Goal: Transaction & Acquisition: Obtain resource

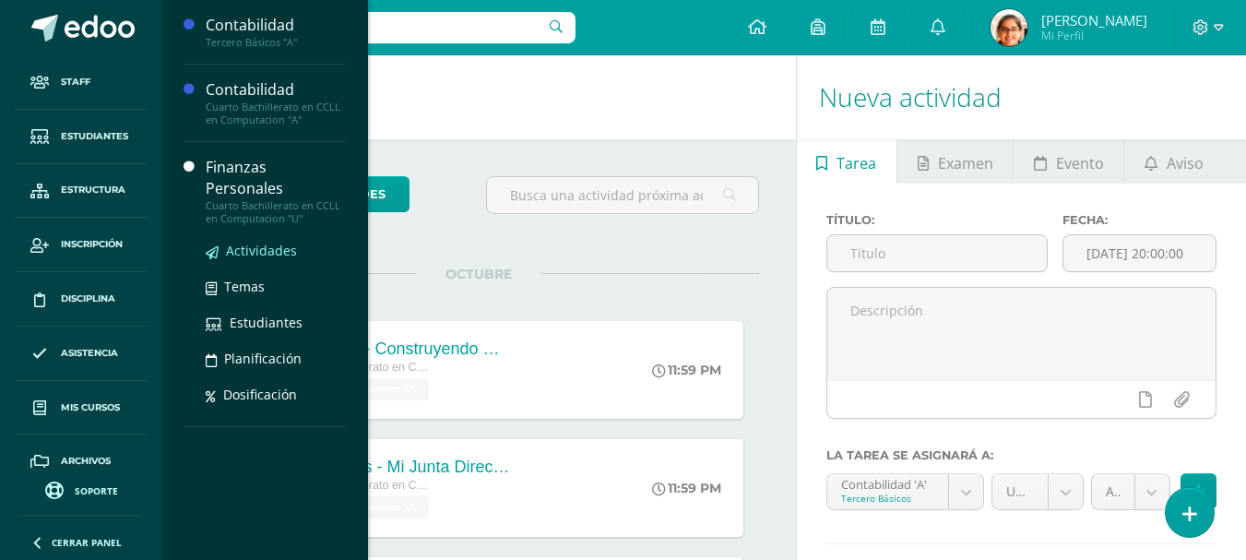
click at [261, 242] on span "Actividades" at bounding box center [261, 251] width 71 height 18
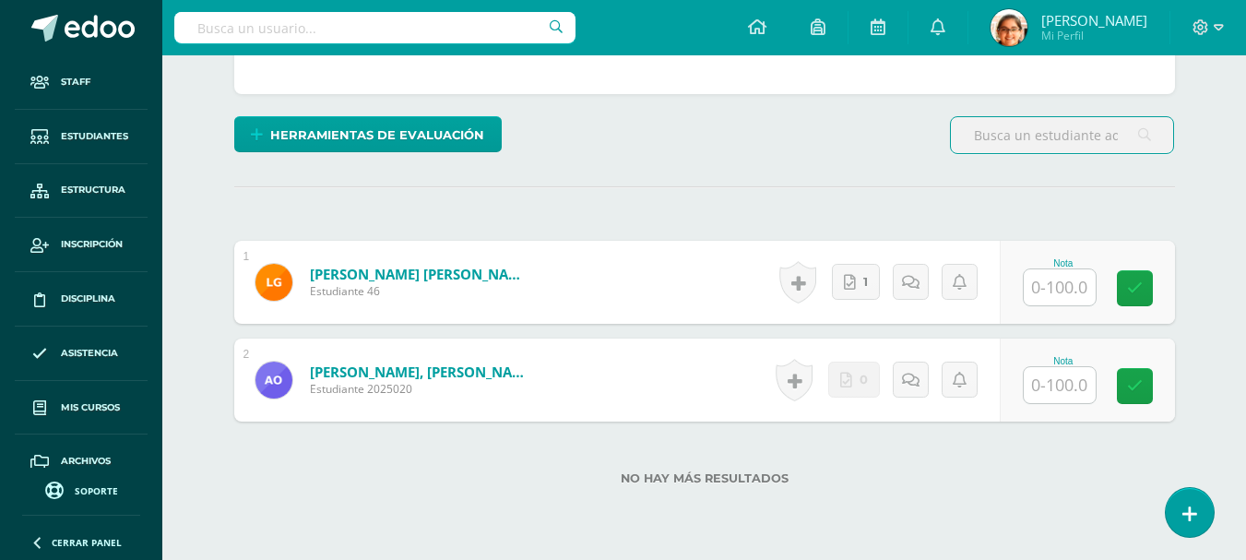
scroll to position [491, 0]
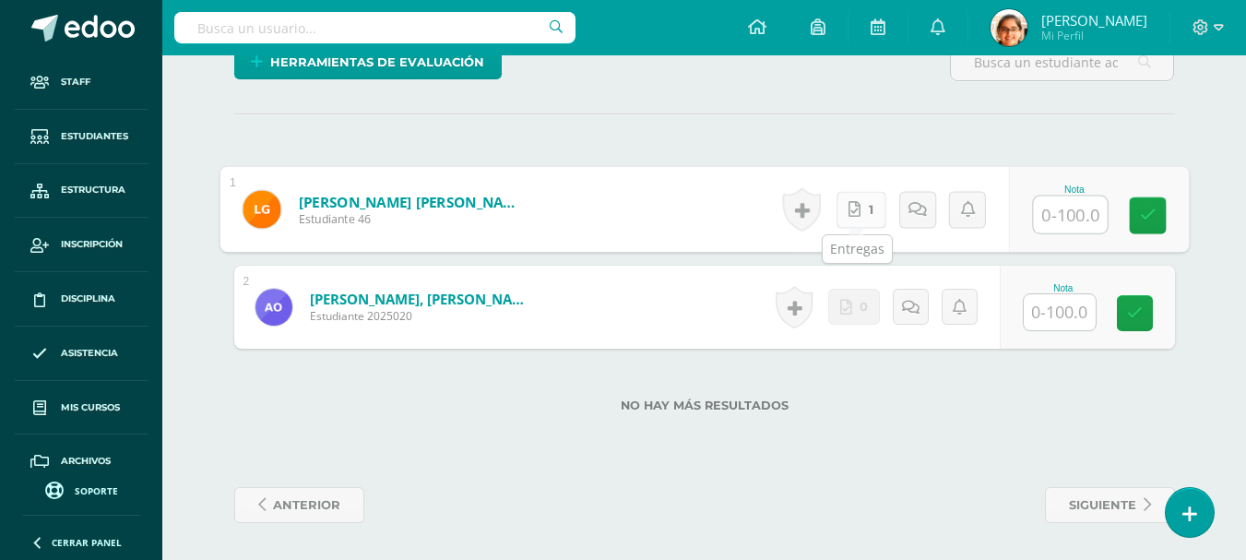
click at [852, 216] on icon at bounding box center [855, 209] width 12 height 16
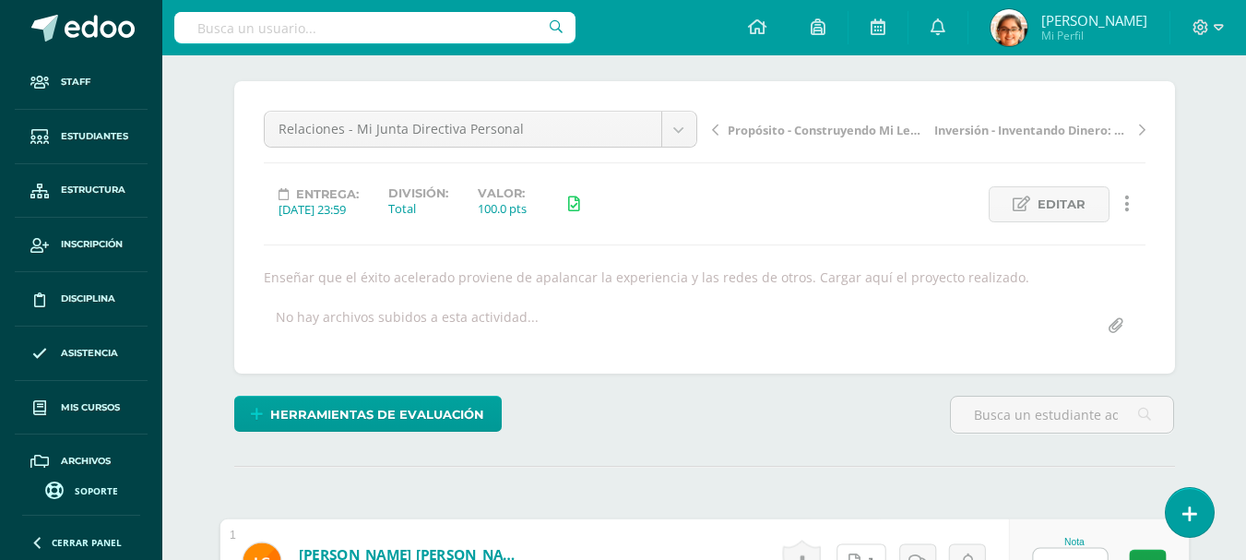
scroll to position [30, 0]
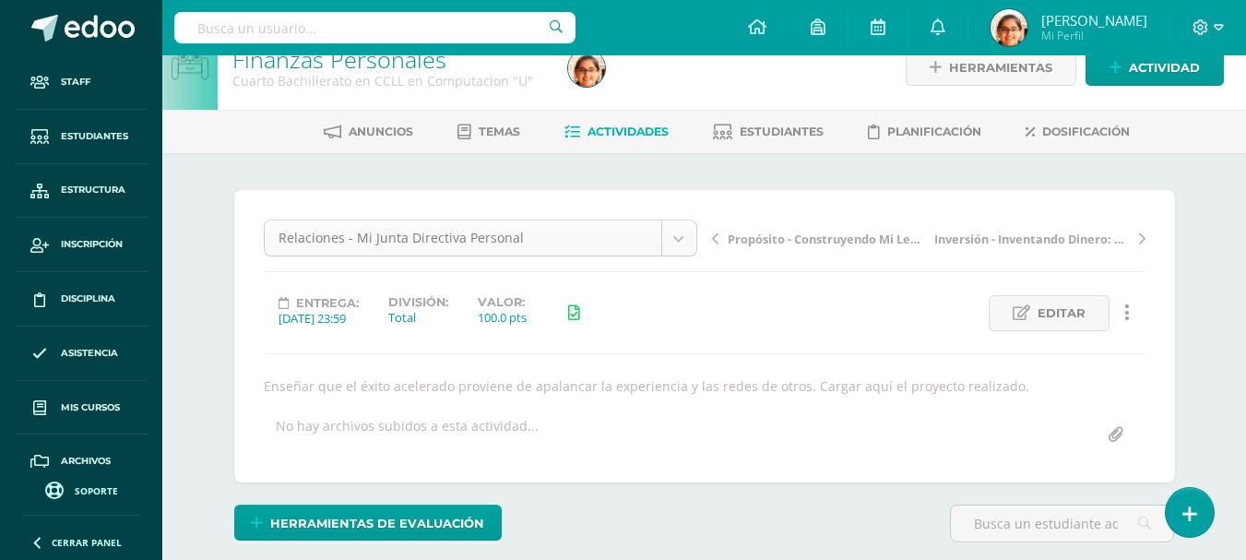
click at [463, 250] on body "Staff Estudiantes Estructura Inscripción Disciplina Asistencia Mis cursos Archi…" at bounding box center [623, 495] width 1246 height 1051
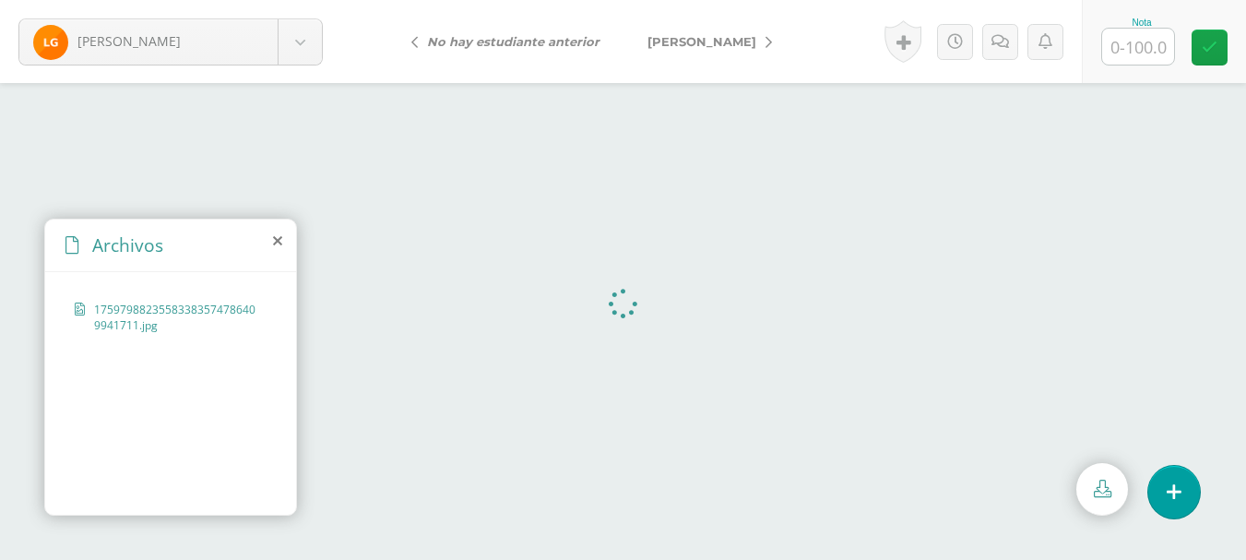
click at [276, 239] on icon at bounding box center [277, 240] width 9 height 15
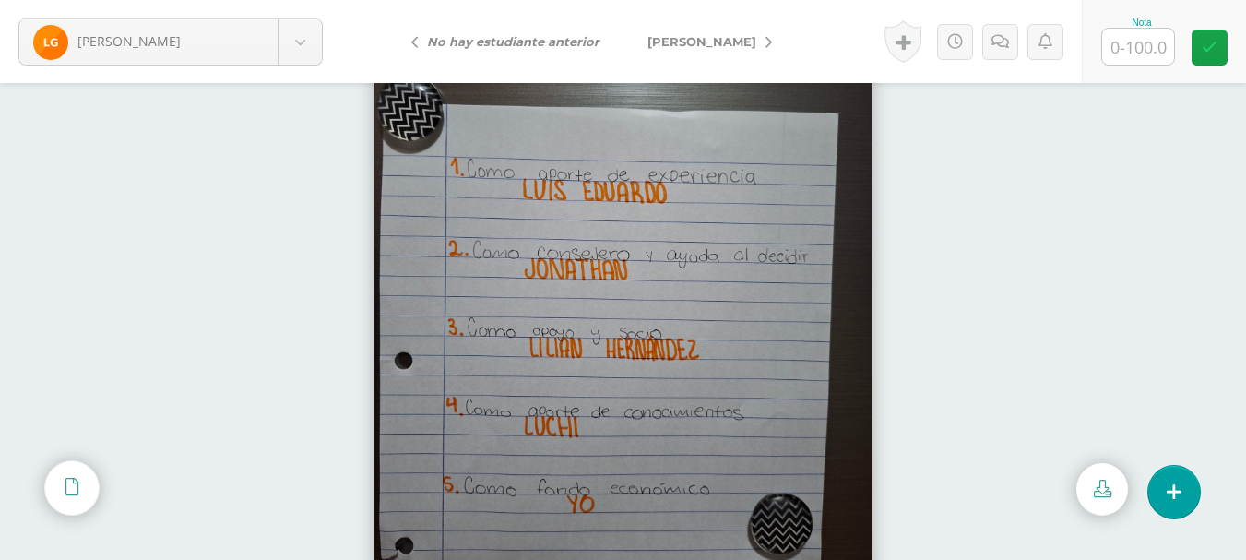
scroll to position [94, 0]
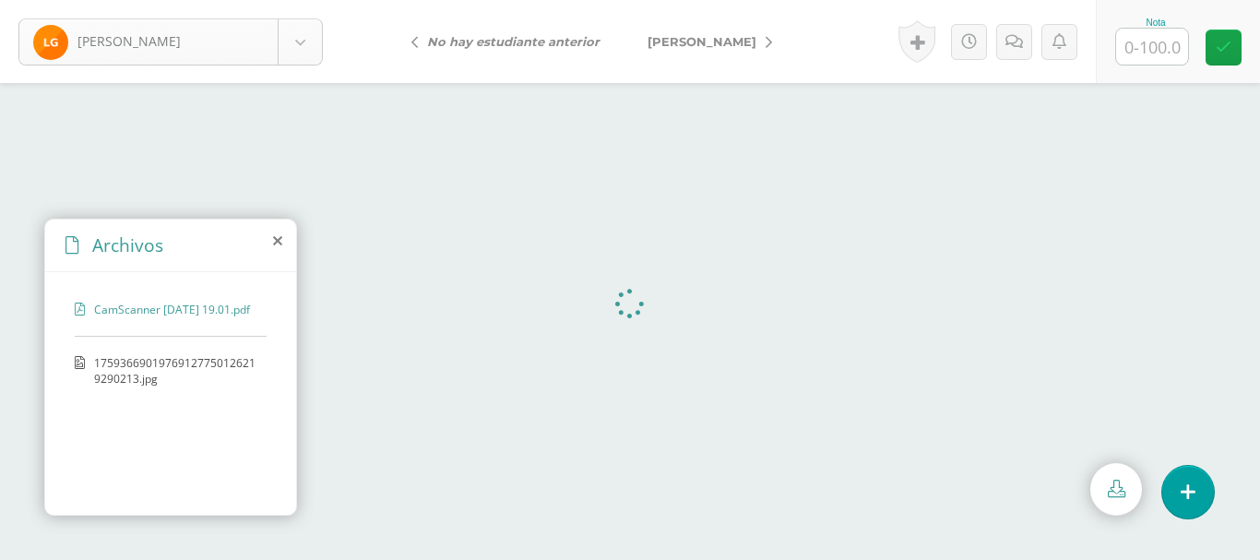
click at [229, 0] on body "[PERSON_NAME] [PERSON_NAME] [PERSON_NAME] hay estudiante anterior [PERSON_NAME]…" at bounding box center [630, 0] width 1260 height 0
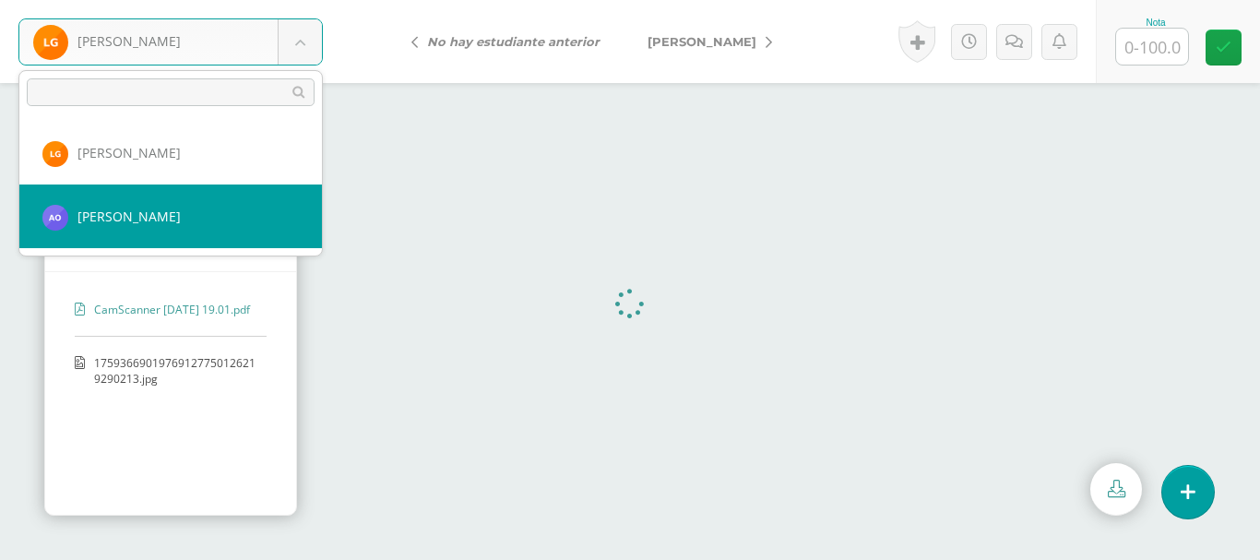
select select "617"
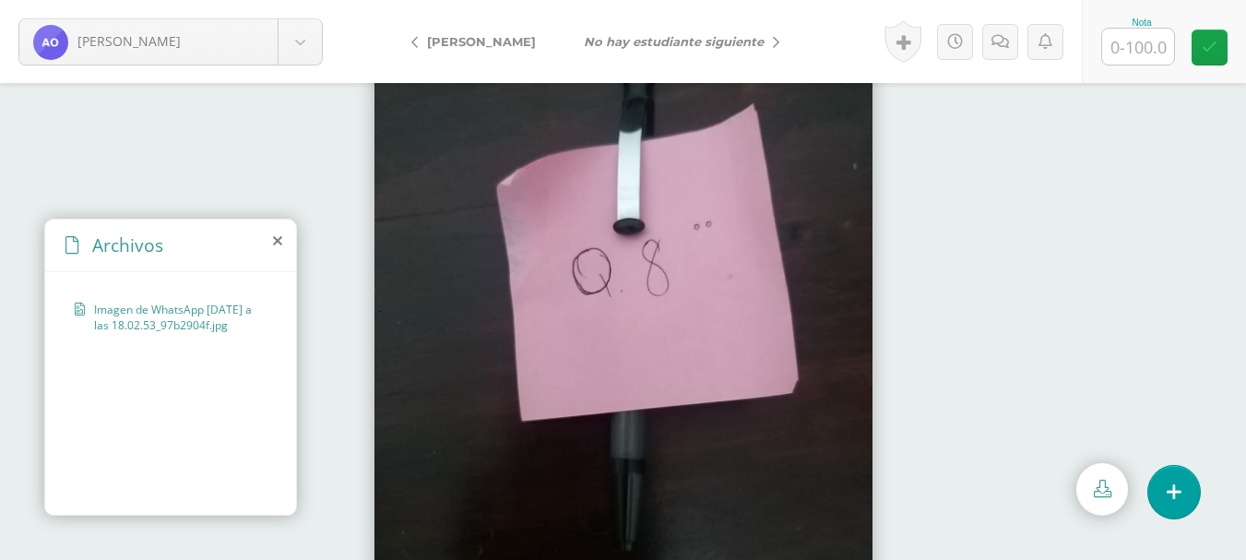
click at [280, 235] on icon at bounding box center [277, 240] width 9 height 15
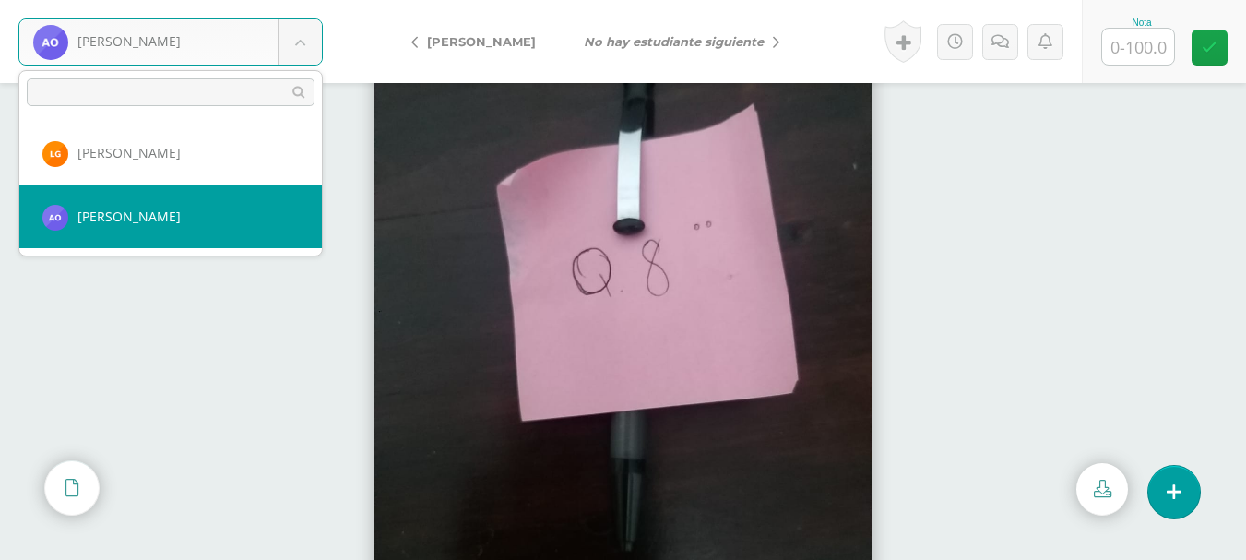
click at [247, 0] on body "Orozco, Angel Gordillo, Luis Orozco, Angel Gordillo, Luis No hay estudiante sig…" at bounding box center [623, 0] width 1246 height 0
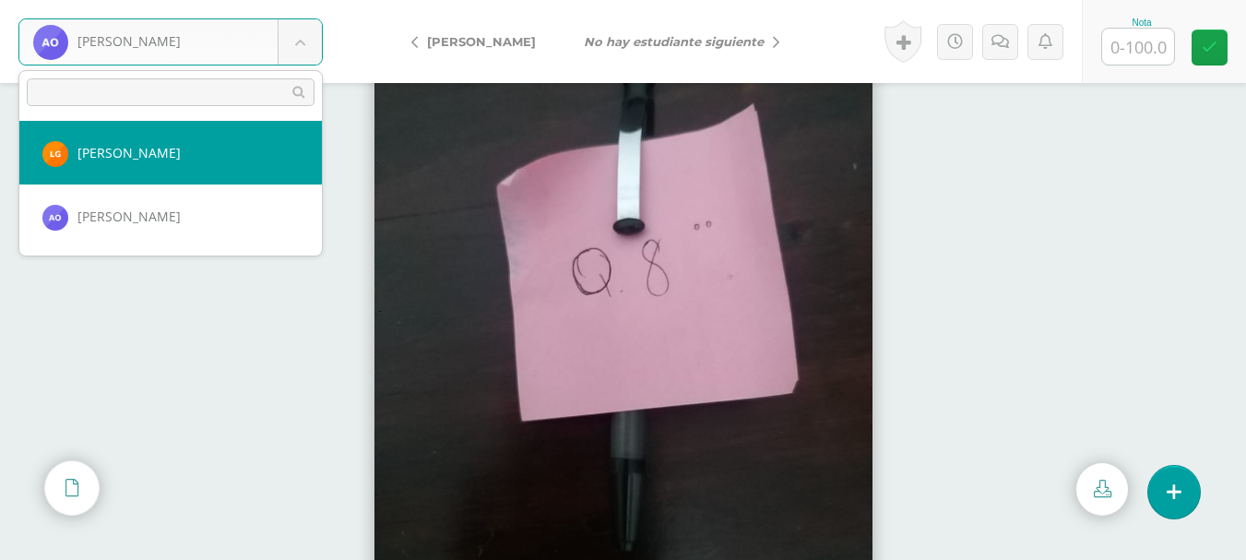
select select "481"
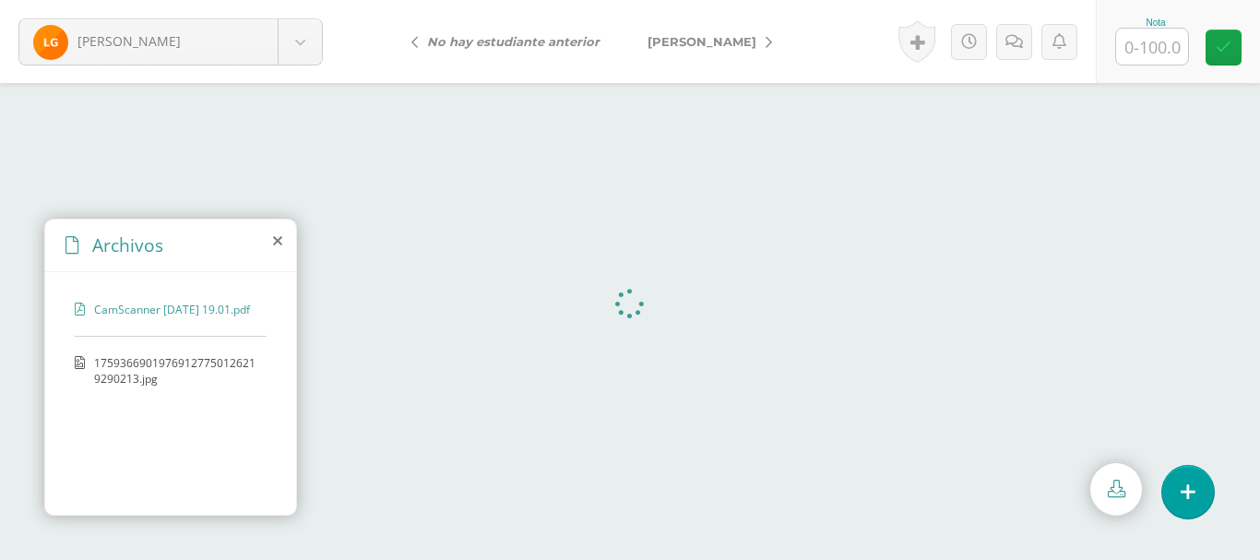
click at [127, 387] on span "17593669019769127750126219290213.jpg" at bounding box center [175, 370] width 163 height 31
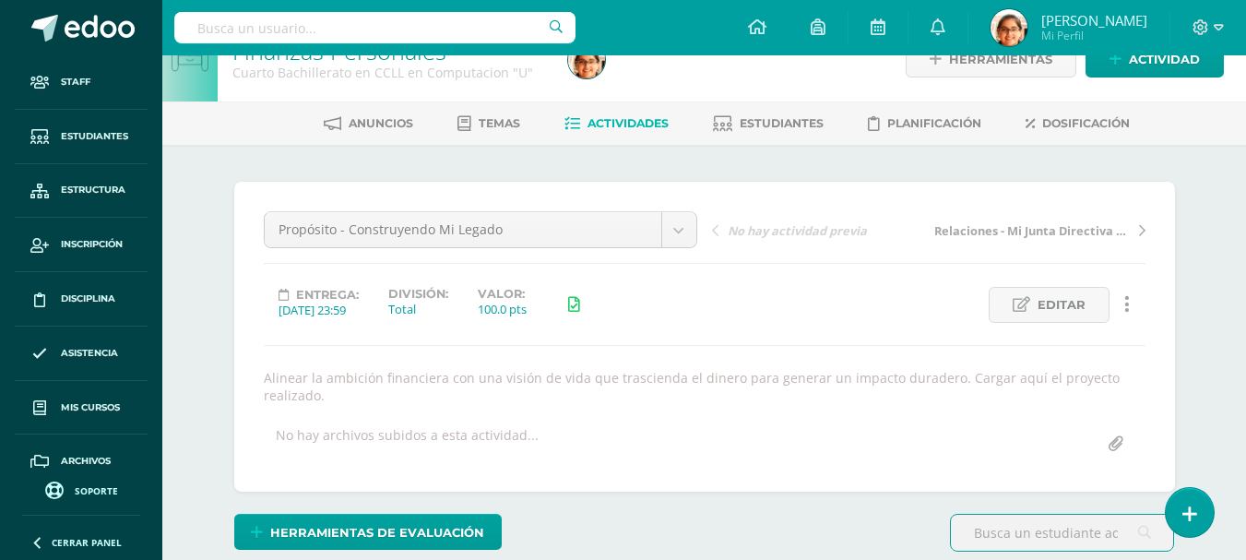
scroll to position [499, 0]
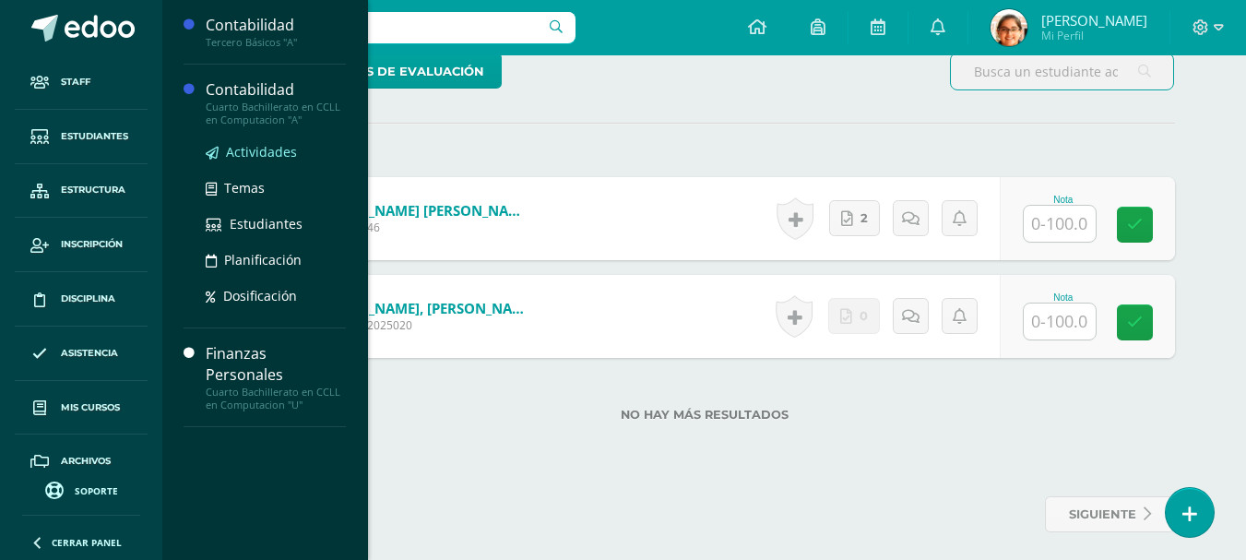
click at [238, 151] on span "Actividades" at bounding box center [261, 152] width 71 height 18
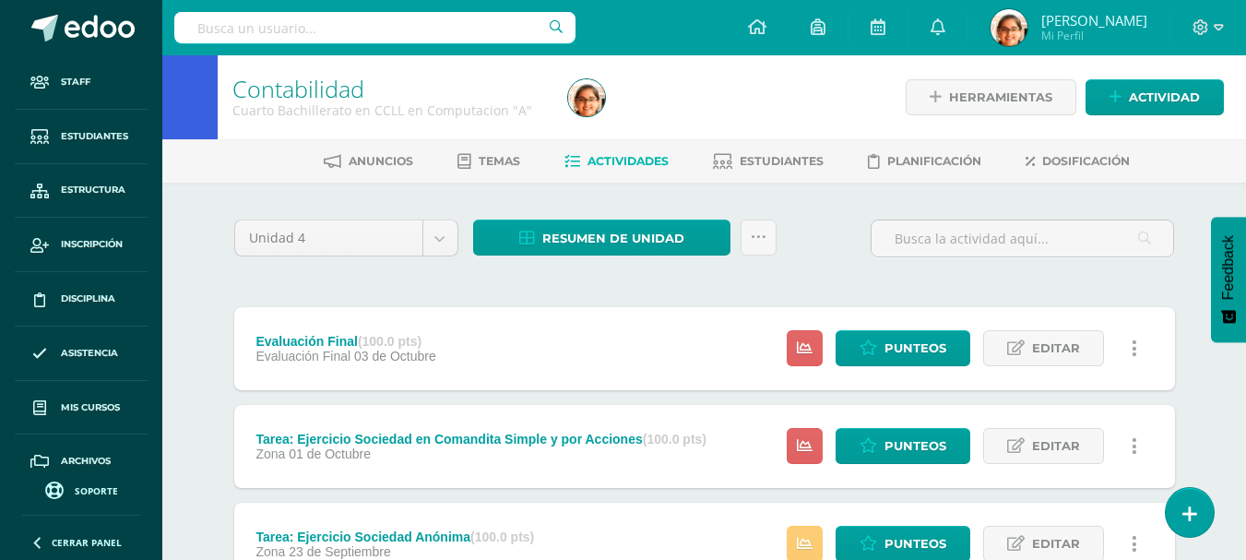
scroll to position [154, 0]
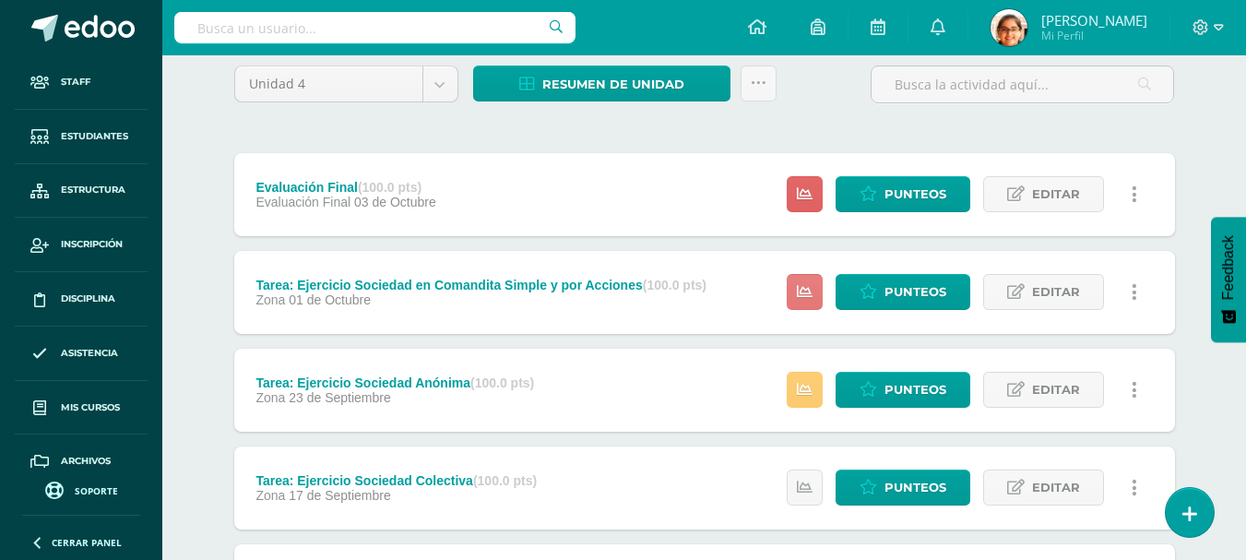
click at [805, 292] on icon at bounding box center [805, 292] width 16 height 16
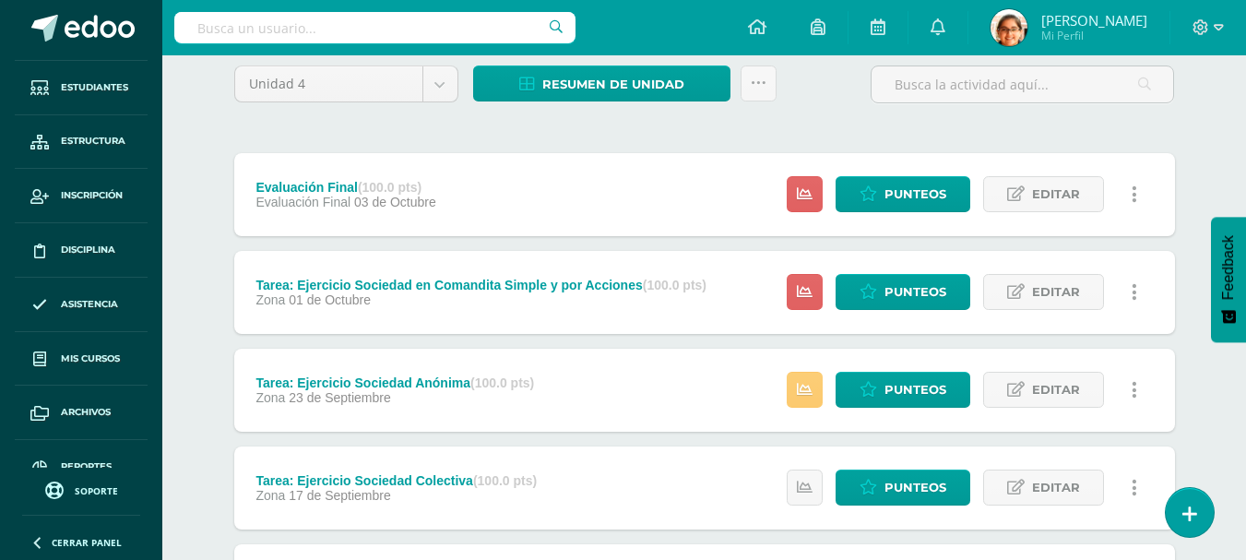
scroll to position [76, 0]
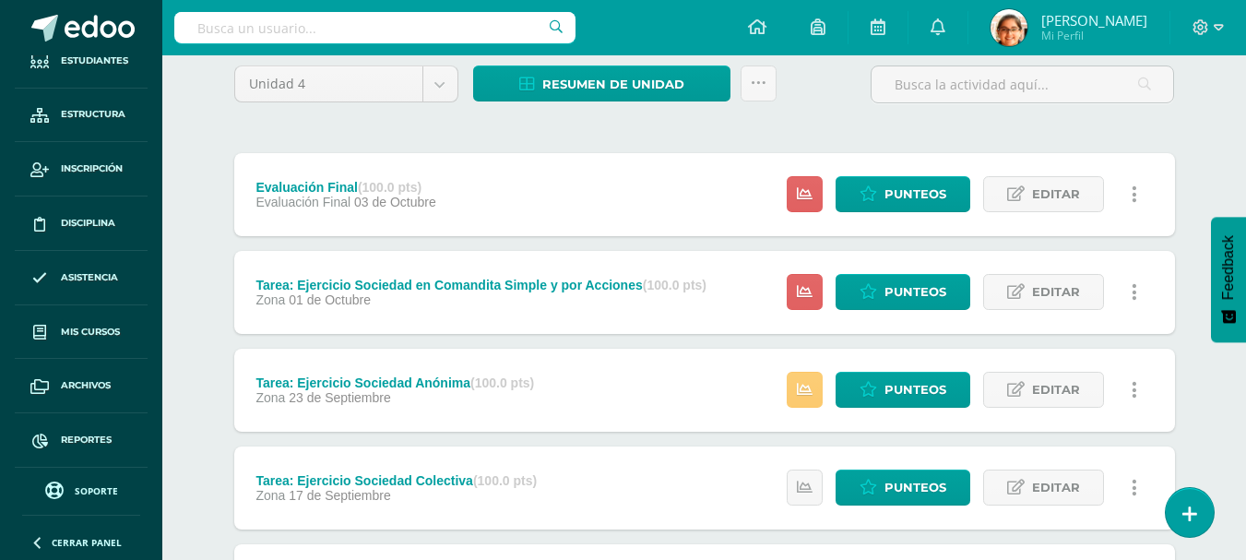
click at [440, 191] on div "Evaluación Final (100.0 pts) Evaluación Final 03 de Octubre" at bounding box center [346, 194] width 224 height 83
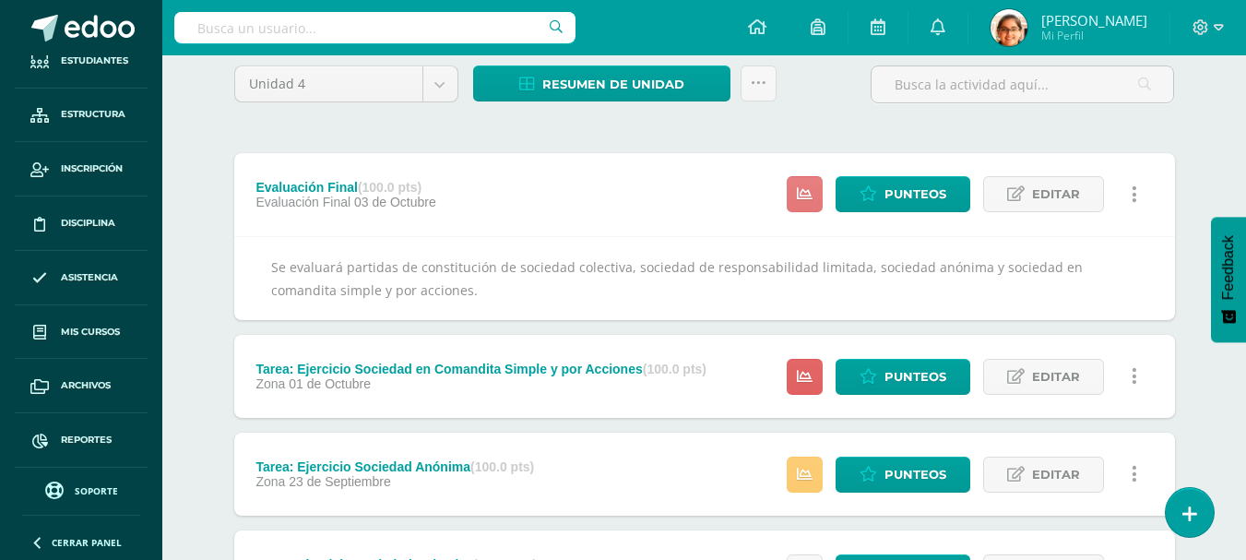
click at [816, 197] on link at bounding box center [805, 194] width 36 height 36
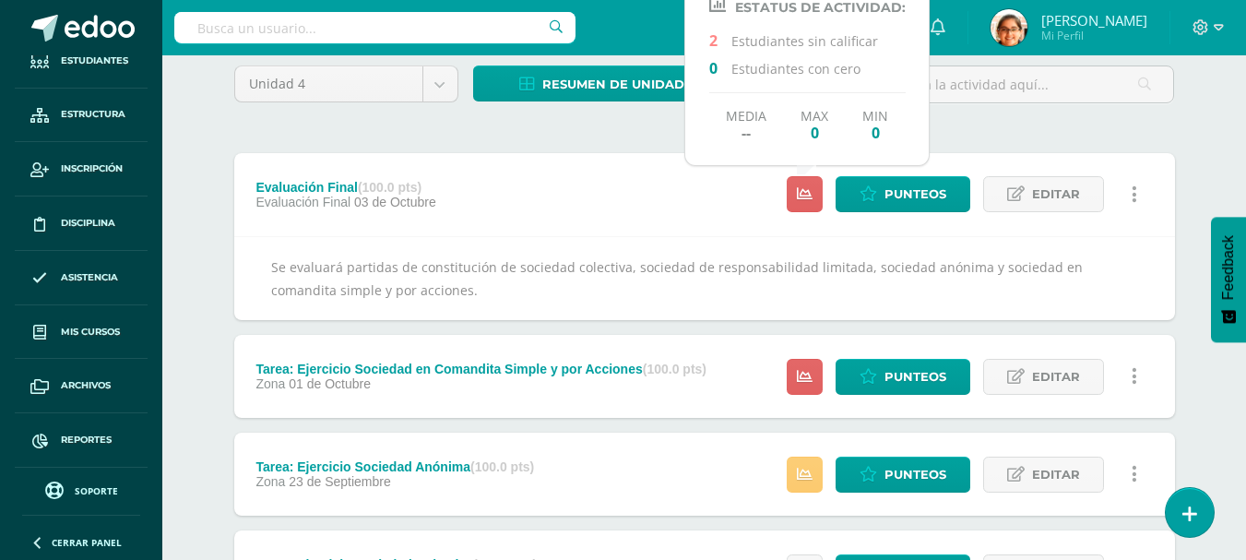
click at [679, 202] on div "Evaluación Final (100.0 pts) Evaluación Final 03 de Octubre Punteos Editar Ocul…" at bounding box center [704, 194] width 941 height 83
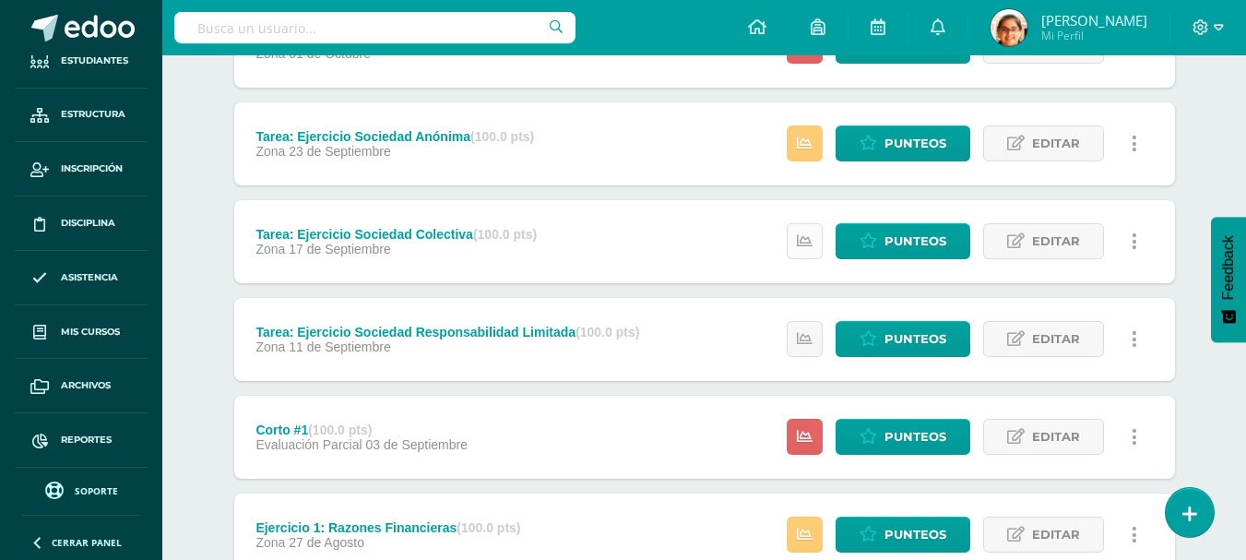
scroll to position [461, 0]
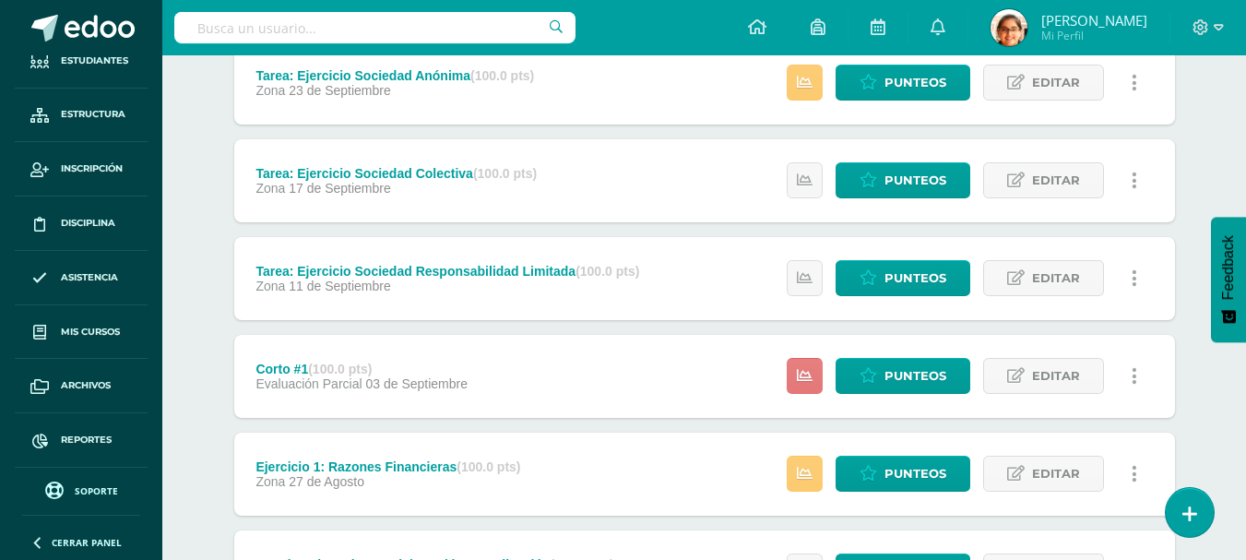
click at [811, 366] on link at bounding box center [805, 376] width 36 height 36
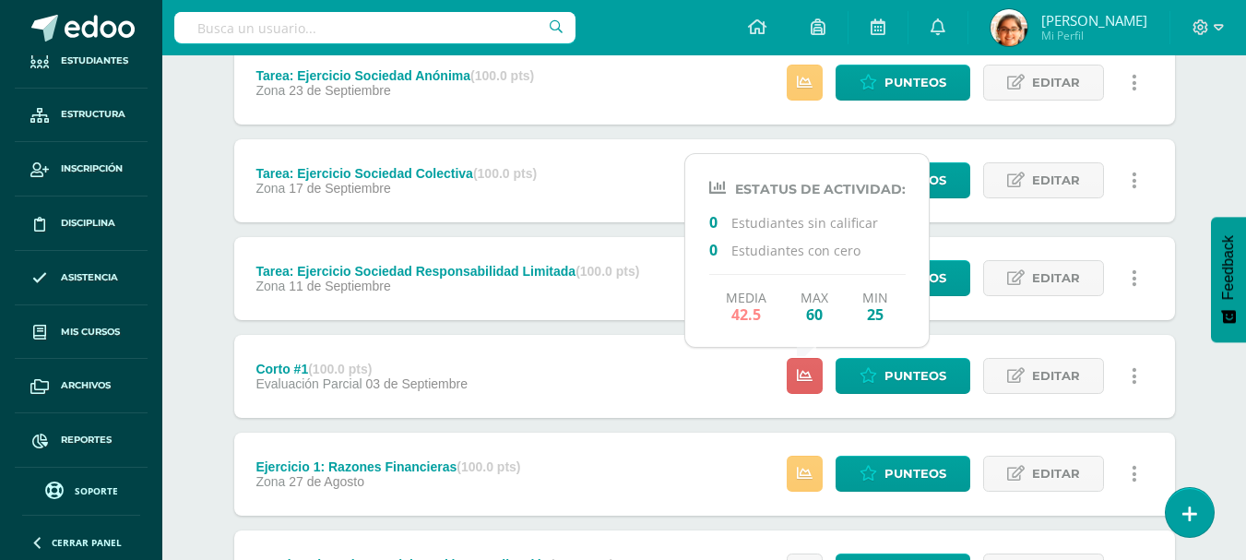
click at [673, 361] on div "Corto #1 (100.0 pts) Evaluación Parcial 03 de Septiembre Punteos Editar Histori…" at bounding box center [704, 376] width 941 height 83
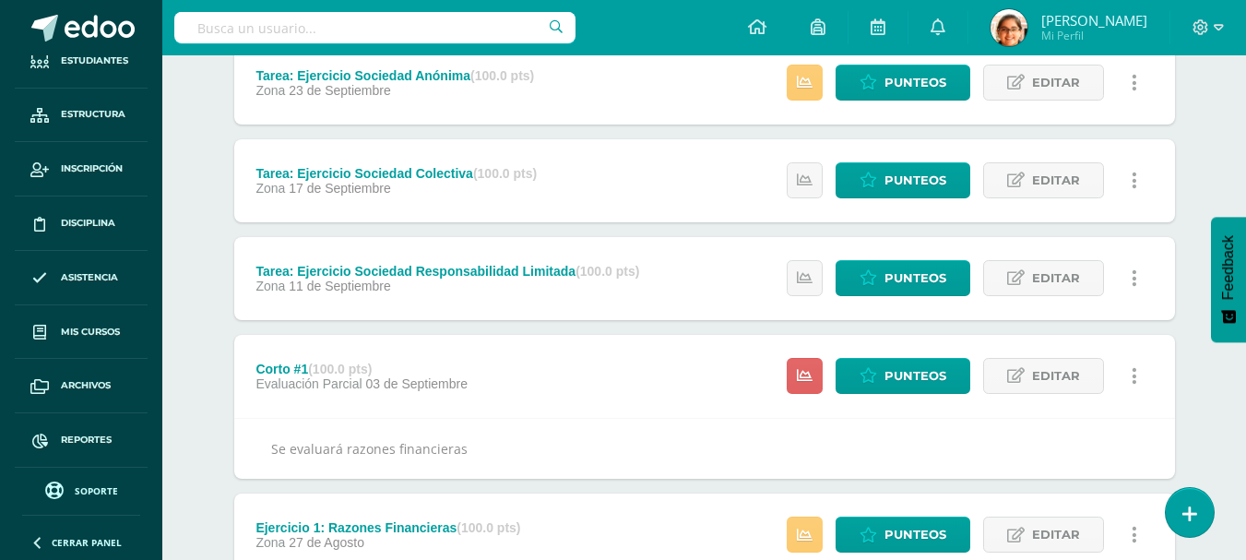
click at [673, 361] on div "Corto #1 (100.0 pts) Evaluación Parcial 03 de Septiembre Punteos Editar Histori…" at bounding box center [704, 376] width 941 height 83
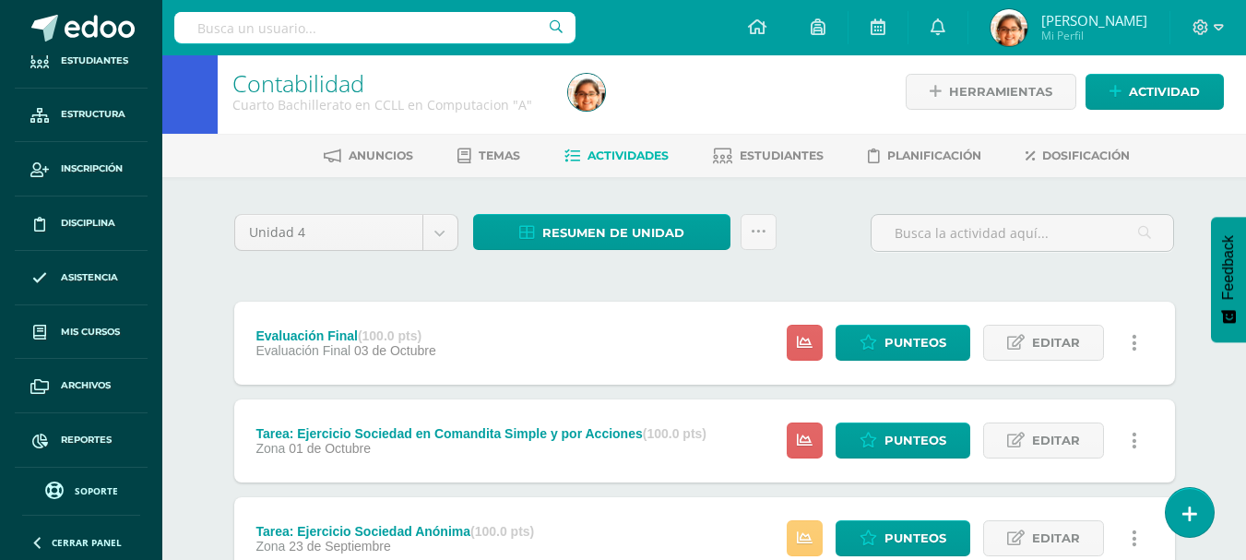
scroll to position [0, 0]
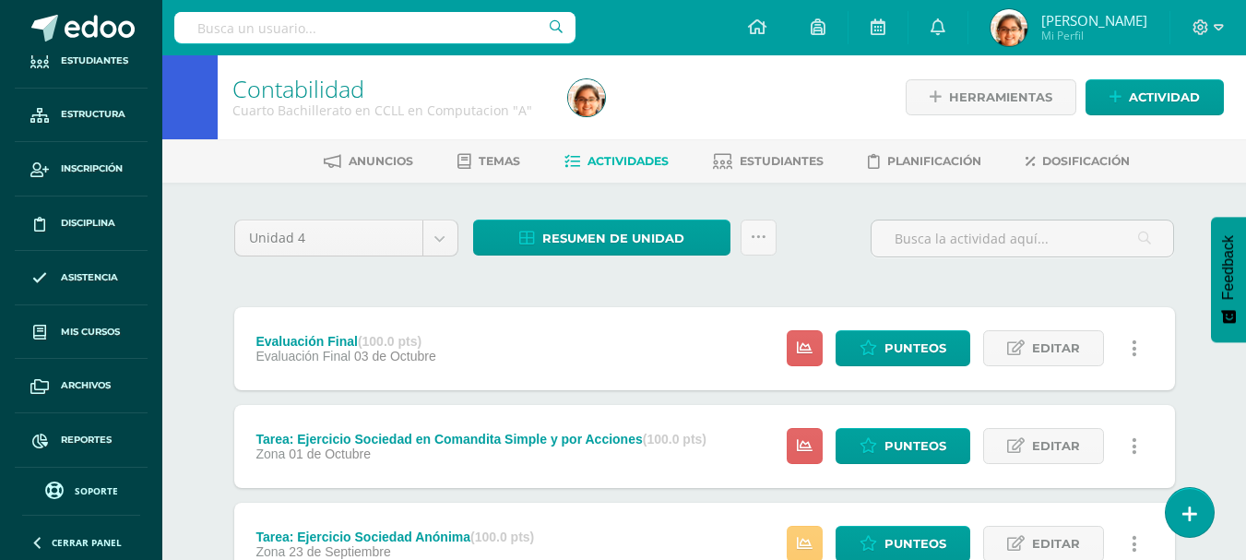
click at [649, 359] on div "Evaluación Final (100.0 pts) Evaluación Final 03 de Octubre Punteos Editar Ocul…" at bounding box center [704, 348] width 941 height 83
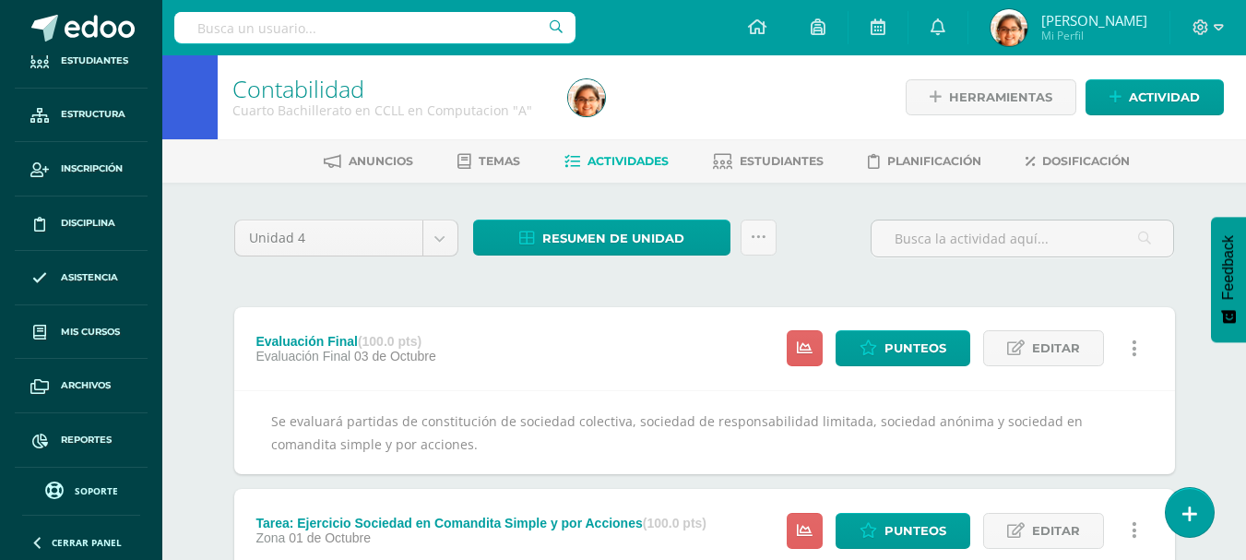
click at [649, 359] on div "Evaluación Final (100.0 pts) Evaluación Final 03 de Octubre Punteos Editar Ocul…" at bounding box center [704, 348] width 941 height 83
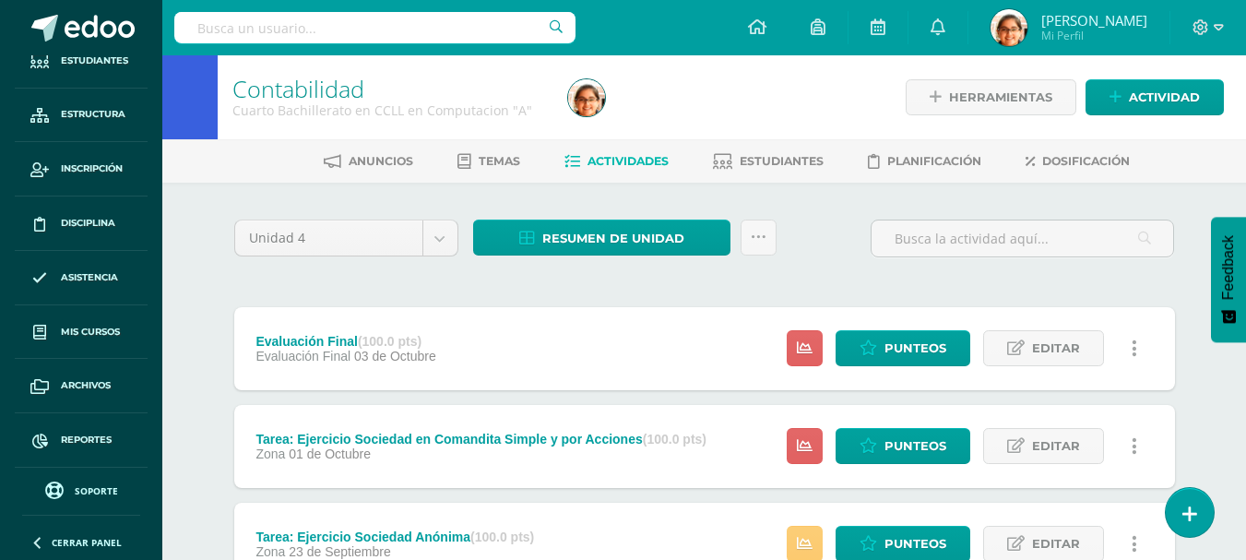
scroll to position [307, 0]
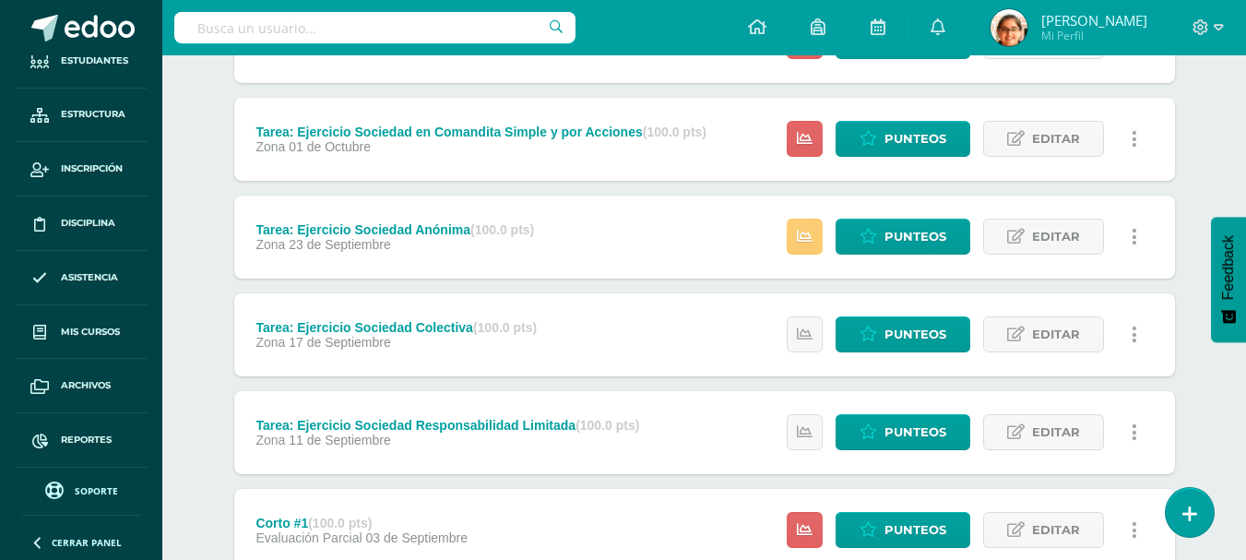
click at [264, 28] on input "text" at bounding box center [374, 27] width 401 height 31
type input "luis enrique"
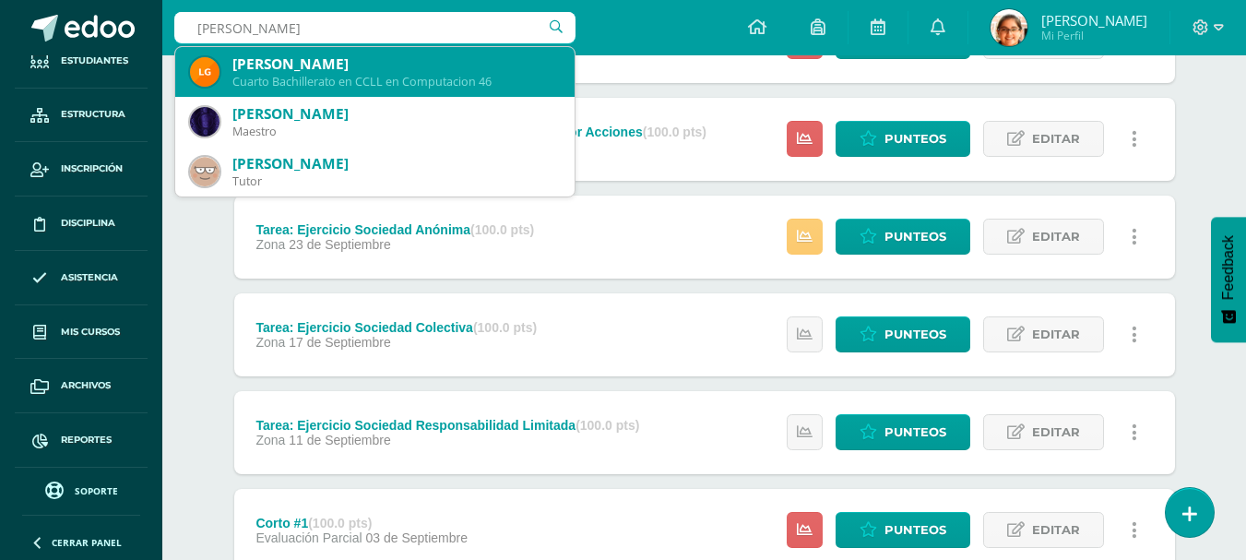
click at [277, 55] on div "Luis Enrique Gordillo Escobar" at bounding box center [396, 63] width 328 height 19
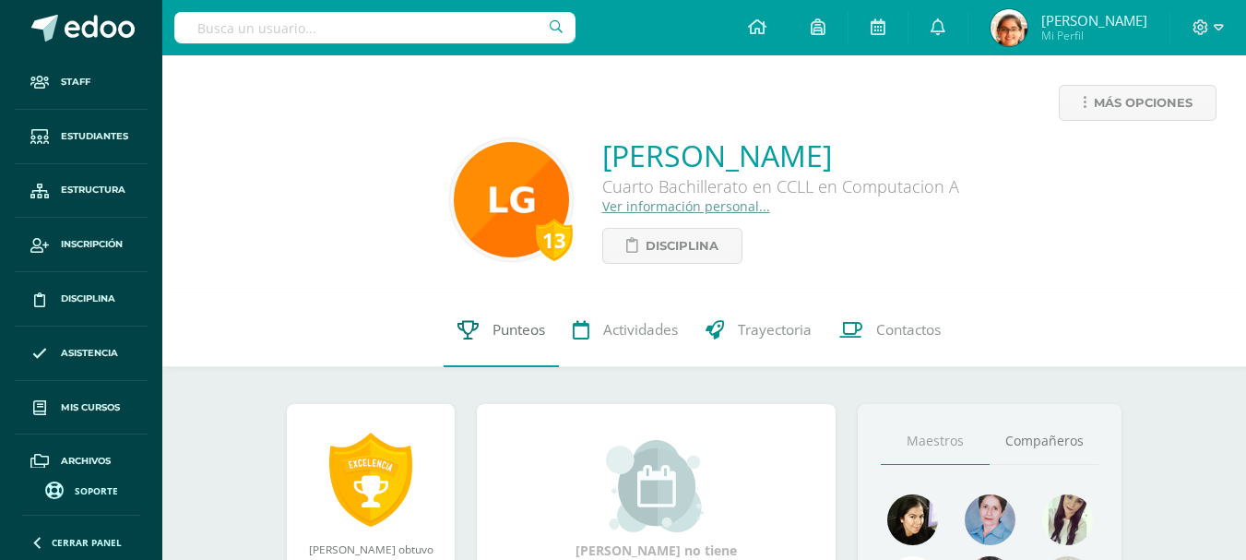
click at [511, 339] on span "Punteos" at bounding box center [519, 329] width 53 height 19
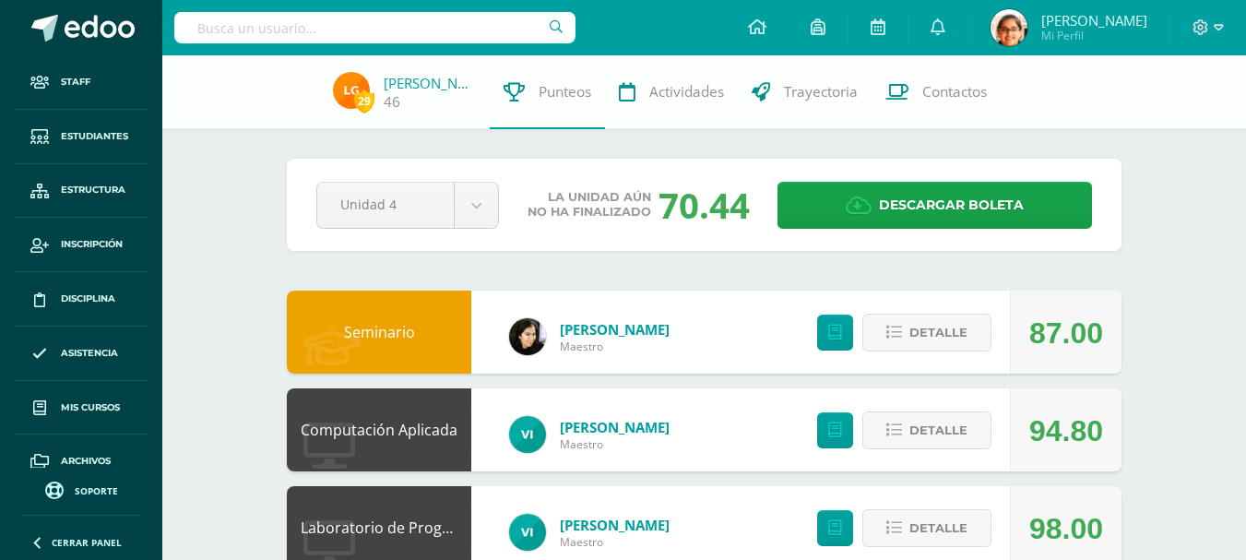
click at [367, 173] on div "Pendiente Unidad 4 Unidad 1 Unidad 2 Unidad 3 Unidad 4 La unidad aún no ha fina…" at bounding box center [704, 205] width 835 height 92
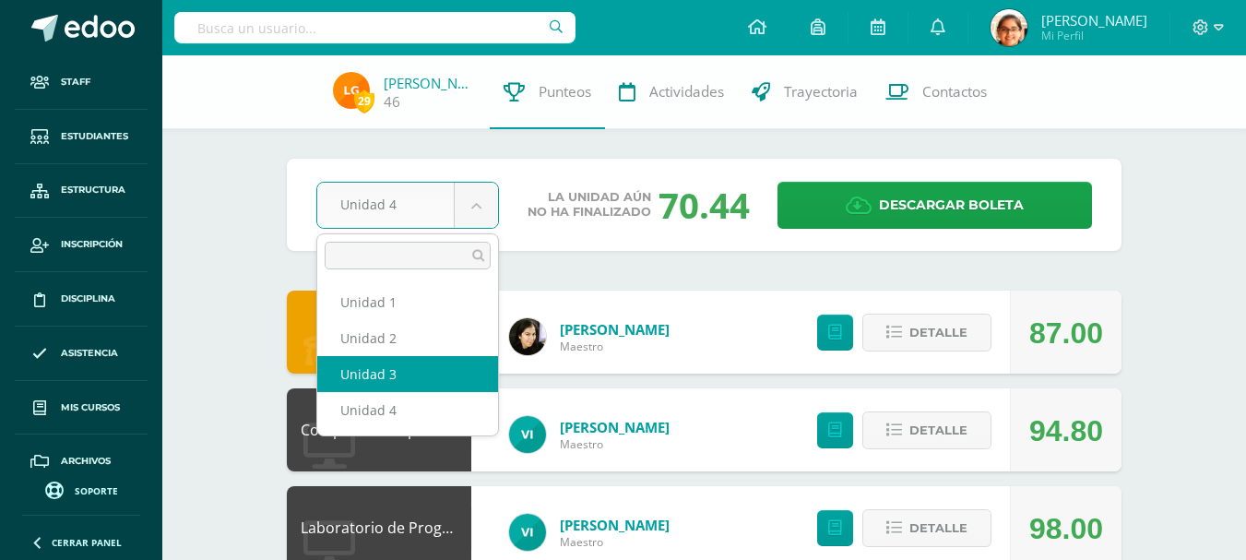
select select "Unidad 3"
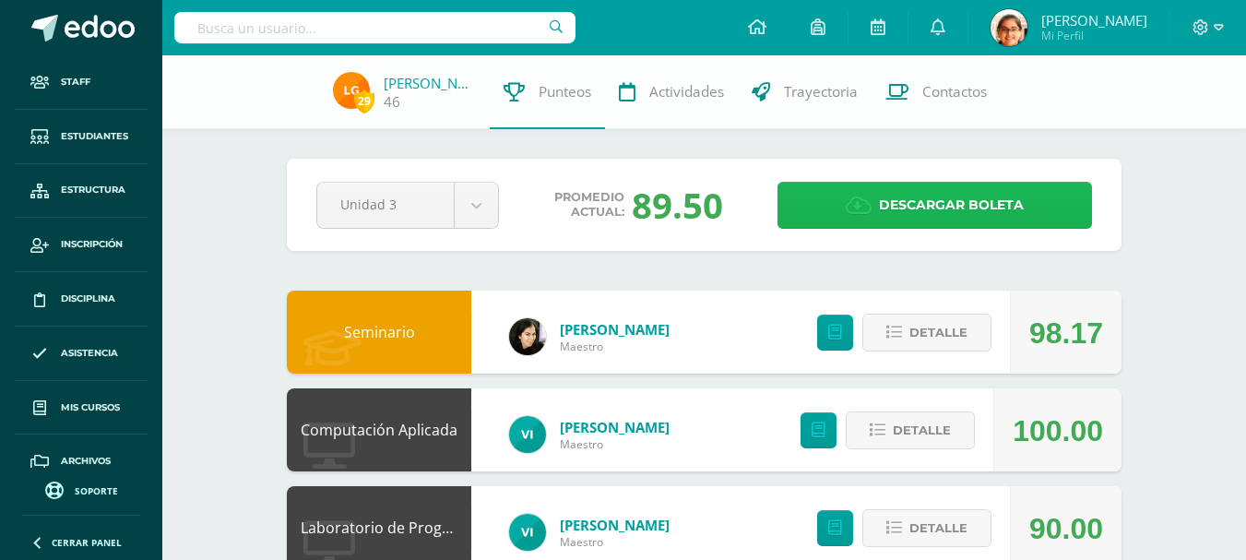
click at [842, 204] on link "Descargar boleta" at bounding box center [935, 205] width 315 height 47
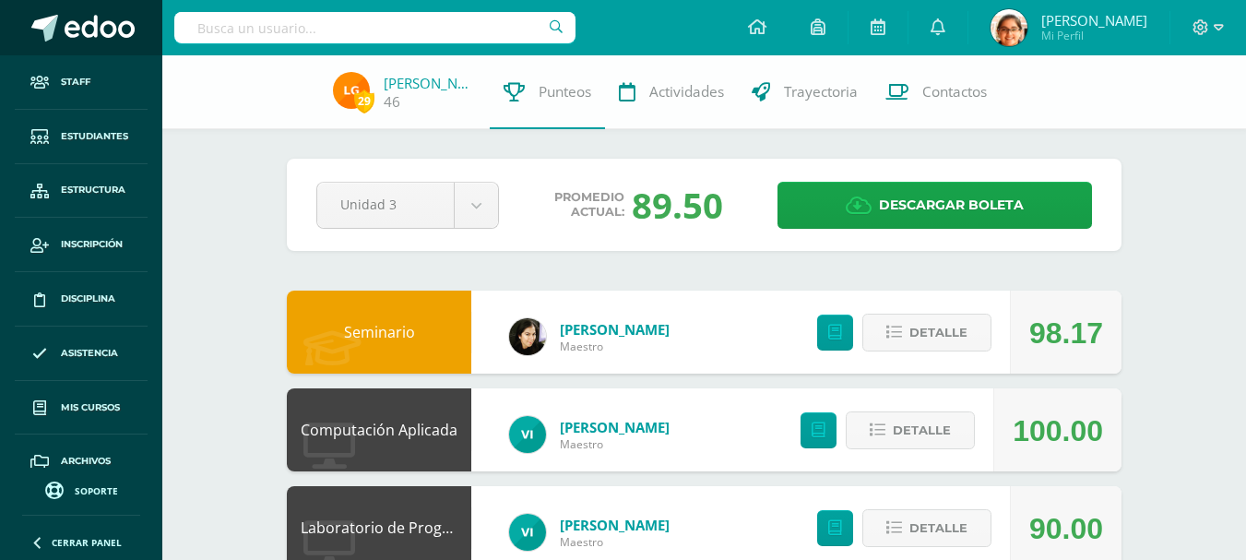
click at [105, 44] on link at bounding box center [81, 27] width 162 height 55
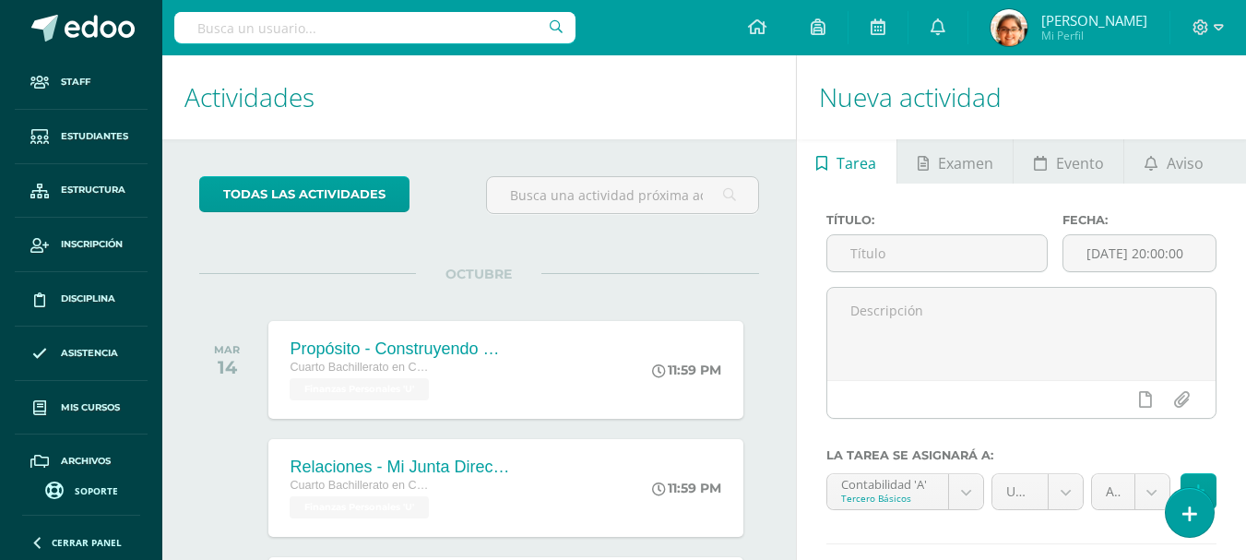
click at [253, 29] on input "text" at bounding box center [374, 27] width 401 height 31
type input "angel oroz"
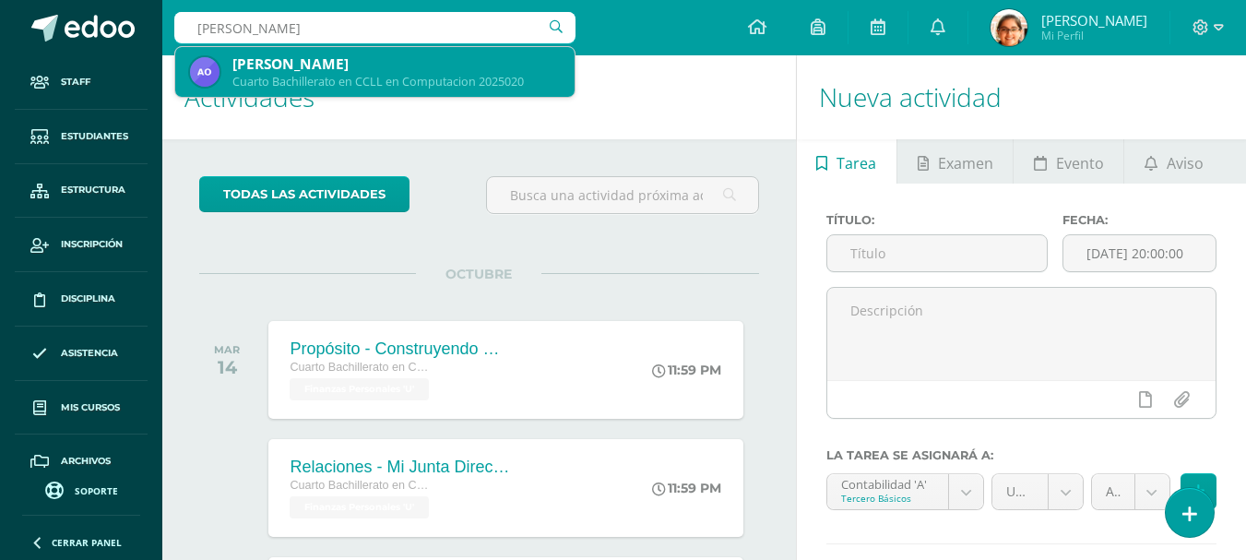
click at [377, 66] on div "Angel Sebastian Orozco Galvez" at bounding box center [396, 63] width 328 height 19
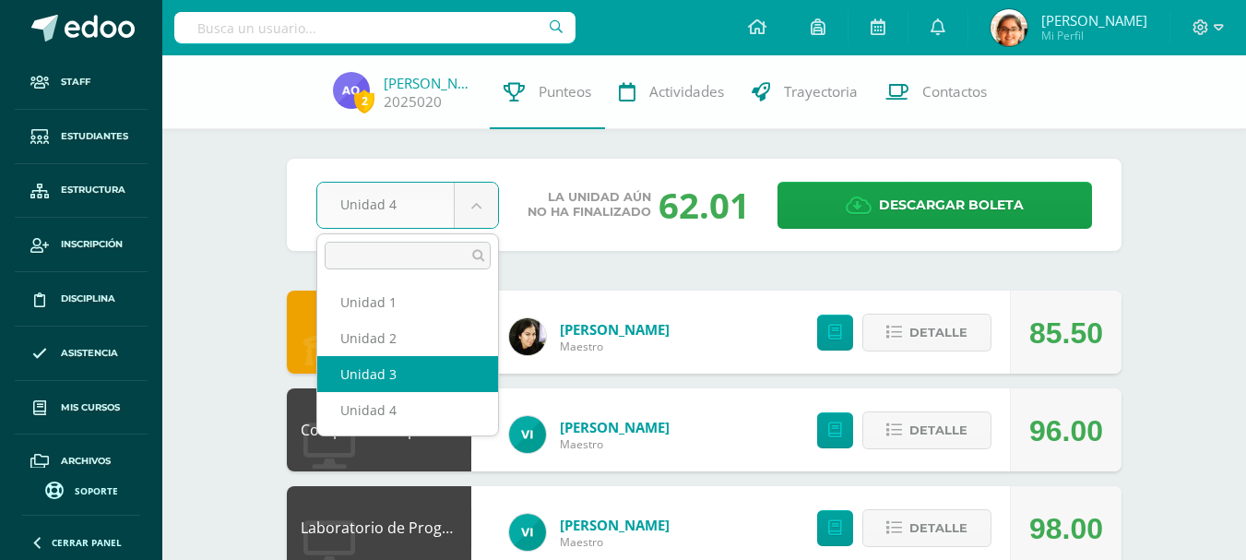
select select "Unidad 3"
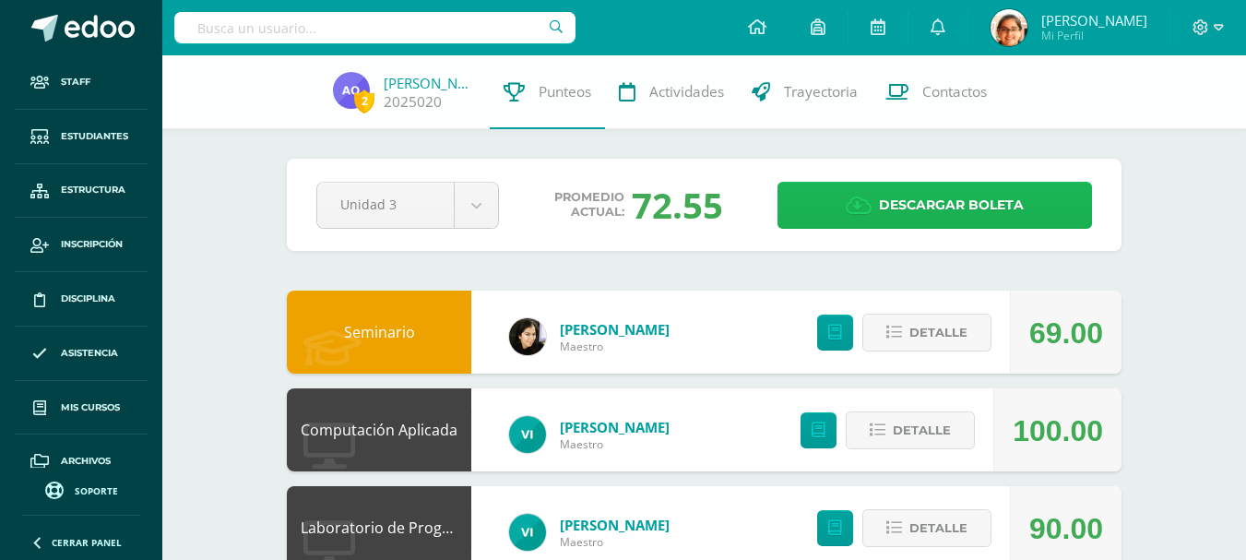
click at [885, 210] on span "Descargar boleta" at bounding box center [951, 205] width 145 height 45
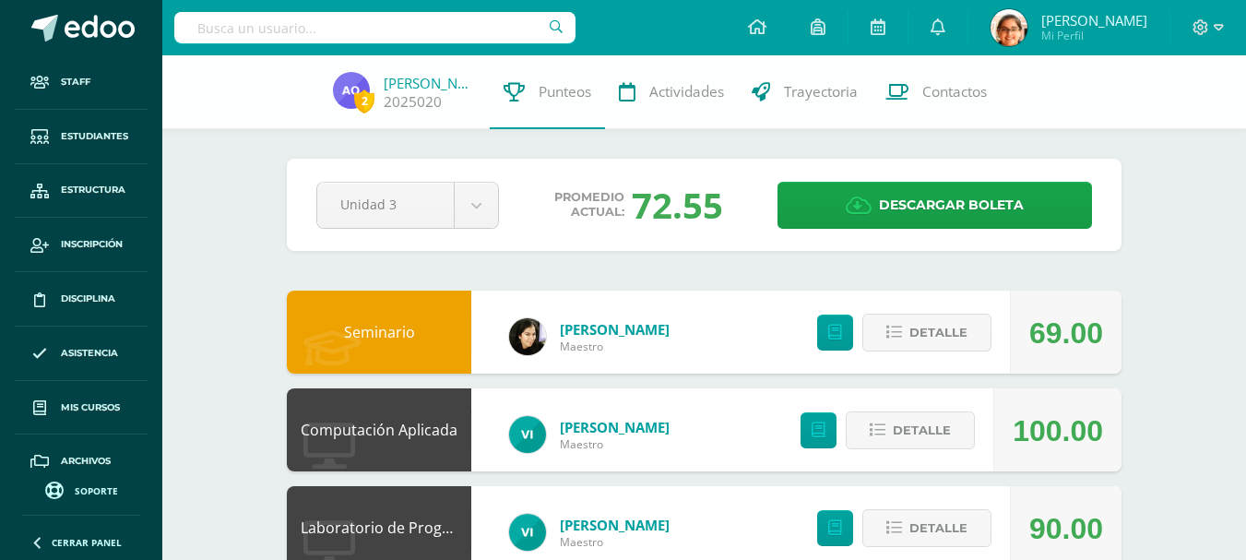
click at [304, 33] on input "text" at bounding box center [374, 27] width 401 height 31
click at [86, 195] on span "Estructura" at bounding box center [93, 190] width 65 height 15
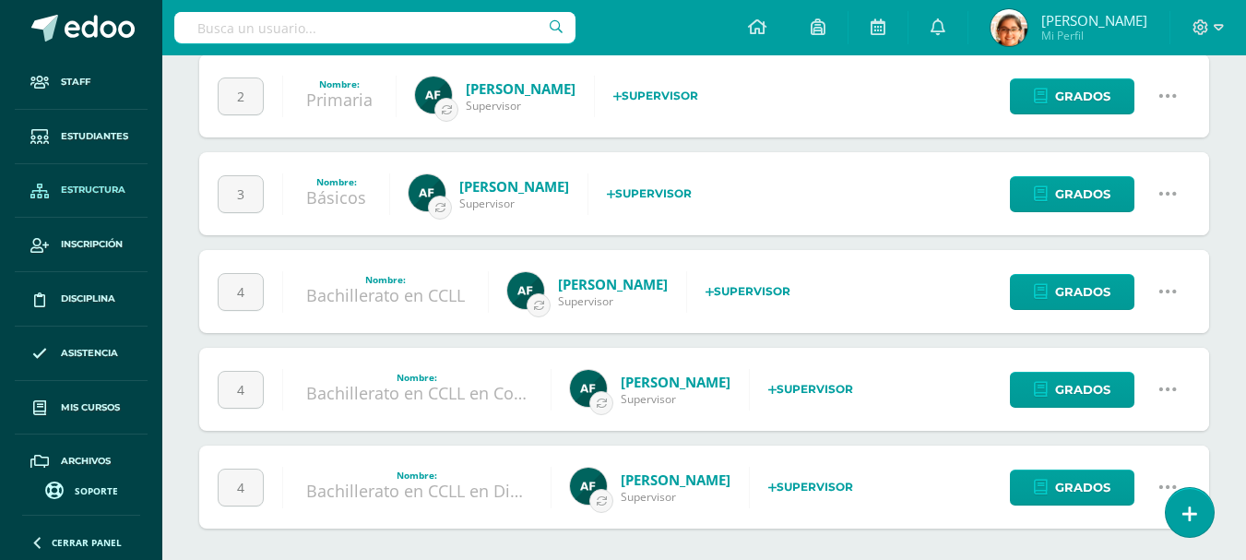
scroll to position [278, 0]
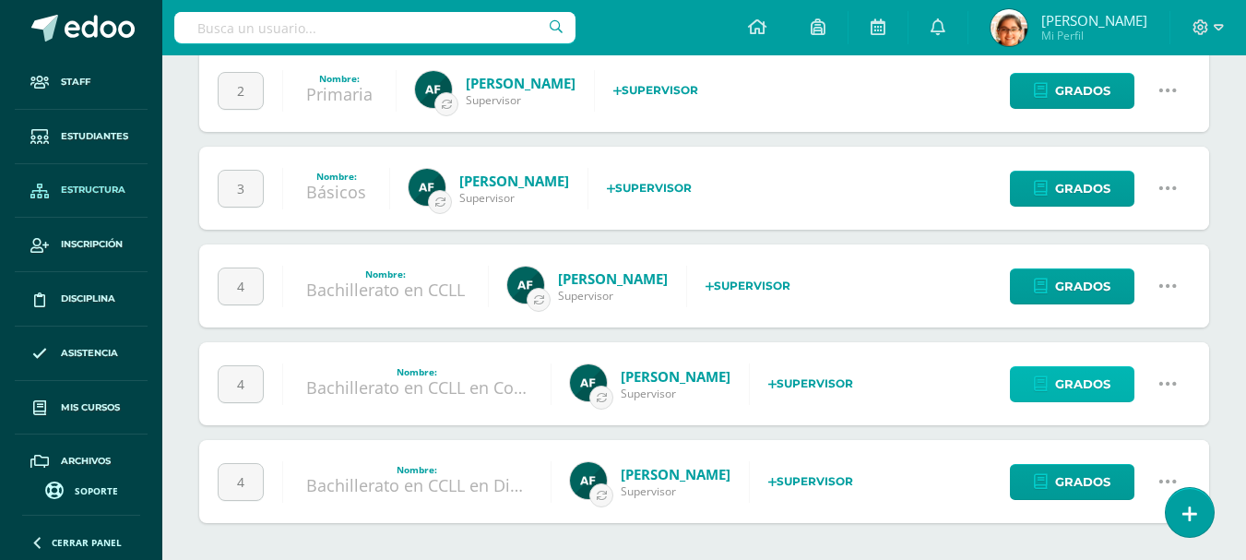
click at [1093, 382] on span "Grados" at bounding box center [1082, 384] width 55 height 34
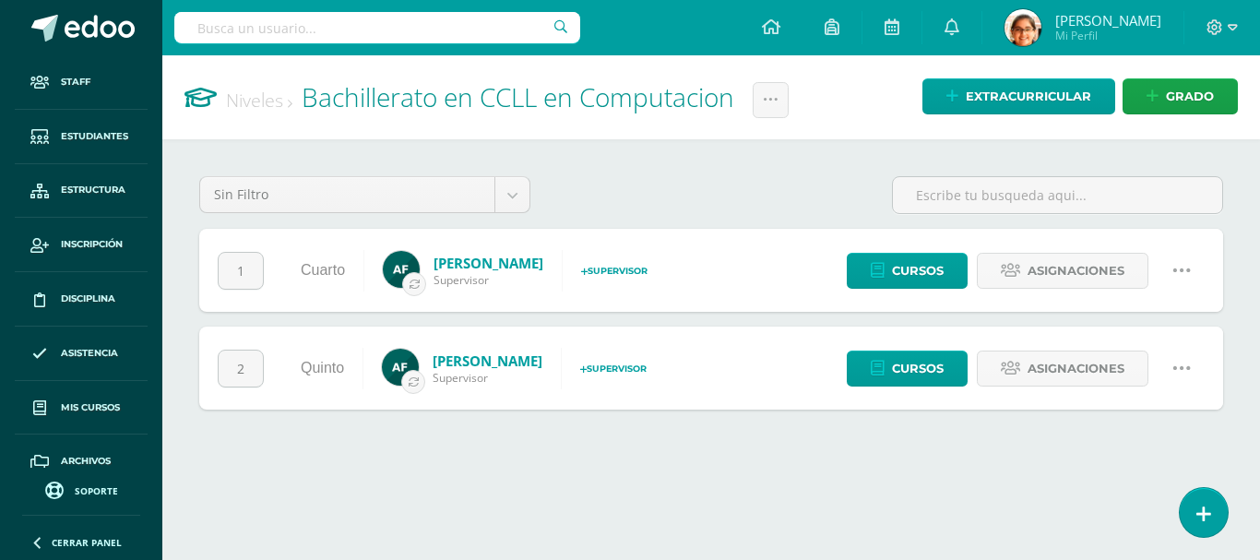
click at [1168, 269] on link at bounding box center [1181, 270] width 47 height 47
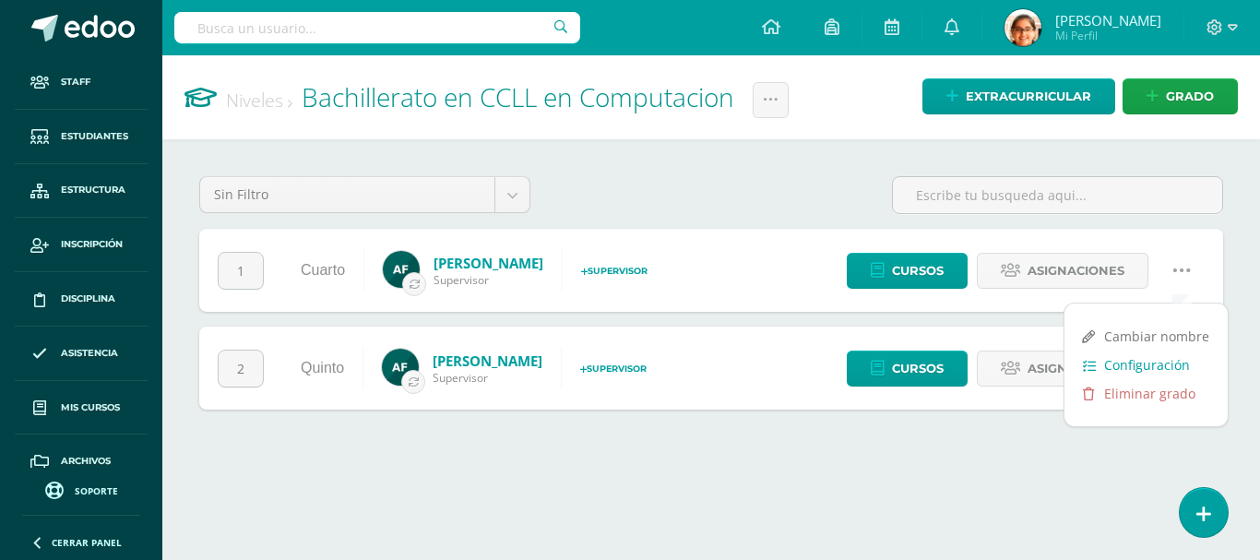
click at [1142, 363] on link "Configuración" at bounding box center [1146, 365] width 163 height 29
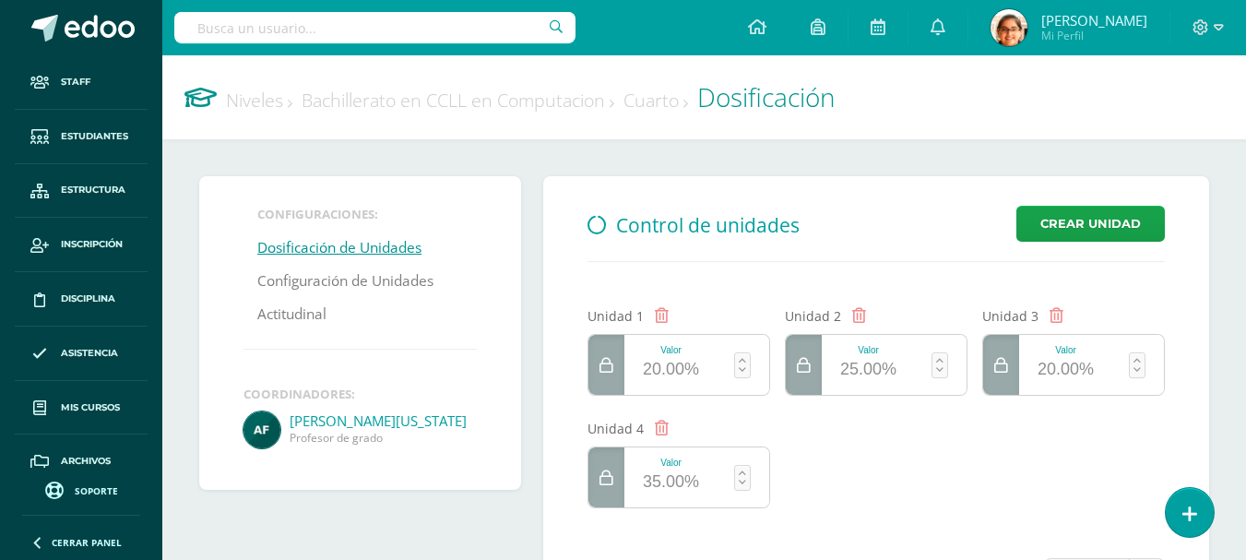
click at [381, 30] on input "text" at bounding box center [374, 27] width 401 height 31
type input "r"
type input "s"
type input "luis enrique"
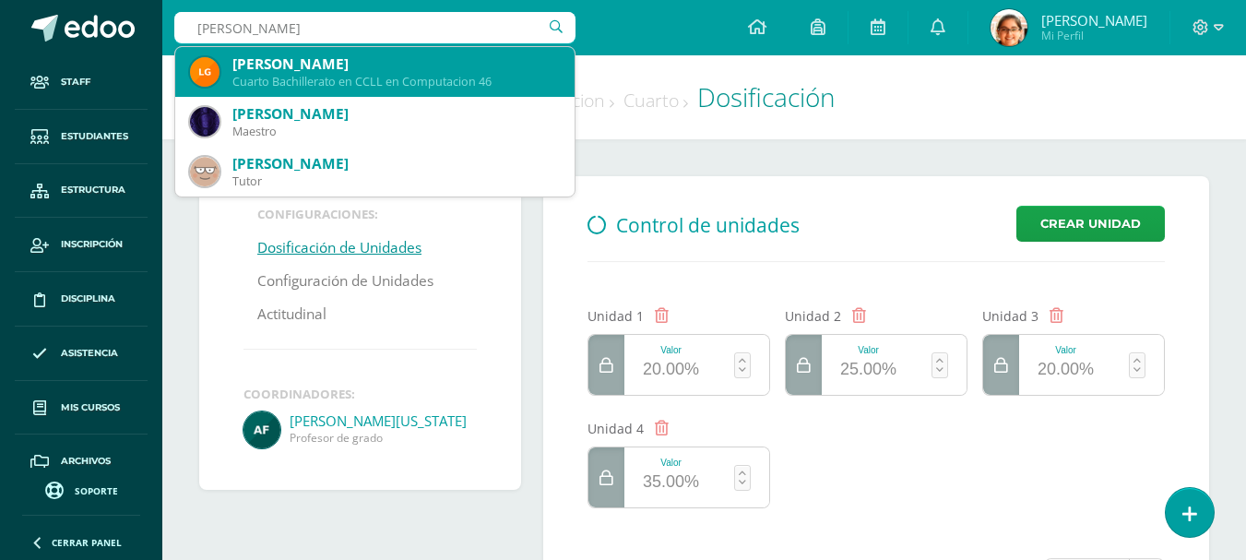
click at [383, 70] on div "[PERSON_NAME]" at bounding box center [396, 63] width 328 height 19
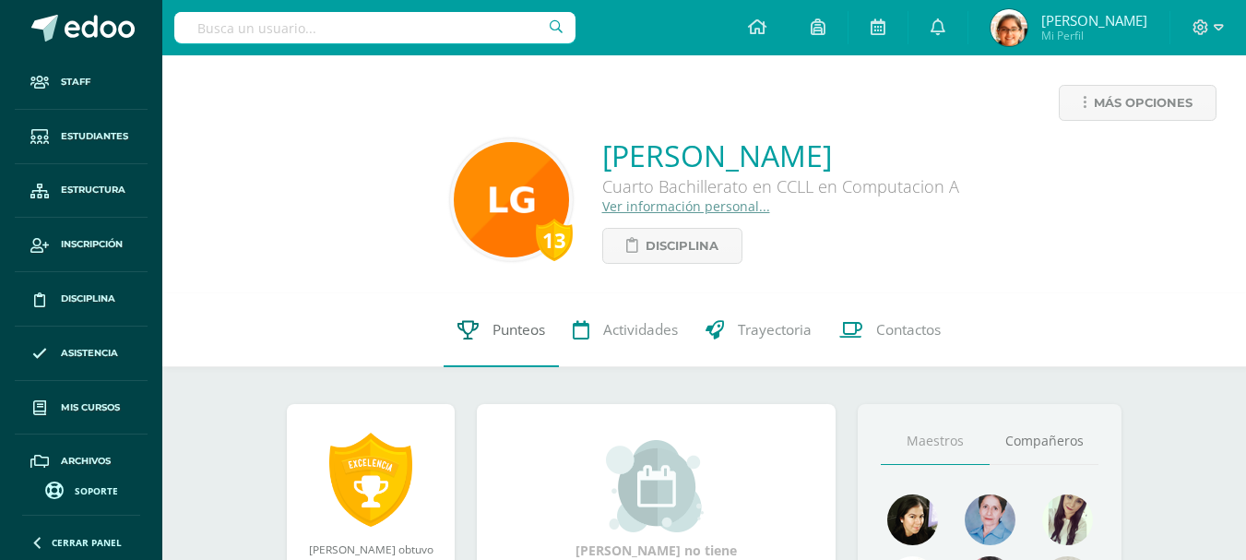
click at [485, 331] on link "Punteos" at bounding box center [501, 330] width 115 height 74
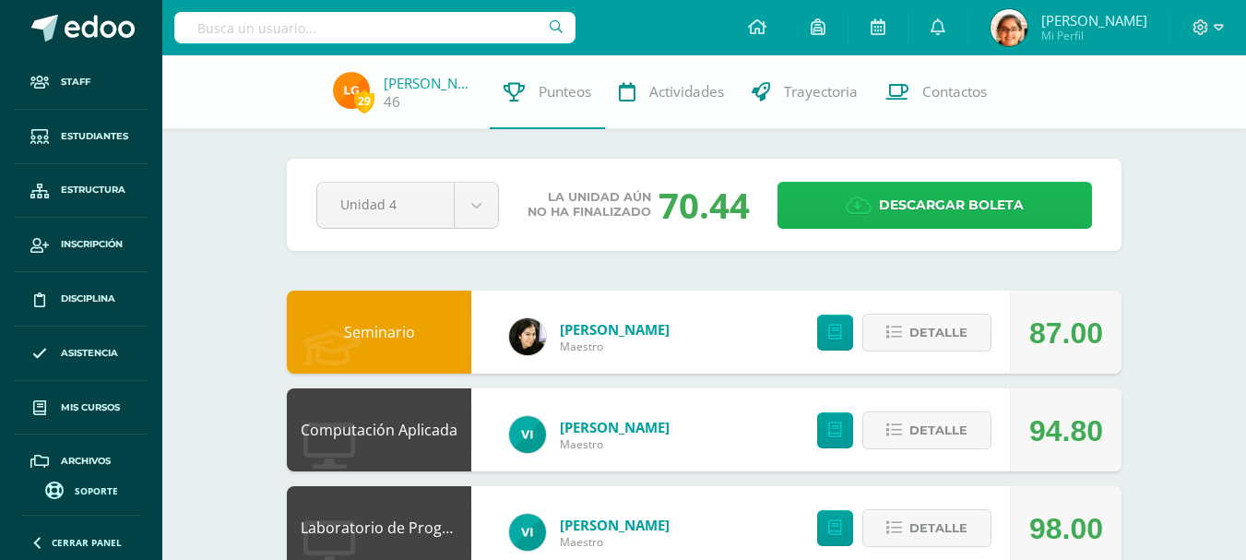
click at [848, 207] on icon at bounding box center [859, 206] width 26 height 20
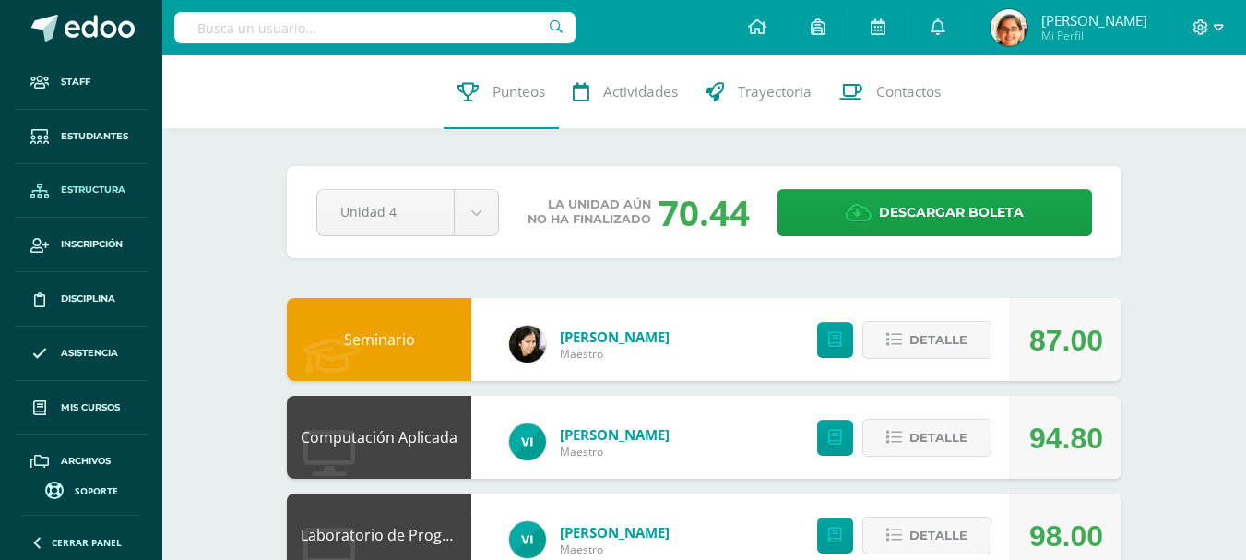
click at [76, 193] on span "Estructura" at bounding box center [93, 190] width 65 height 15
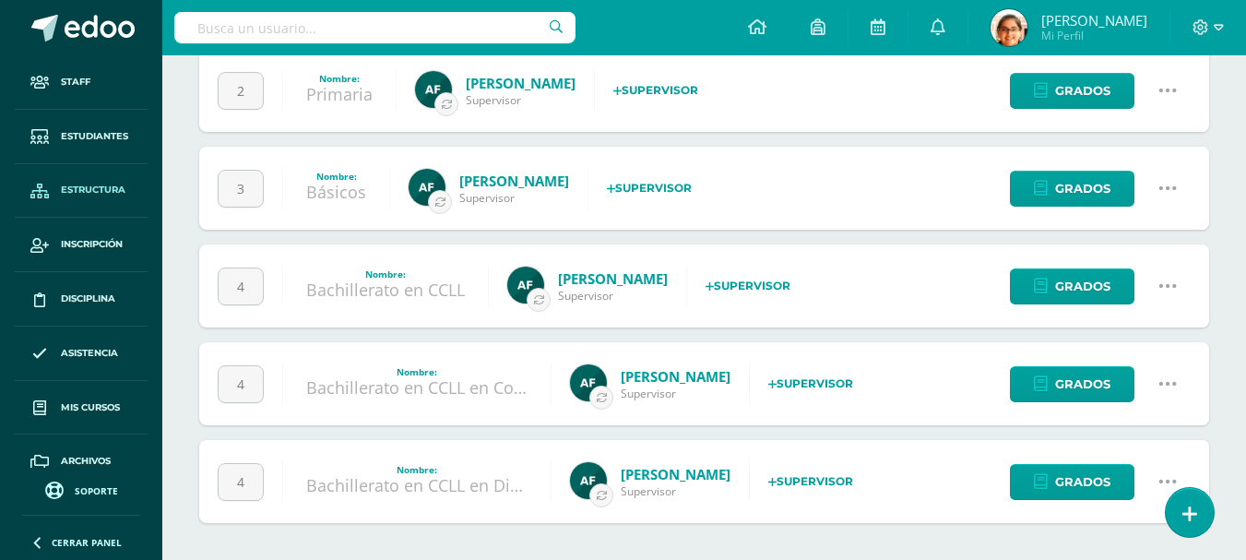
click at [1171, 386] on icon at bounding box center [1168, 384] width 20 height 20
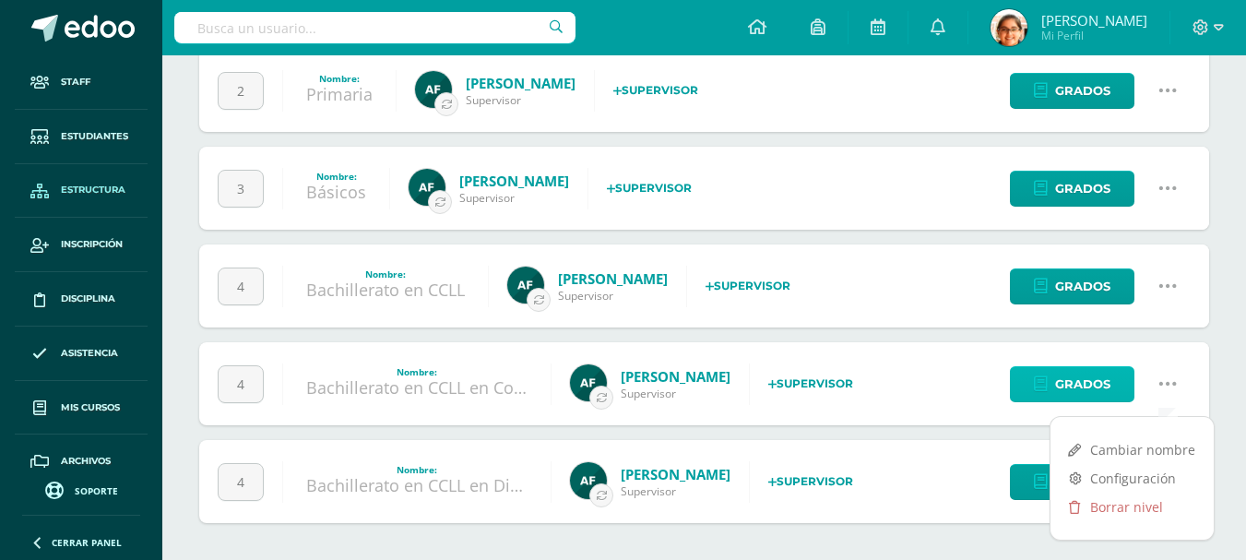
click at [1073, 380] on span "Grados" at bounding box center [1082, 384] width 55 height 34
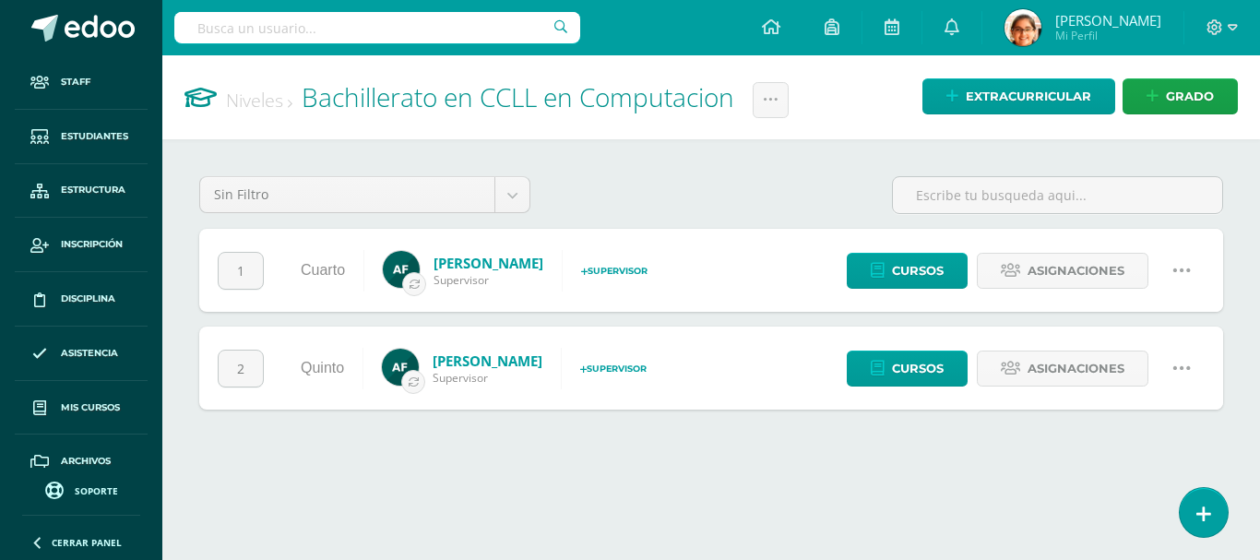
click at [1180, 263] on icon at bounding box center [1182, 270] width 20 height 20
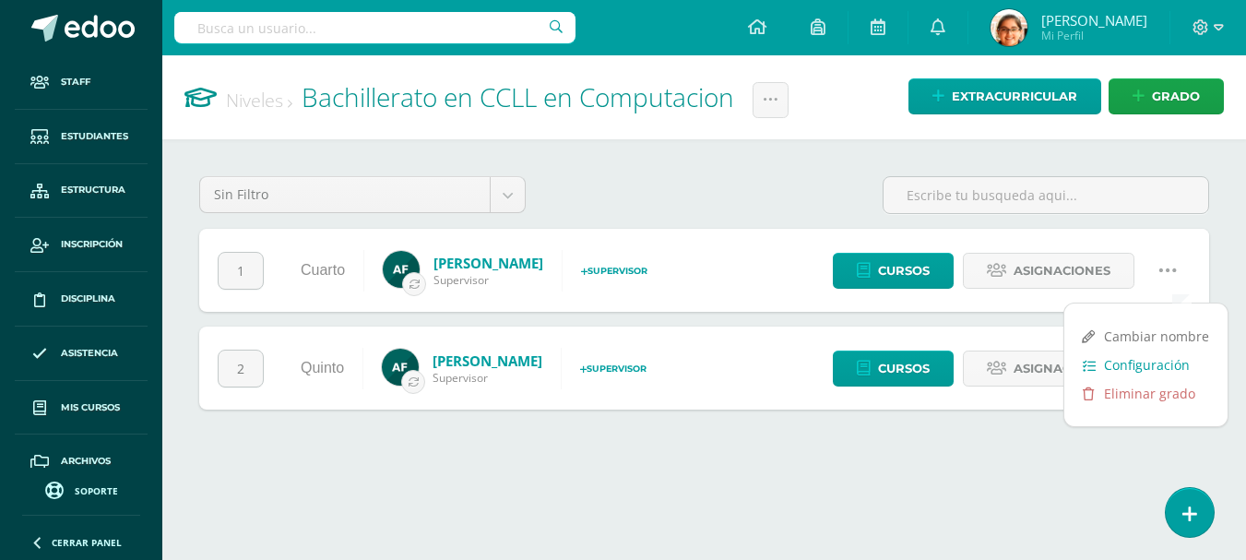
click at [1137, 367] on link "Configuración" at bounding box center [1146, 365] width 163 height 29
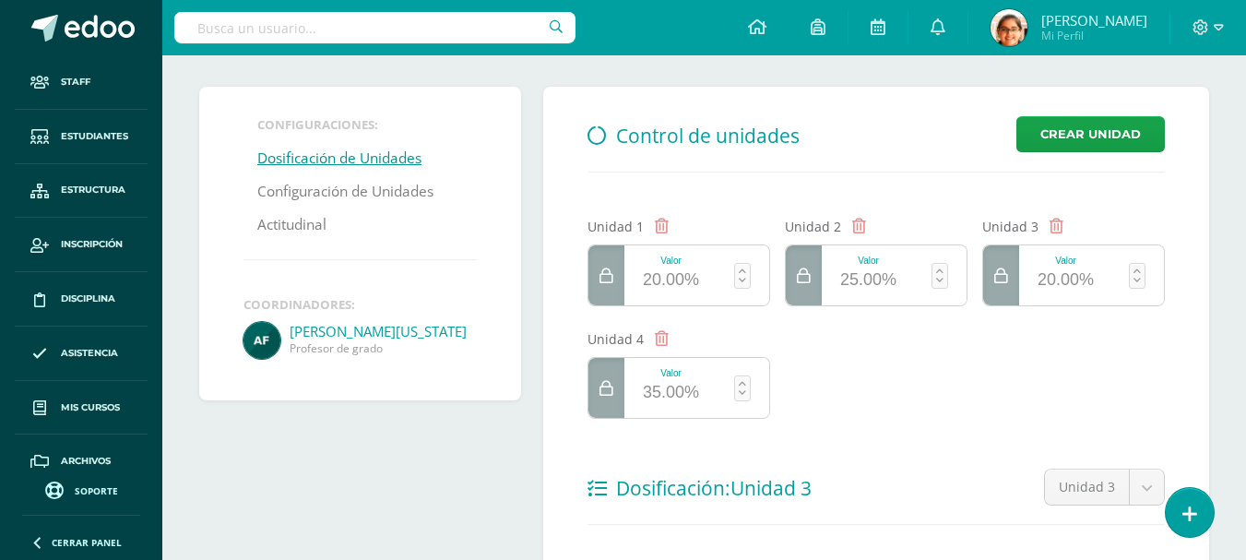
scroll to position [154, 0]
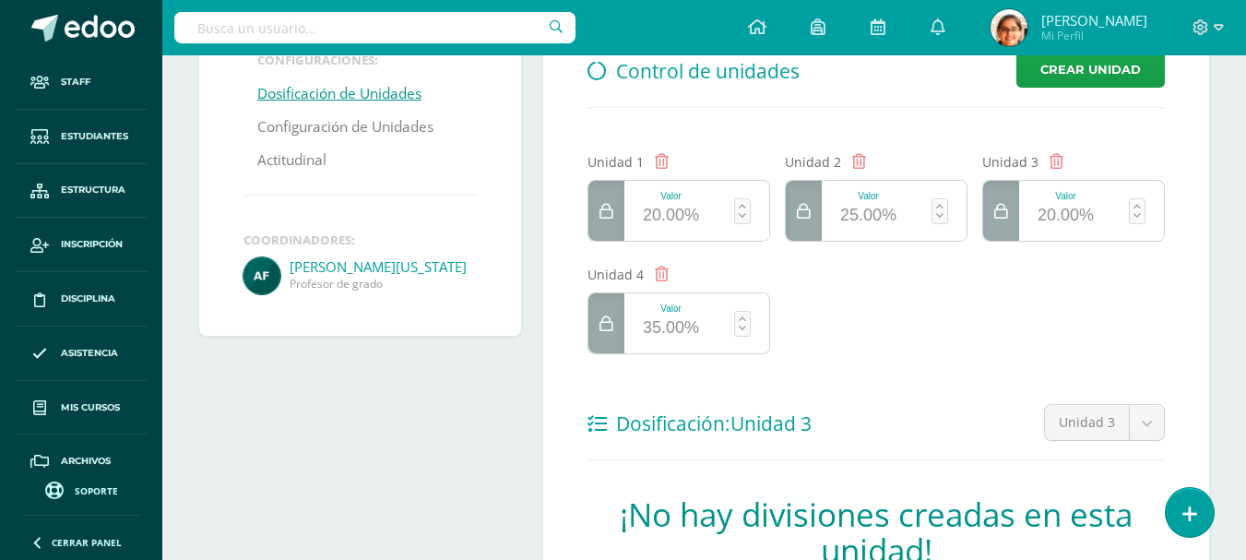
click at [259, 30] on input "text" at bounding box center [374, 27] width 401 height 31
click at [268, 29] on input "text" at bounding box center [374, 27] width 401 height 31
type input "alejadnro"
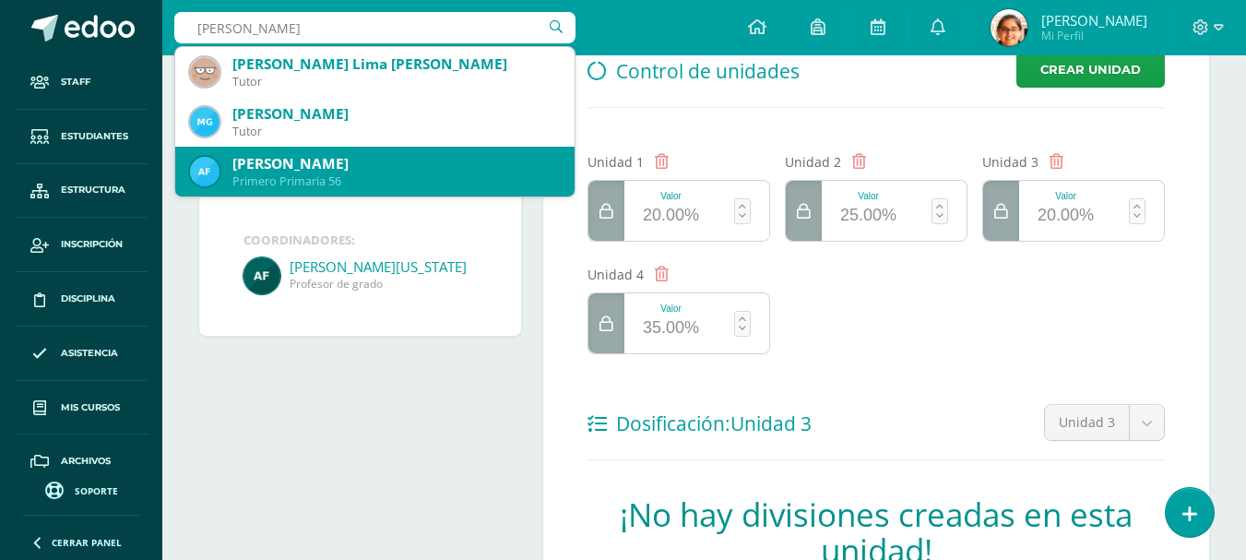
click at [353, 175] on div "Primero Primaria 56" at bounding box center [396, 181] width 328 height 16
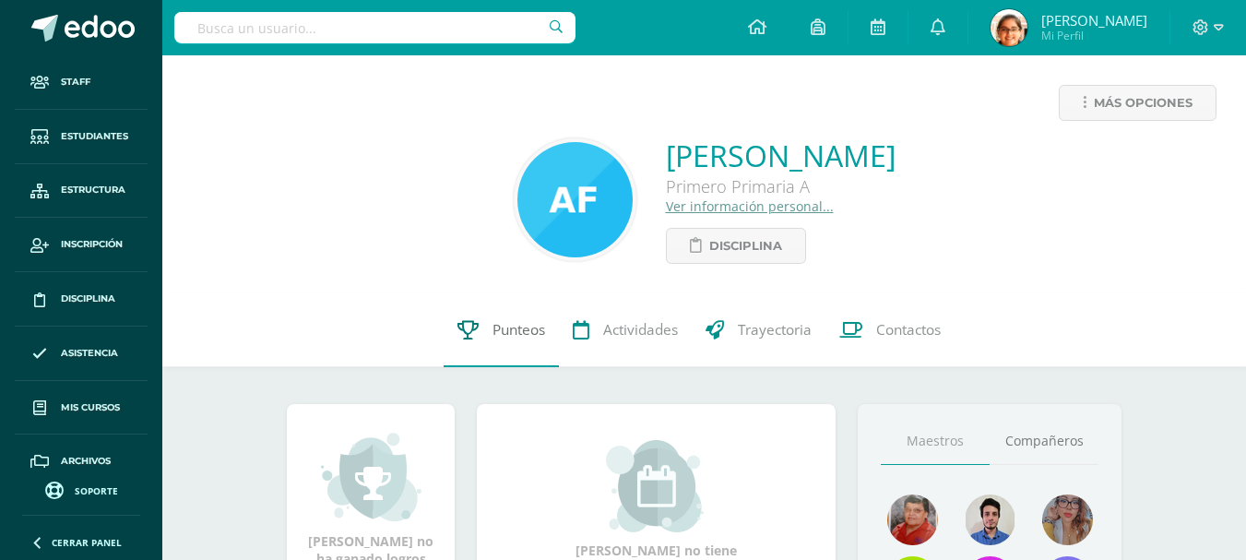
click at [506, 340] on link "Punteos" at bounding box center [501, 330] width 115 height 74
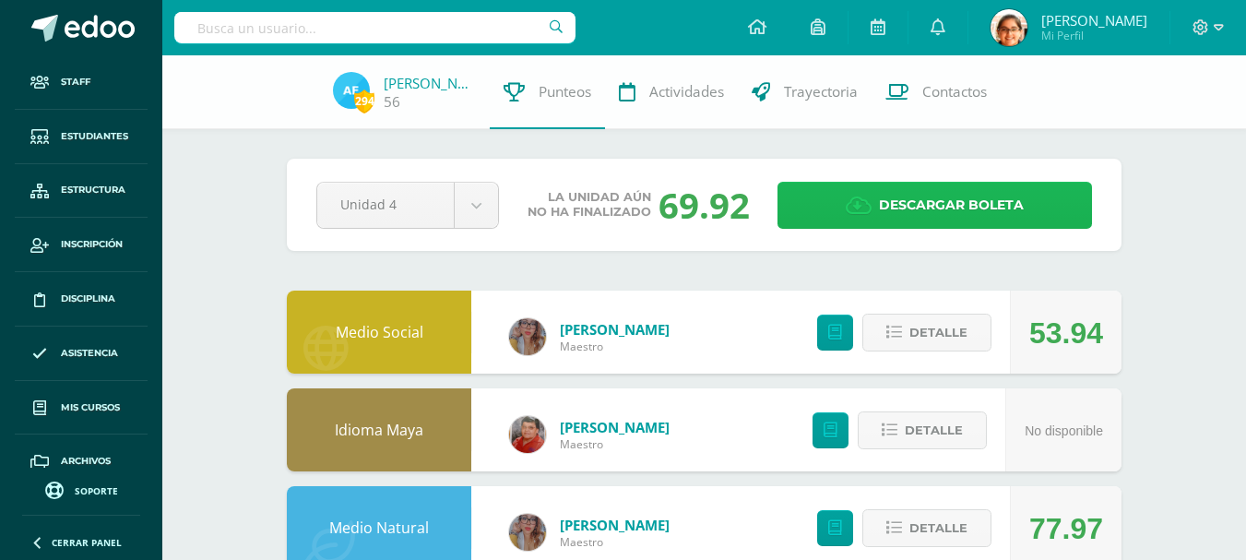
click at [941, 197] on span "Descargar boleta" at bounding box center [951, 205] width 145 height 45
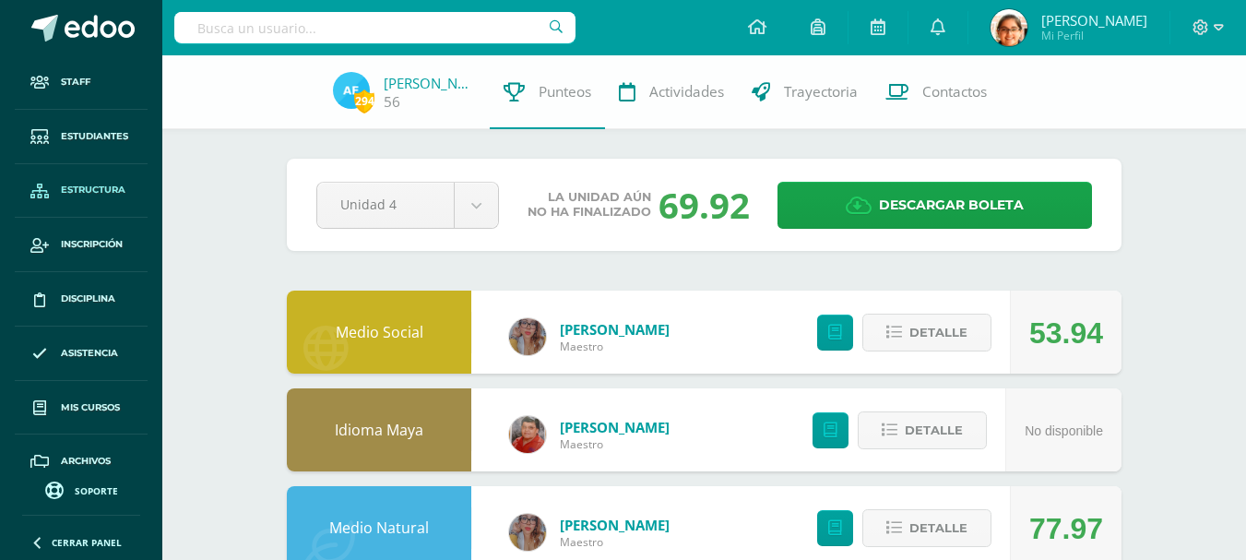
click at [92, 189] on span "Estructura" at bounding box center [93, 190] width 65 height 15
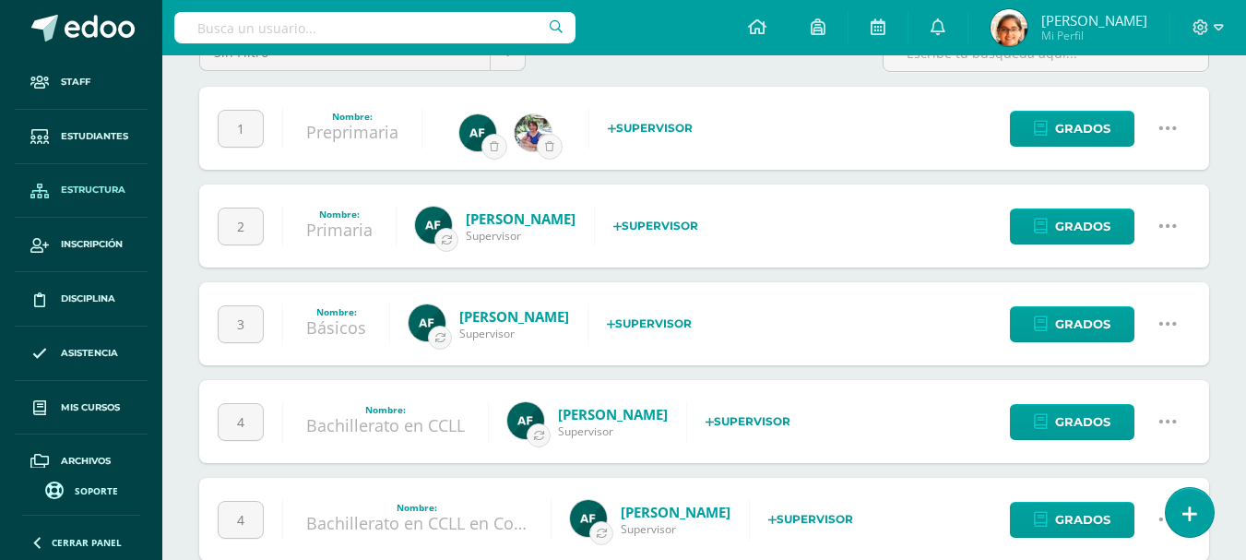
scroll to position [154, 0]
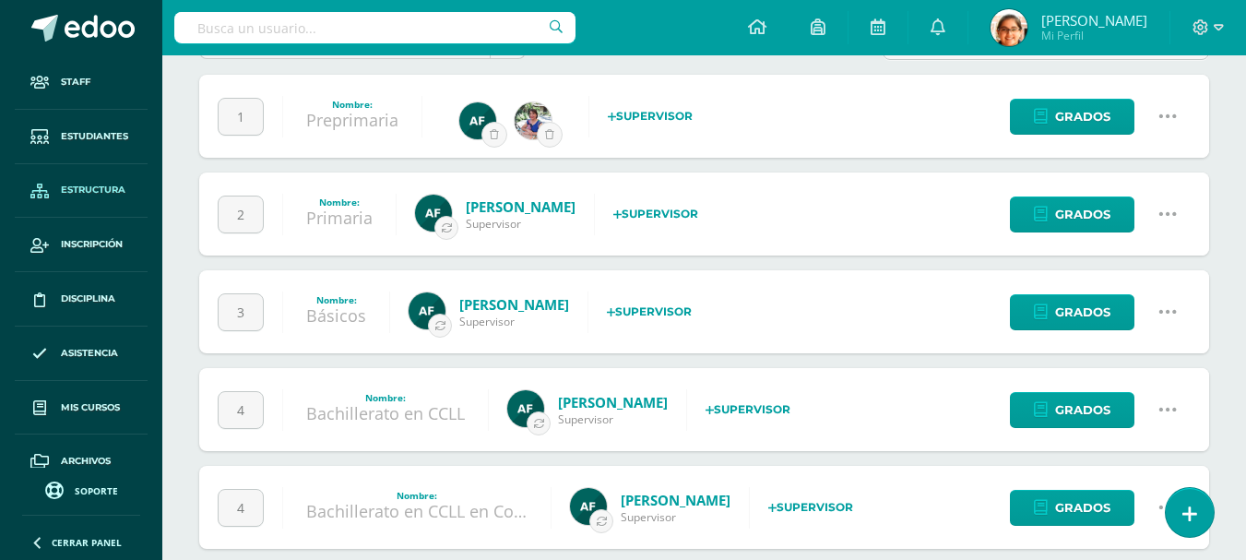
click at [1166, 208] on icon at bounding box center [1168, 214] width 20 height 20
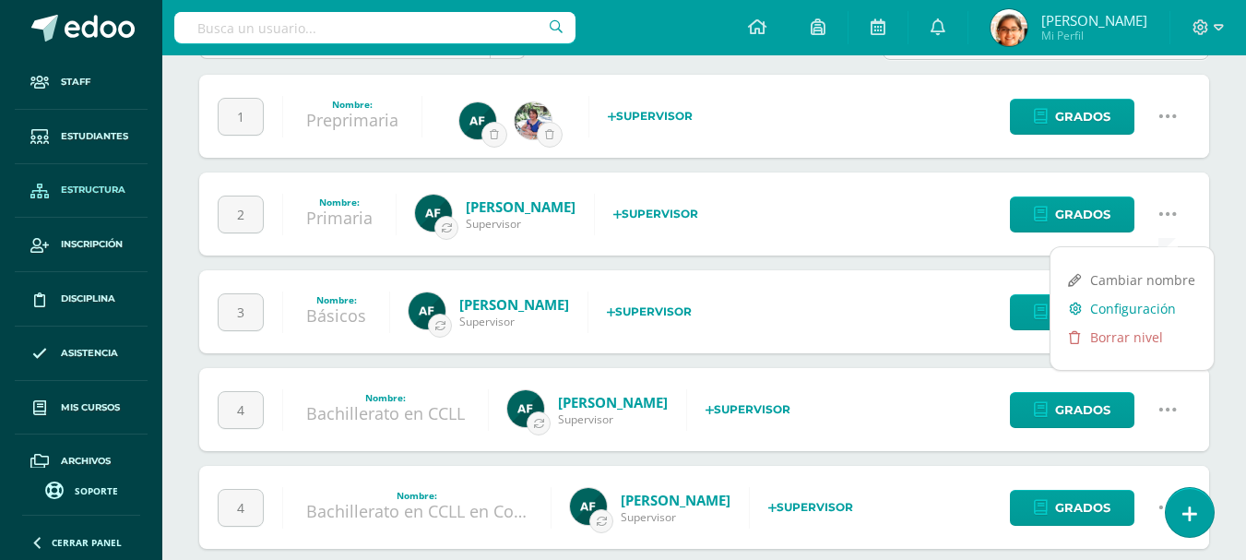
click at [1135, 304] on link "Configuración" at bounding box center [1132, 308] width 163 height 29
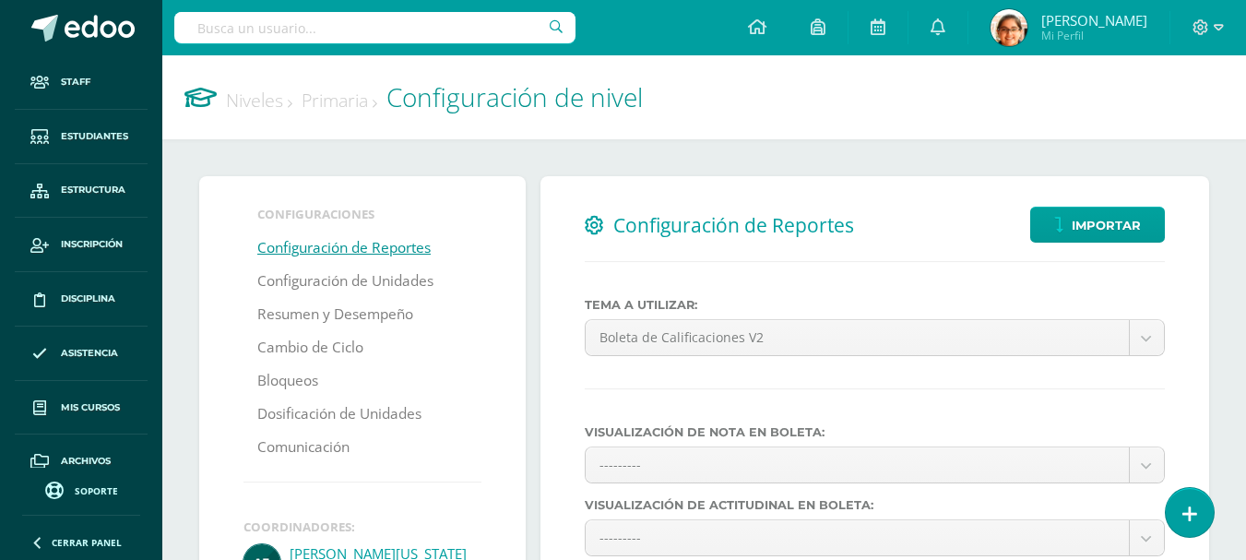
select select
click at [355, 286] on link "Configuración de Unidades" at bounding box center [345, 281] width 176 height 33
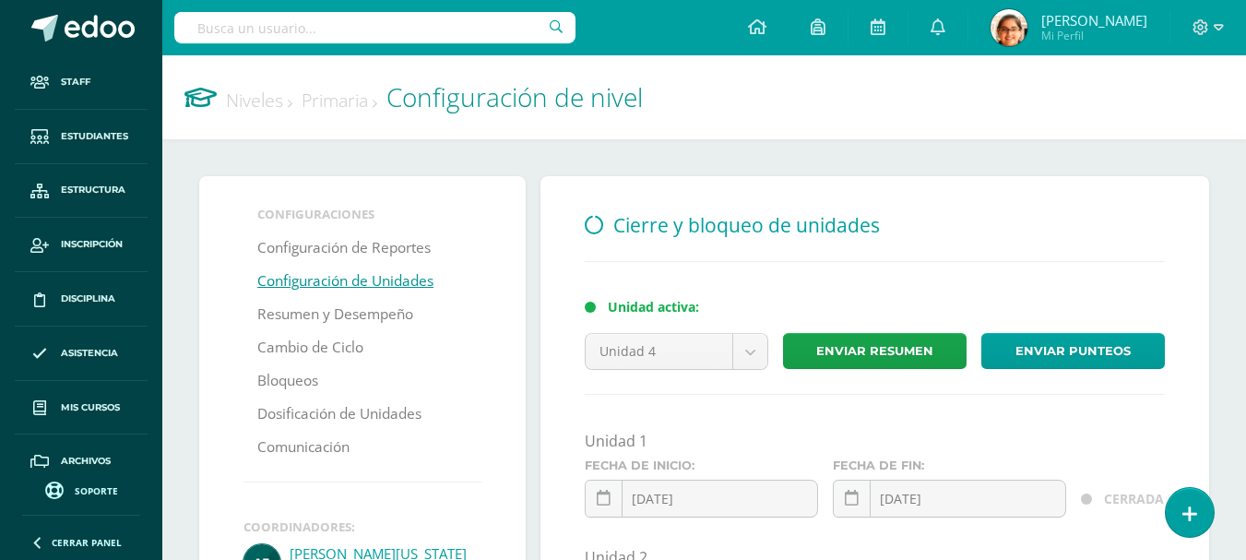
scroll to position [154, 0]
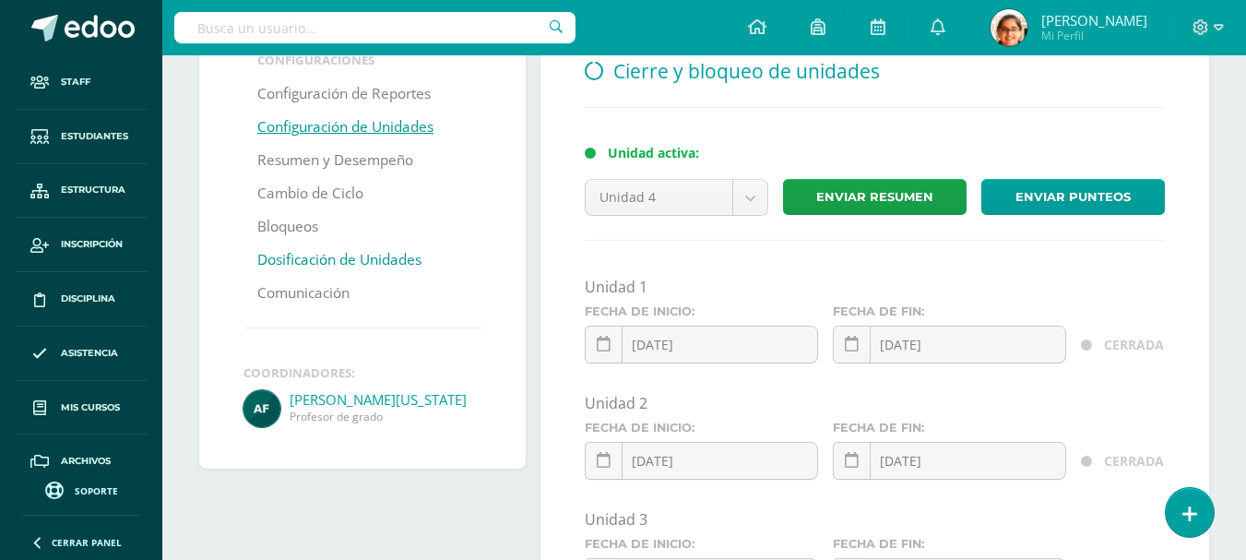
click at [338, 265] on link "Dosificación de Unidades" at bounding box center [339, 260] width 164 height 33
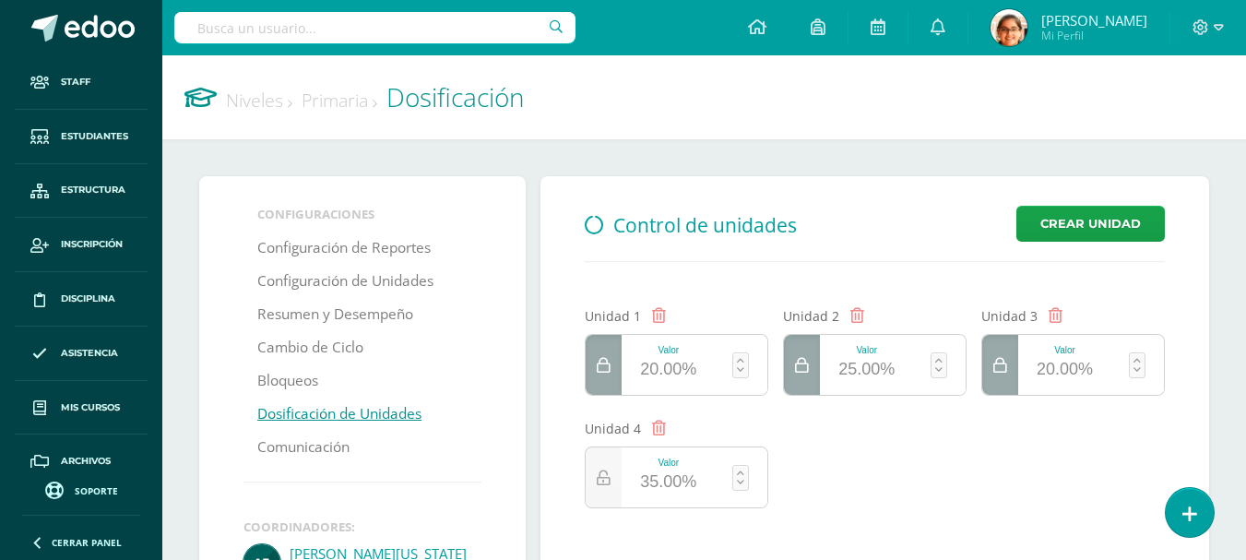
click at [342, 31] on input "text" at bounding box center [374, 27] width 401 height 31
type input "alejandro"
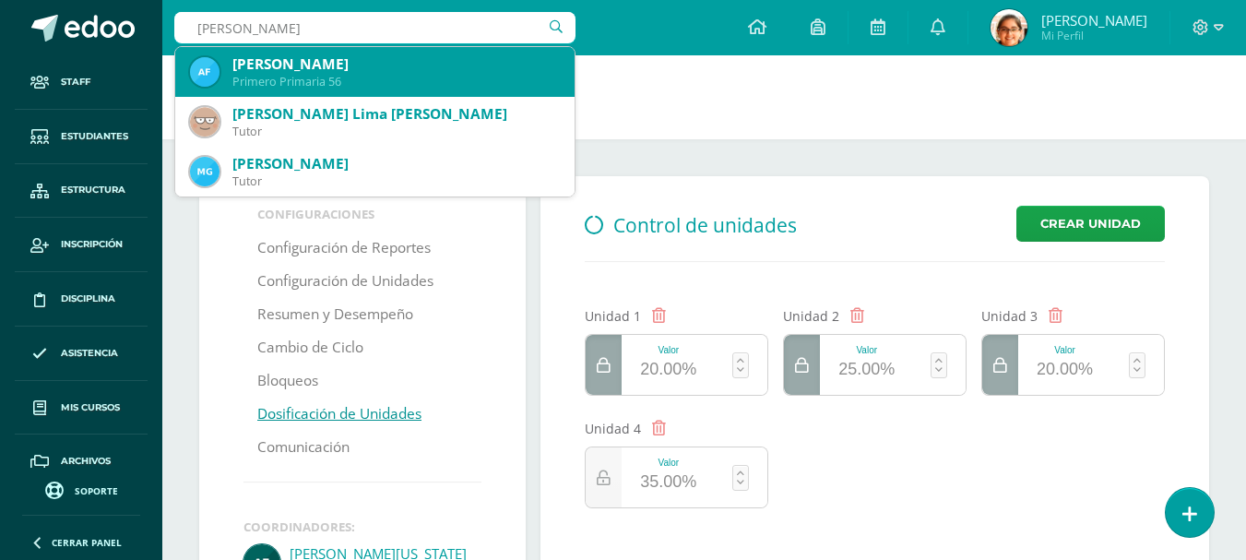
click at [347, 74] on div "Primero Primaria 56" at bounding box center [396, 82] width 328 height 16
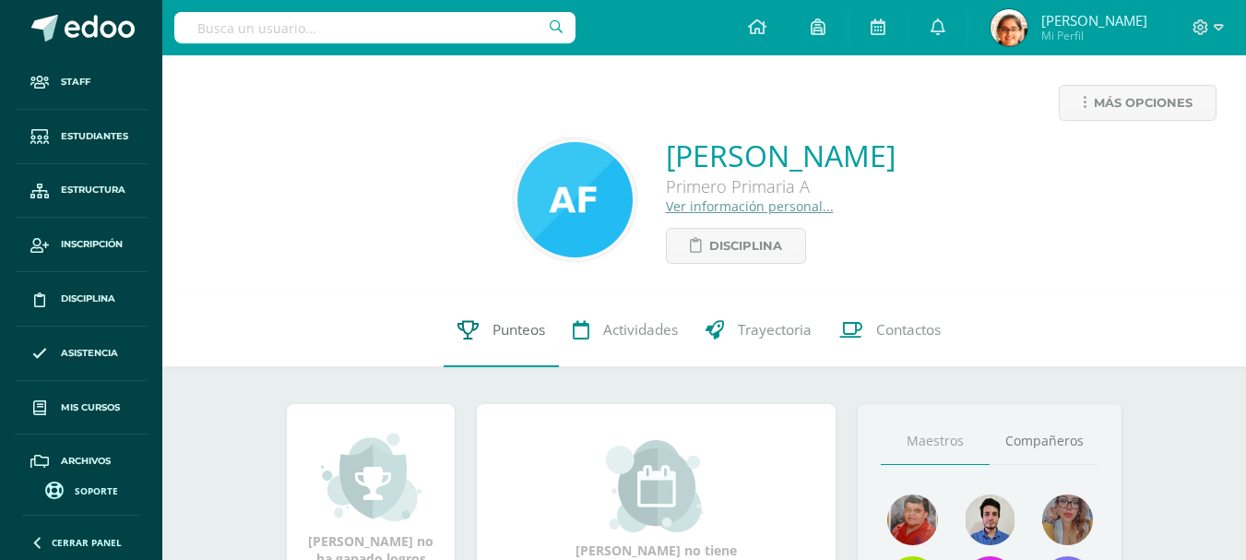
click at [513, 332] on span "Punteos" at bounding box center [519, 329] width 53 height 19
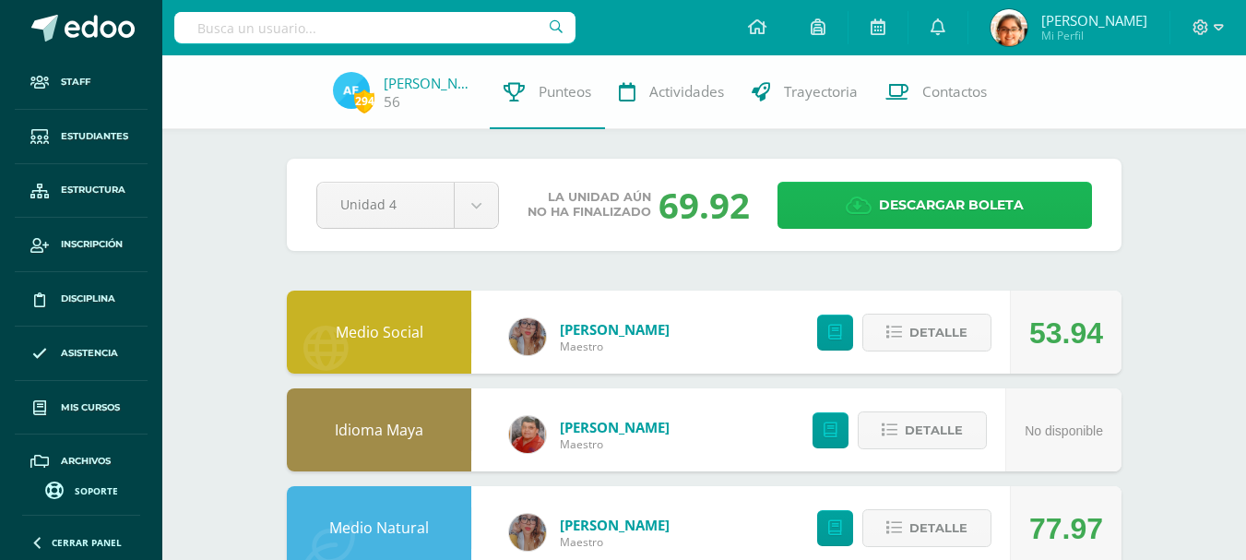
click at [942, 216] on span "Descargar boleta" at bounding box center [951, 205] width 145 height 45
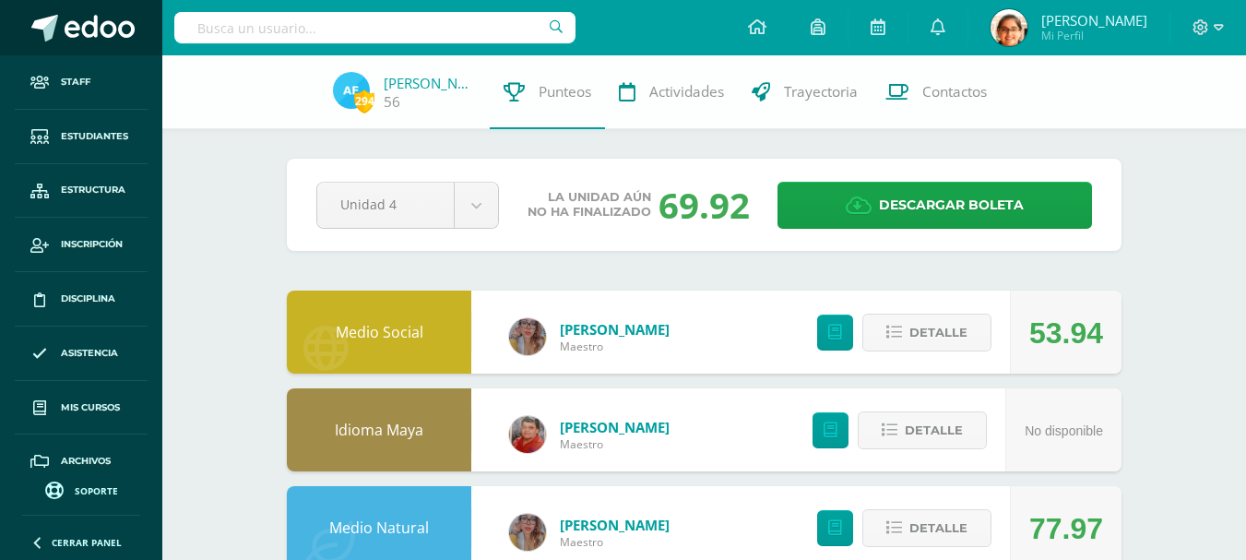
click at [83, 29] on span at bounding box center [100, 29] width 70 height 28
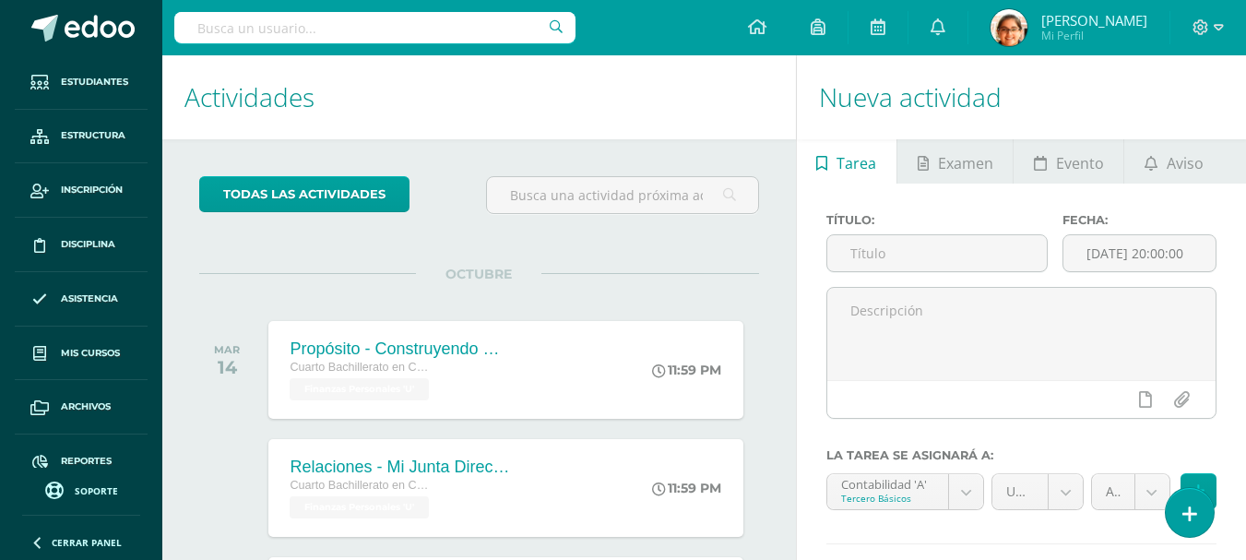
scroll to position [76, 0]
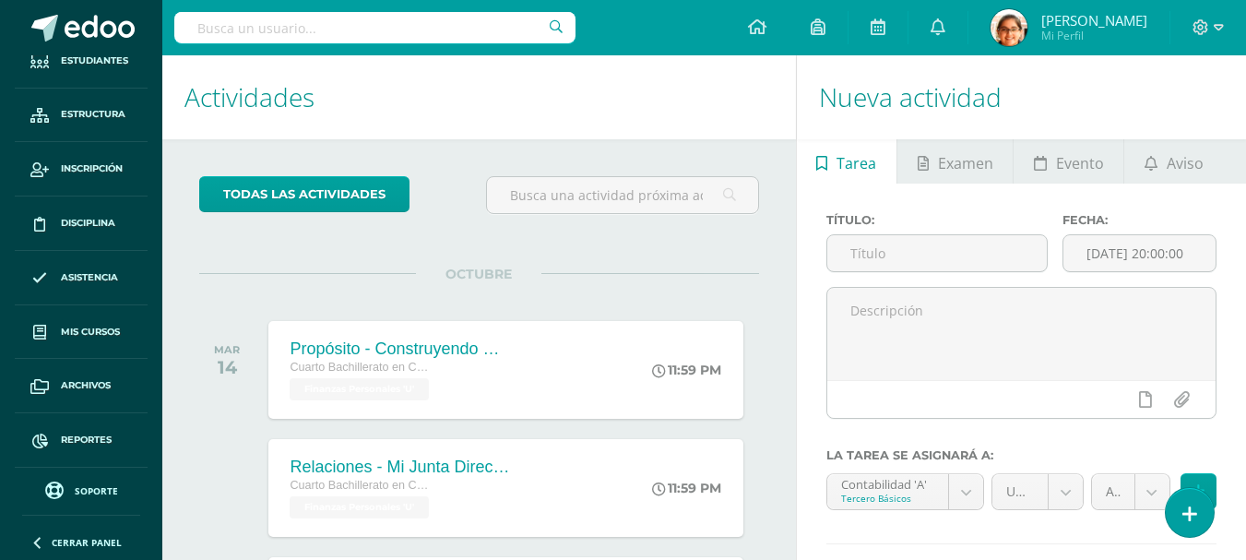
click at [292, 54] on div at bounding box center [374, 27] width 401 height 55
click at [301, 29] on input "text" at bounding box center [374, 27] width 401 height 31
type input "alejandro"
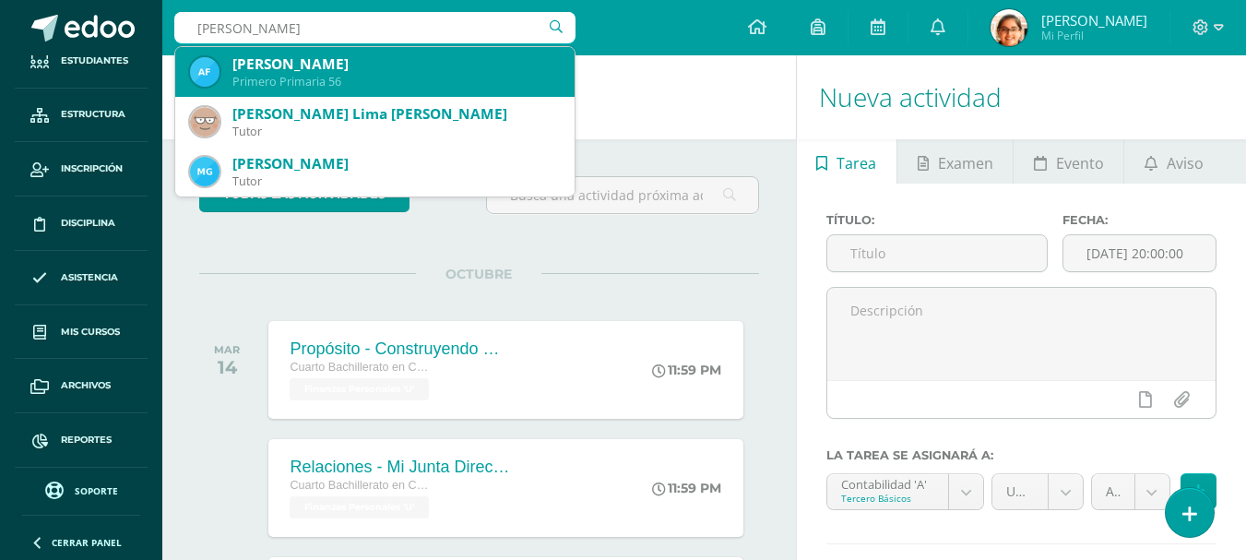
click at [363, 52] on div "Alejandro José Fuentes Gamas Primero Primaria 56" at bounding box center [375, 72] width 370 height 50
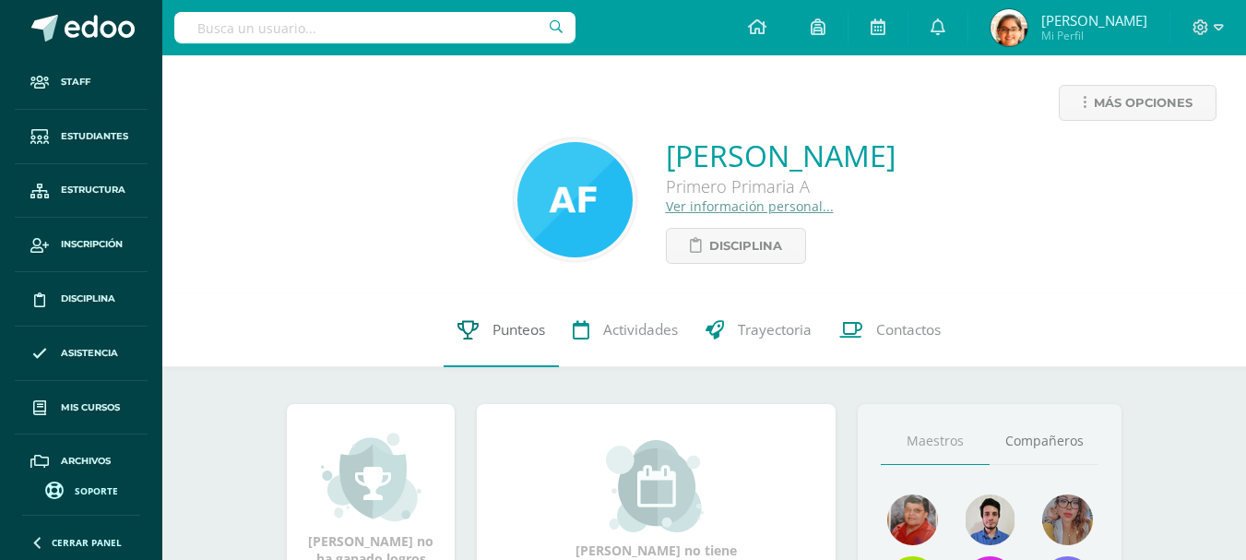
click at [493, 321] on span "Punteos" at bounding box center [519, 329] width 53 height 19
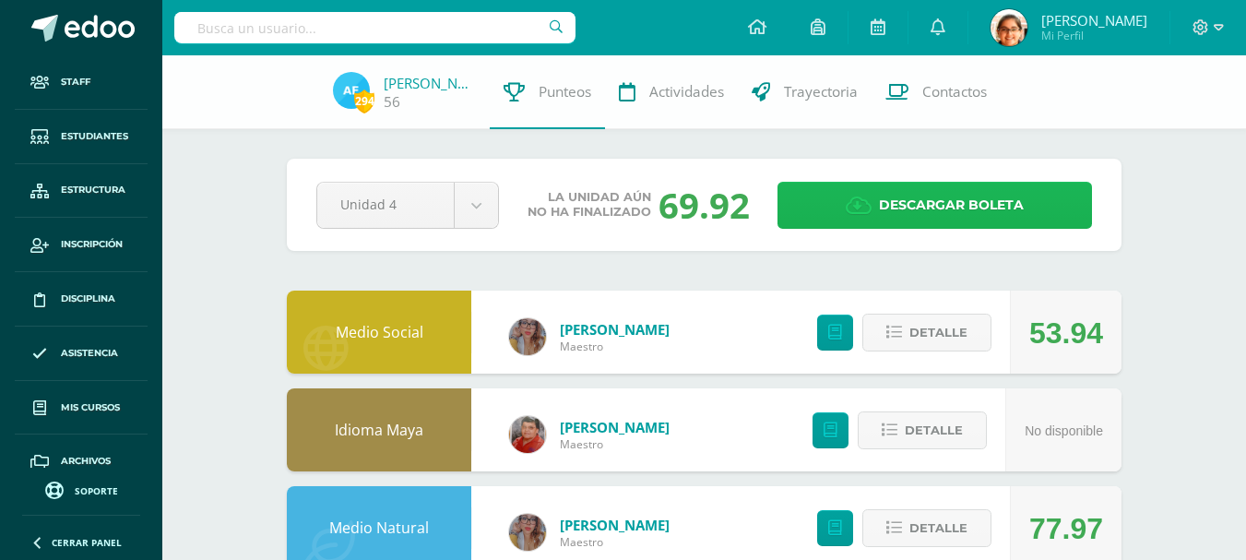
click at [901, 191] on span "Descargar boleta" at bounding box center [951, 205] width 145 height 45
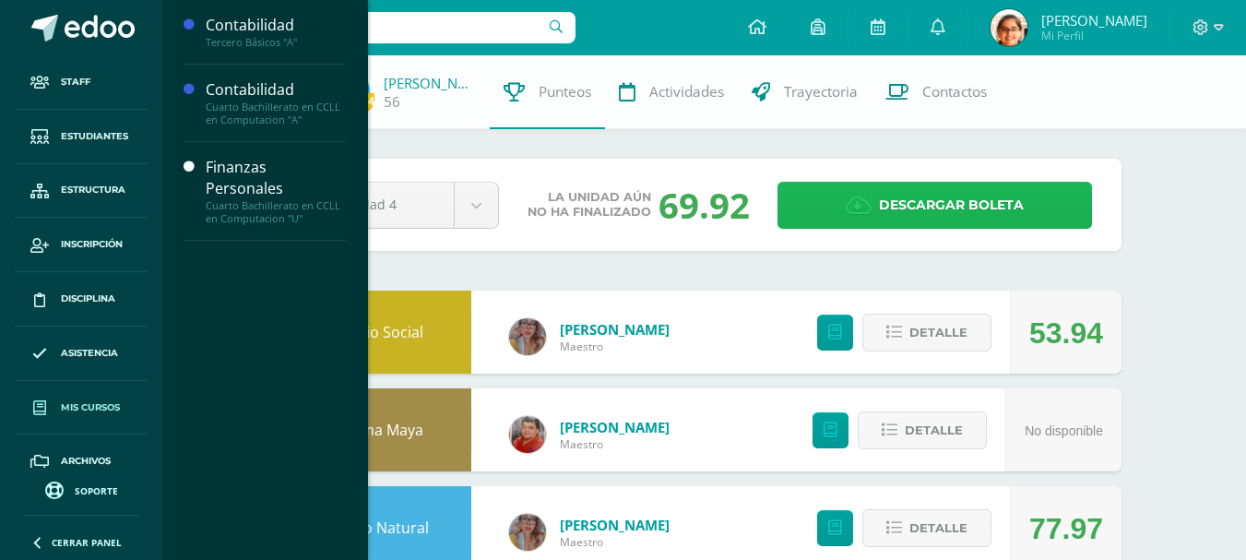
scroll to position [76, 0]
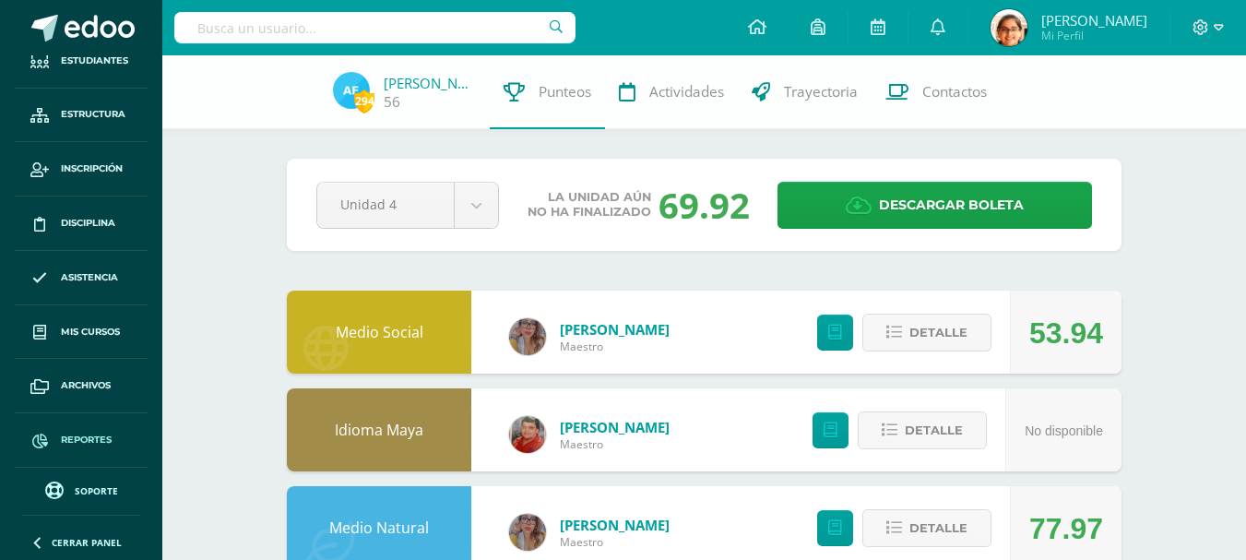
click at [94, 437] on span "Reportes" at bounding box center [86, 440] width 51 height 15
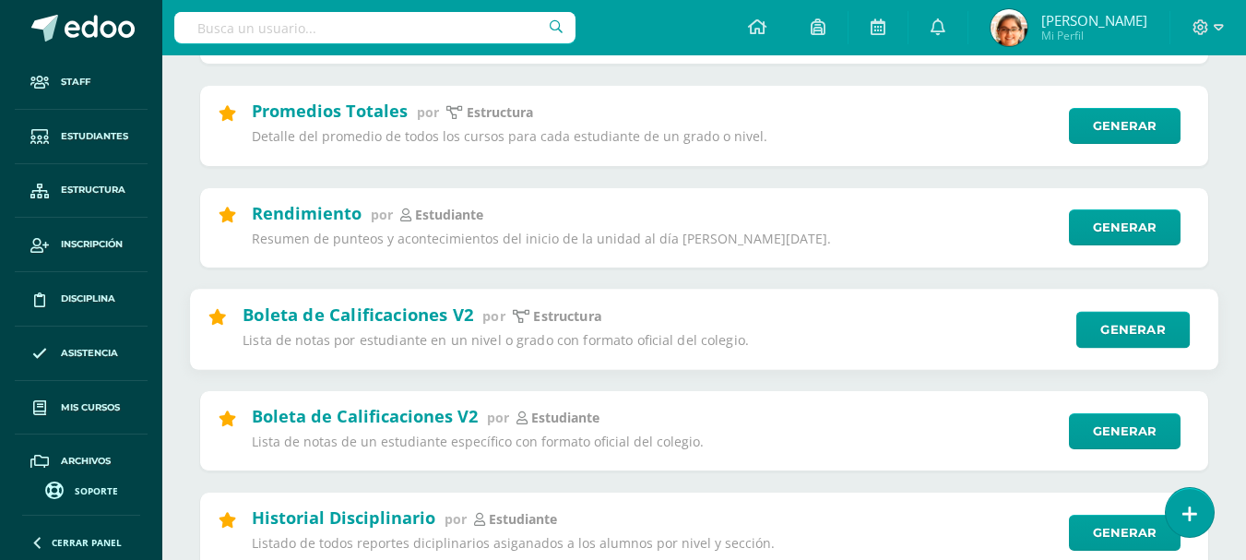
scroll to position [768, 0]
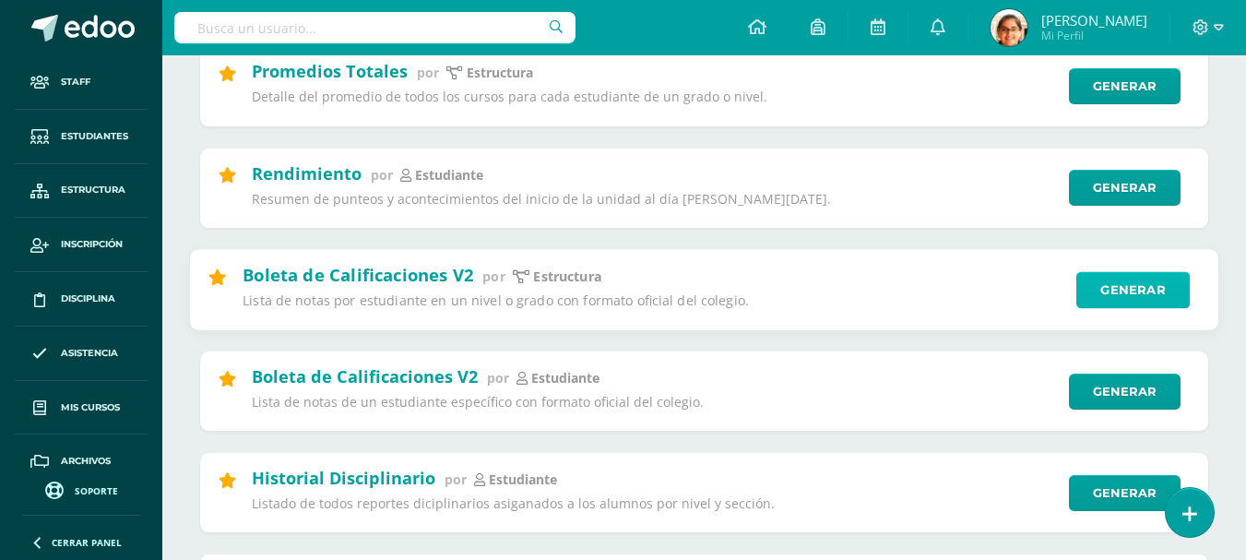
click at [1100, 294] on link "Generar" at bounding box center [1133, 289] width 113 height 37
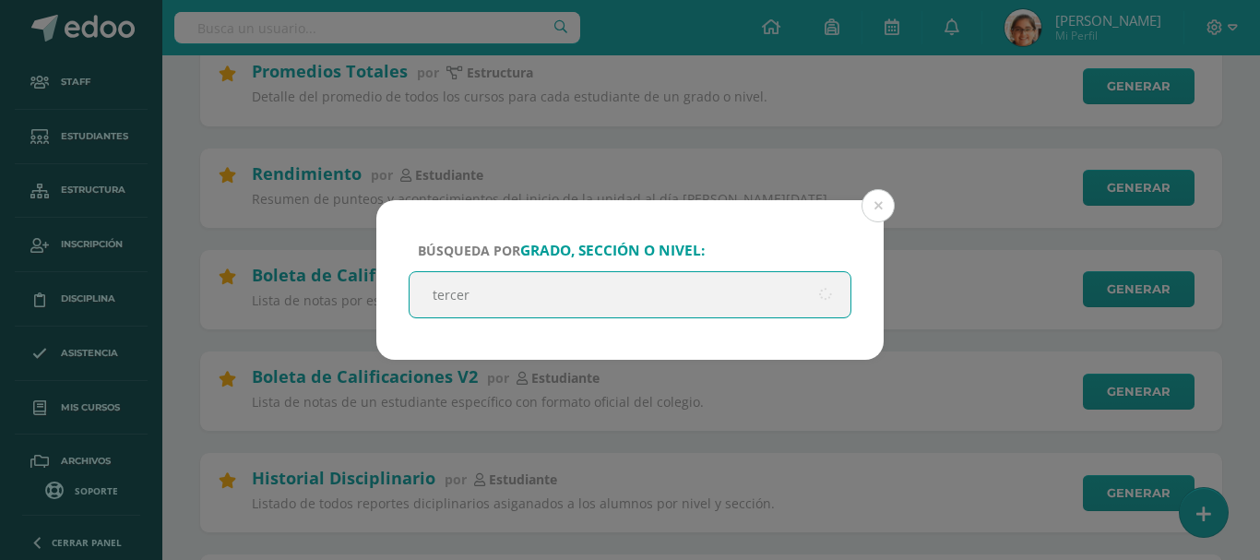
type input "tercero"
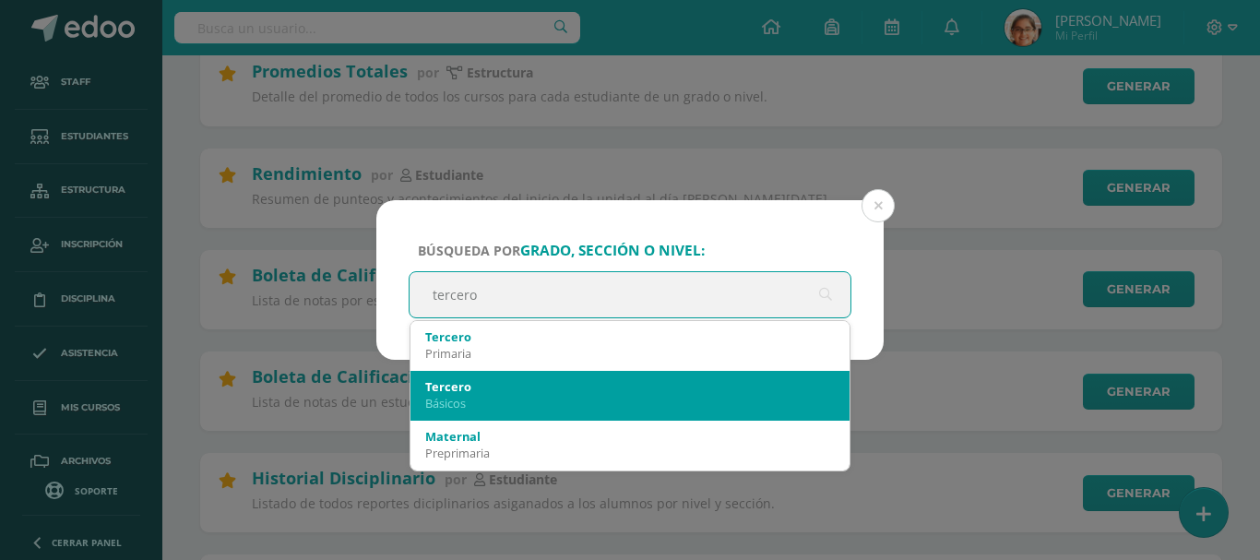
click at [499, 395] on div "Básicos" at bounding box center [630, 403] width 410 height 17
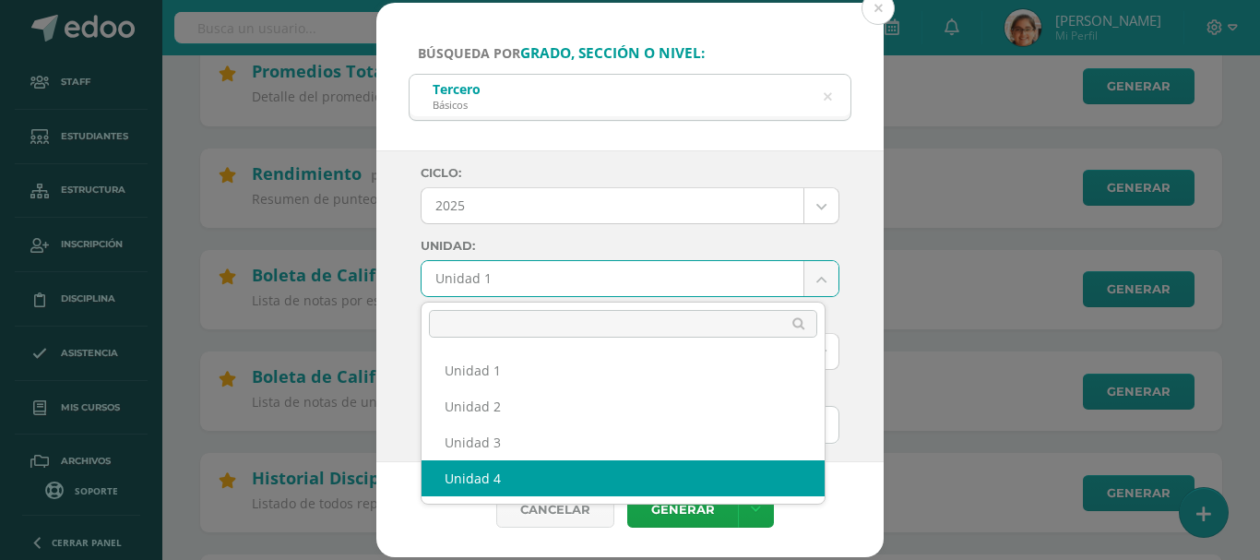
select select "Unidad 4"
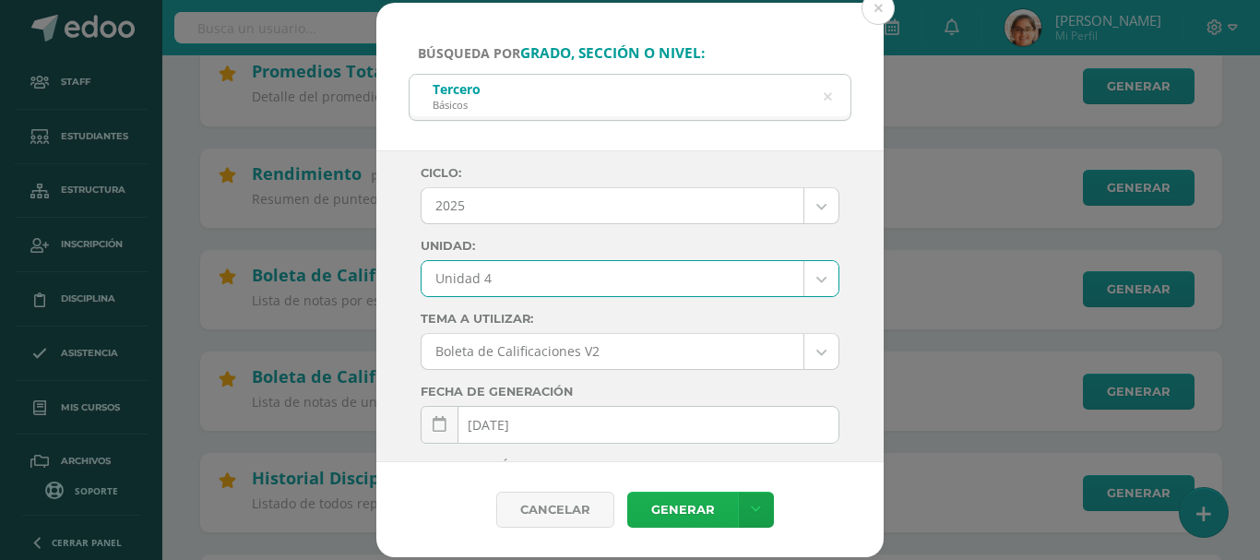
click at [694, 510] on link "Generar" at bounding box center [682, 510] width 111 height 36
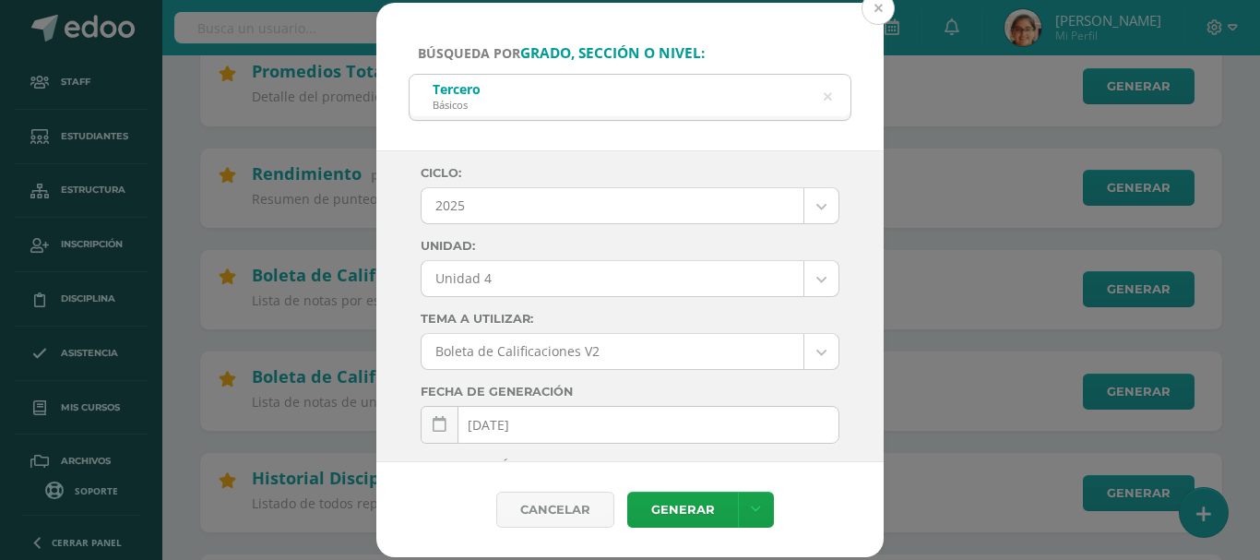
click at [882, 16] on button at bounding box center [878, 8] width 33 height 33
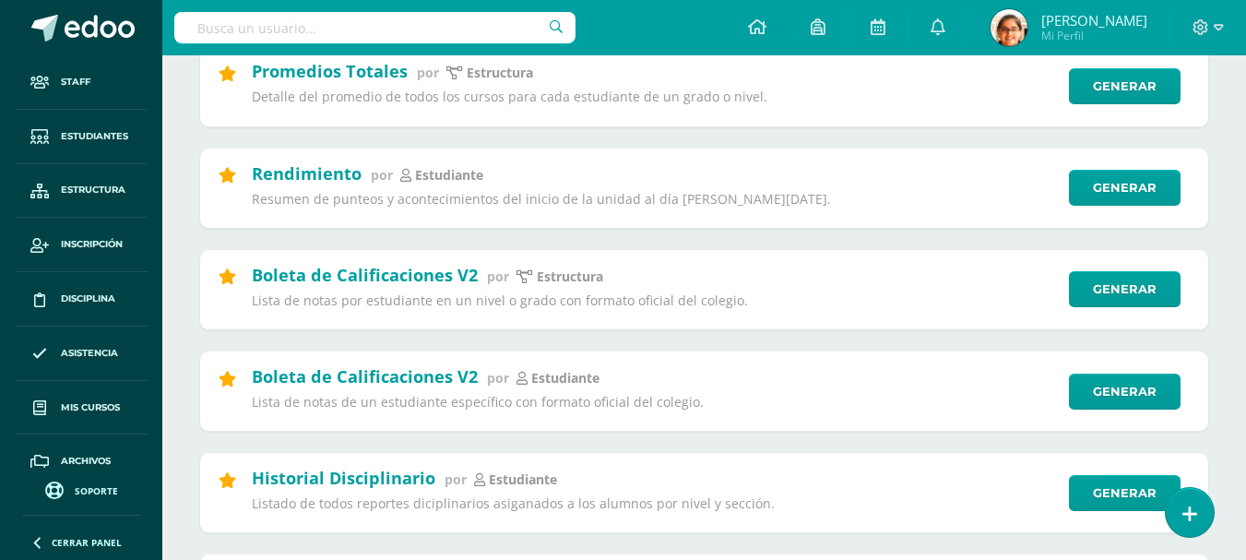
click at [363, 26] on input "text" at bounding box center [374, 27] width 401 height 31
type input "lenin"
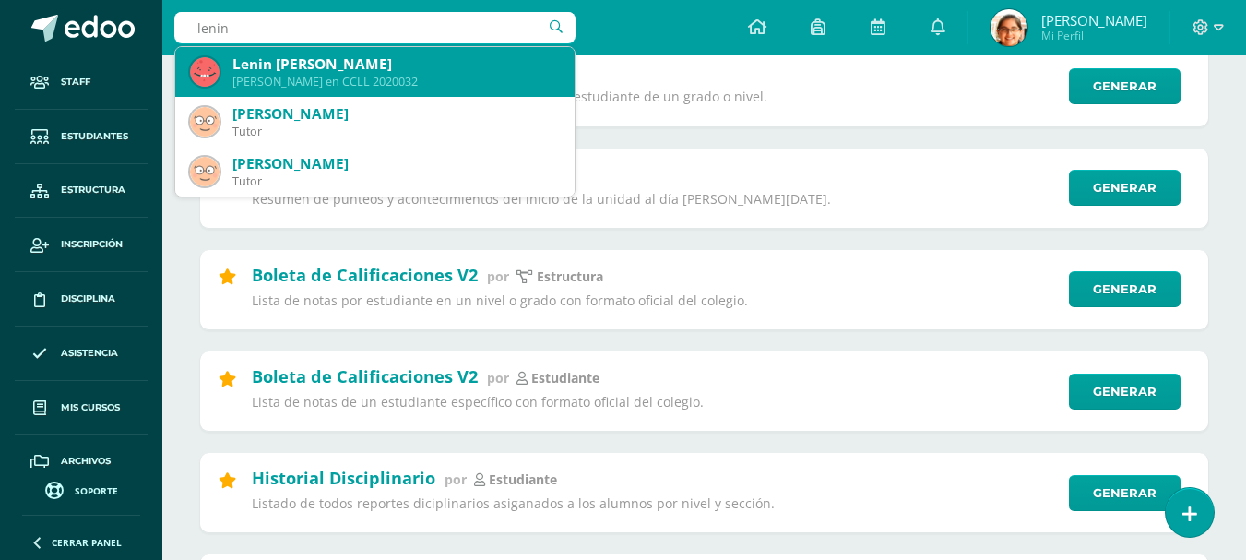
click at [373, 54] on div "Lenin Francisco Barillas Barrios Quinto Bachillerato en CCLL 2020032" at bounding box center [375, 72] width 370 height 50
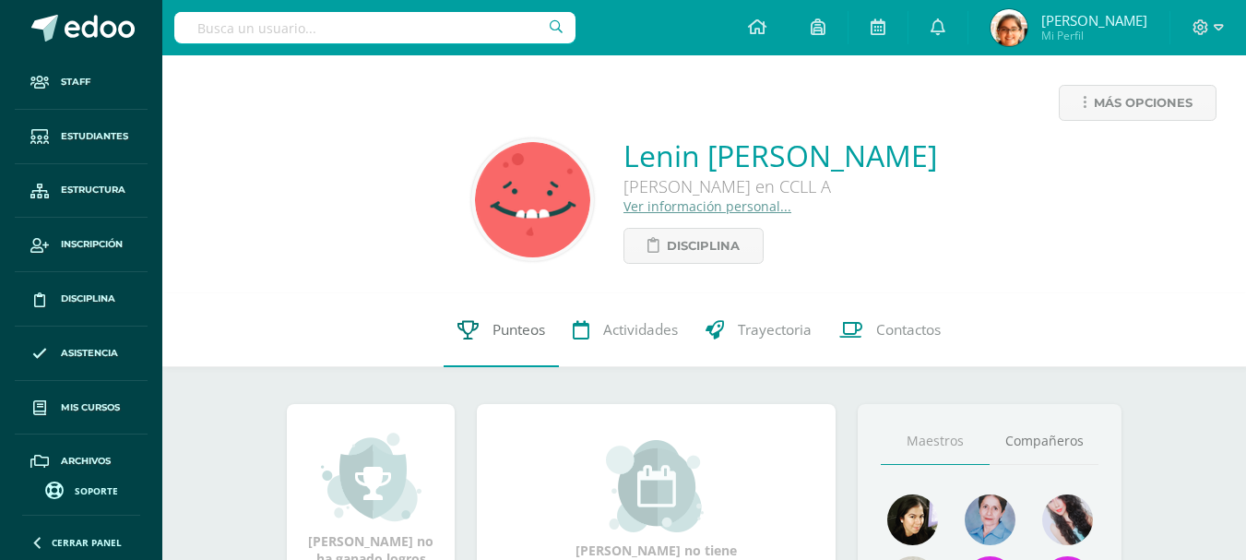
click at [475, 343] on link "Punteos" at bounding box center [501, 330] width 115 height 74
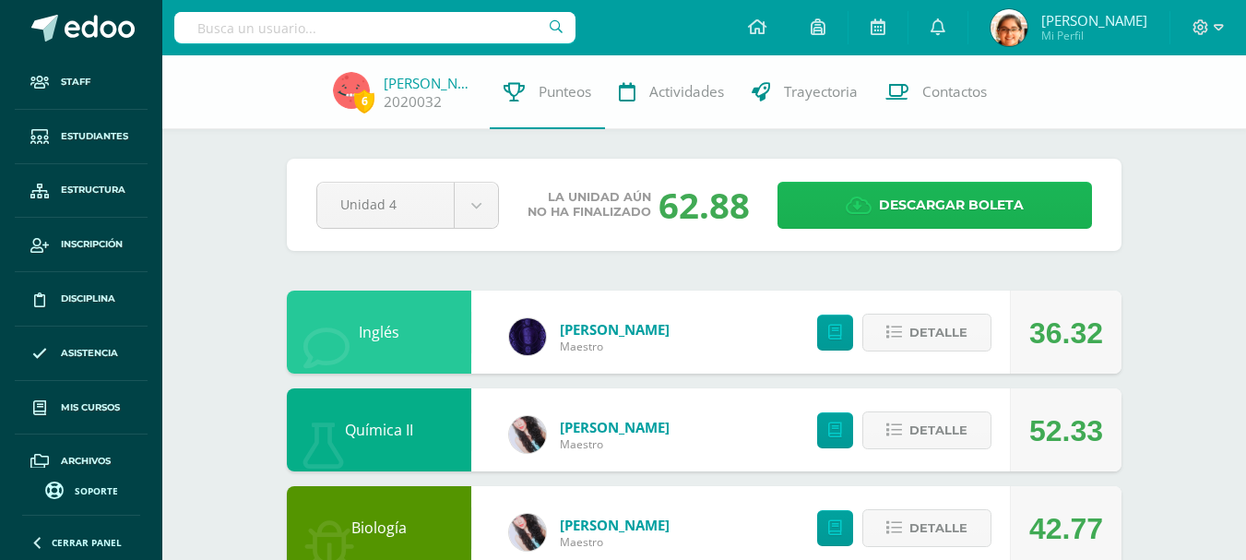
click at [863, 206] on icon at bounding box center [859, 206] width 26 height 20
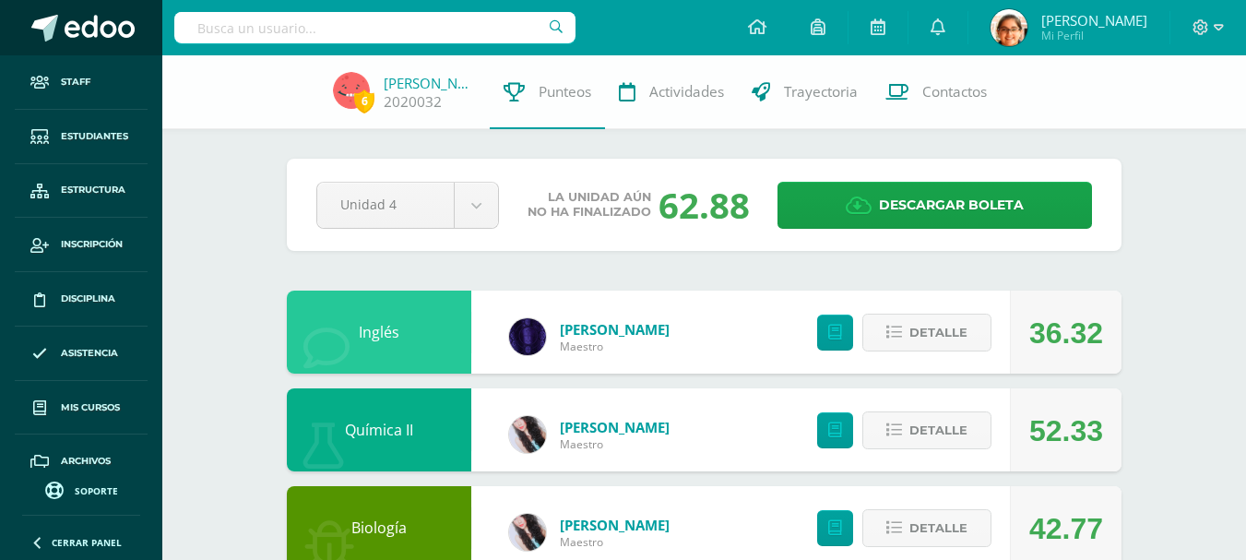
click at [83, 29] on span at bounding box center [100, 29] width 70 height 28
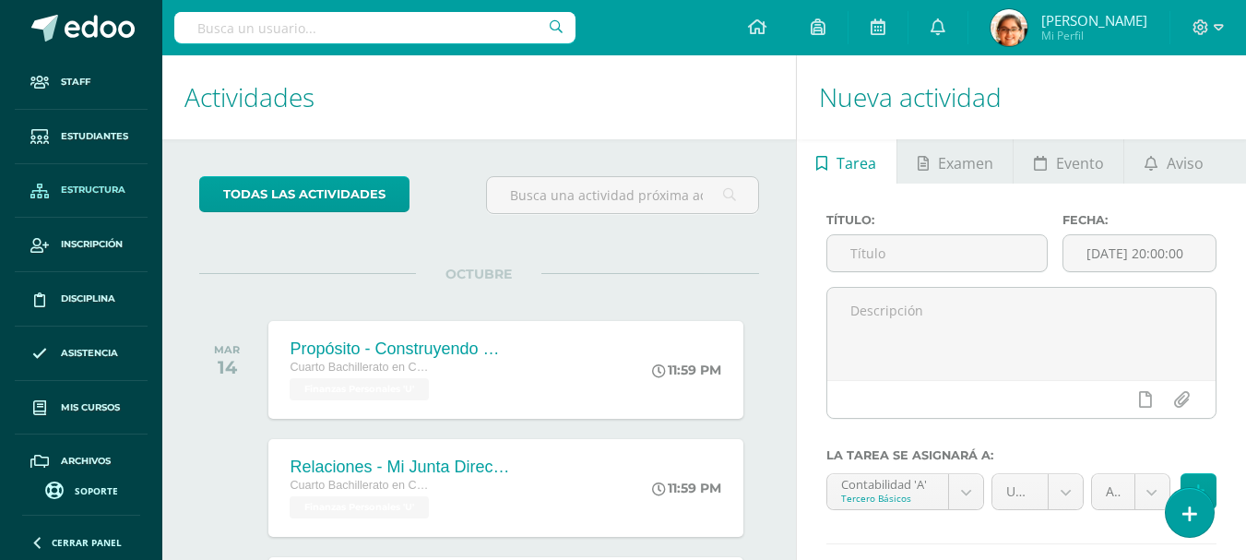
scroll to position [76, 0]
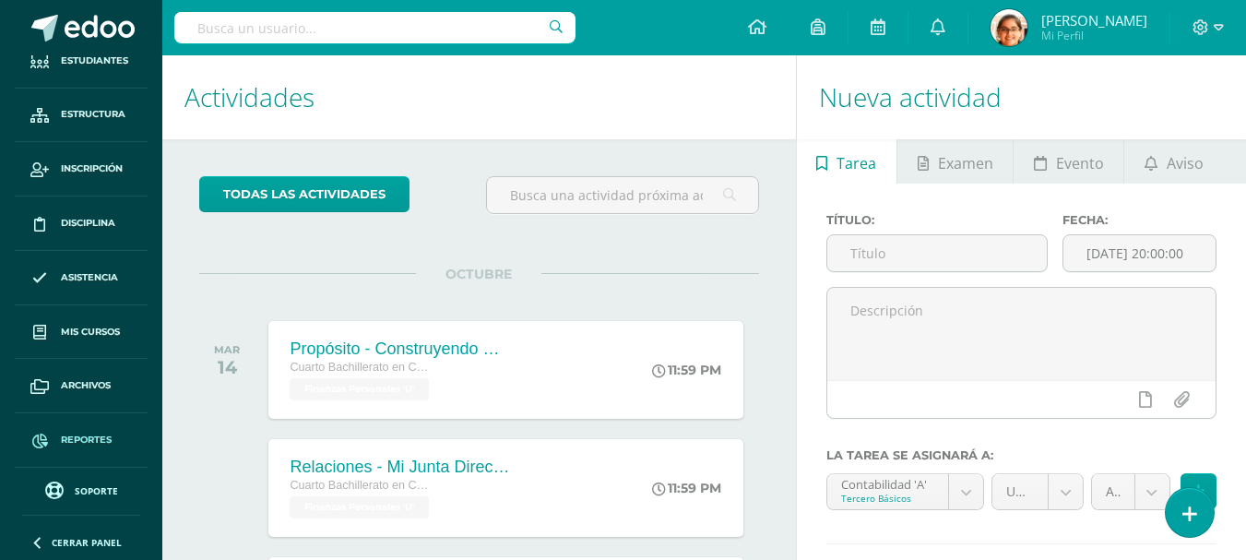
click at [91, 432] on link "Reportes" at bounding box center [81, 440] width 133 height 54
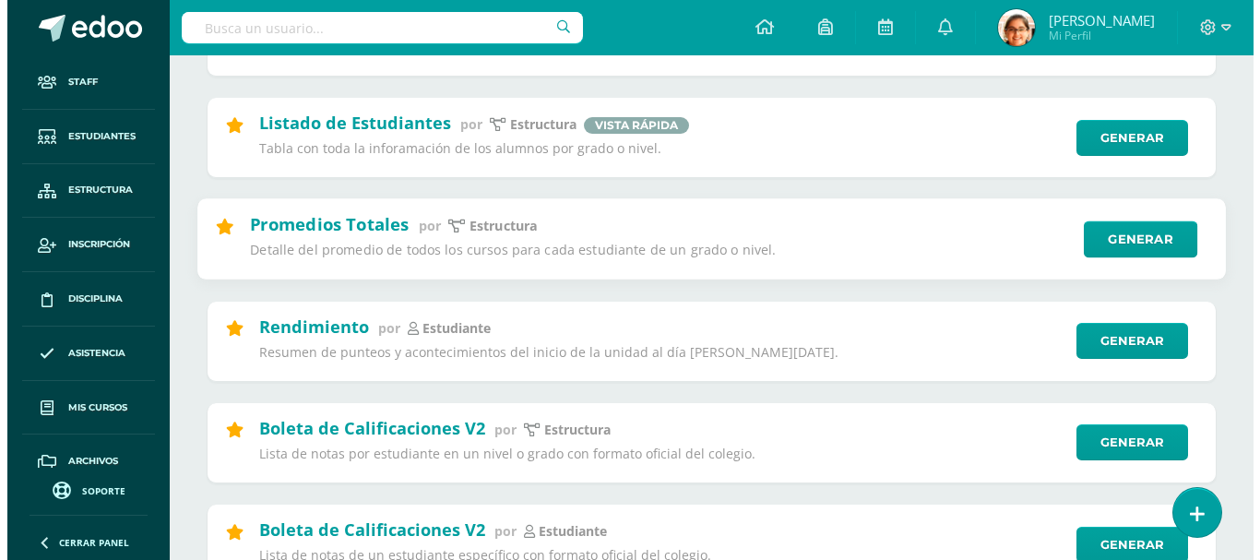
scroll to position [768, 0]
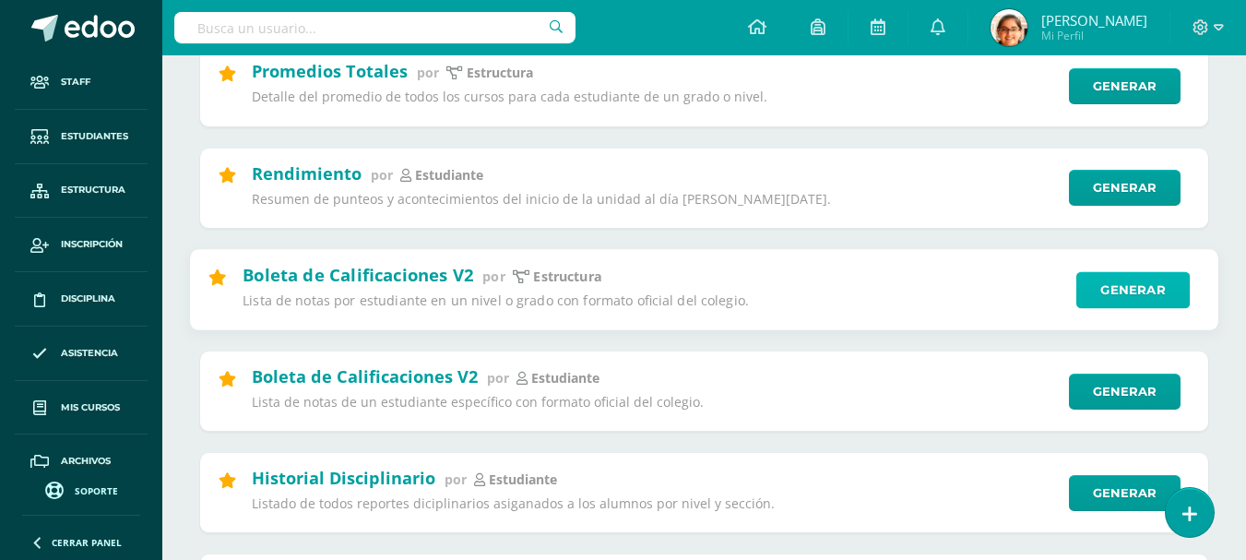
click at [1118, 292] on link "Generar" at bounding box center [1133, 289] width 113 height 37
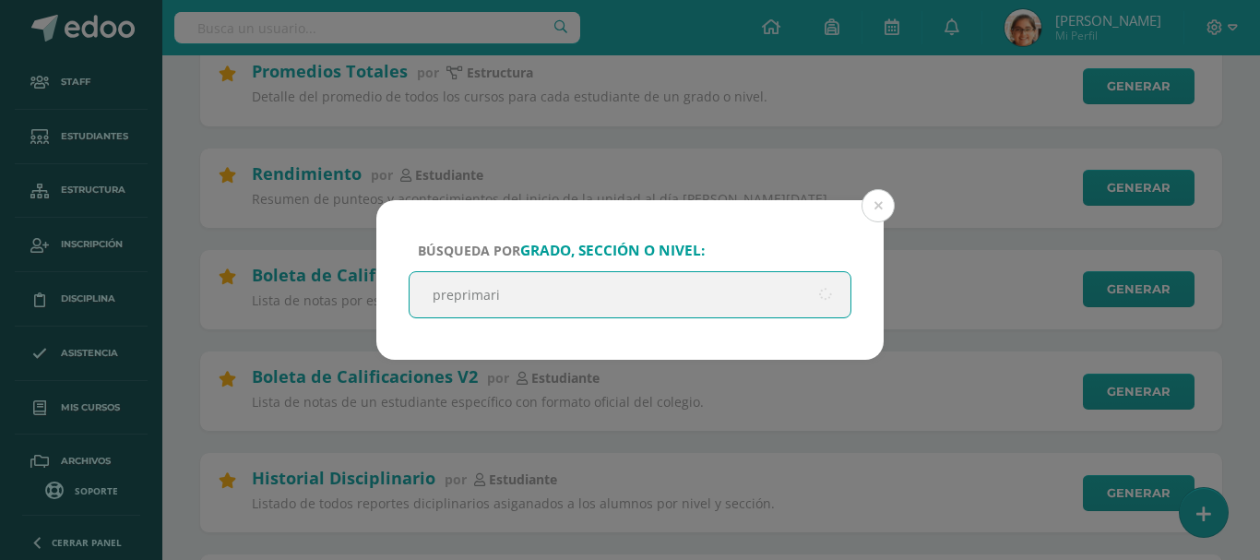
type input "preprimaria"
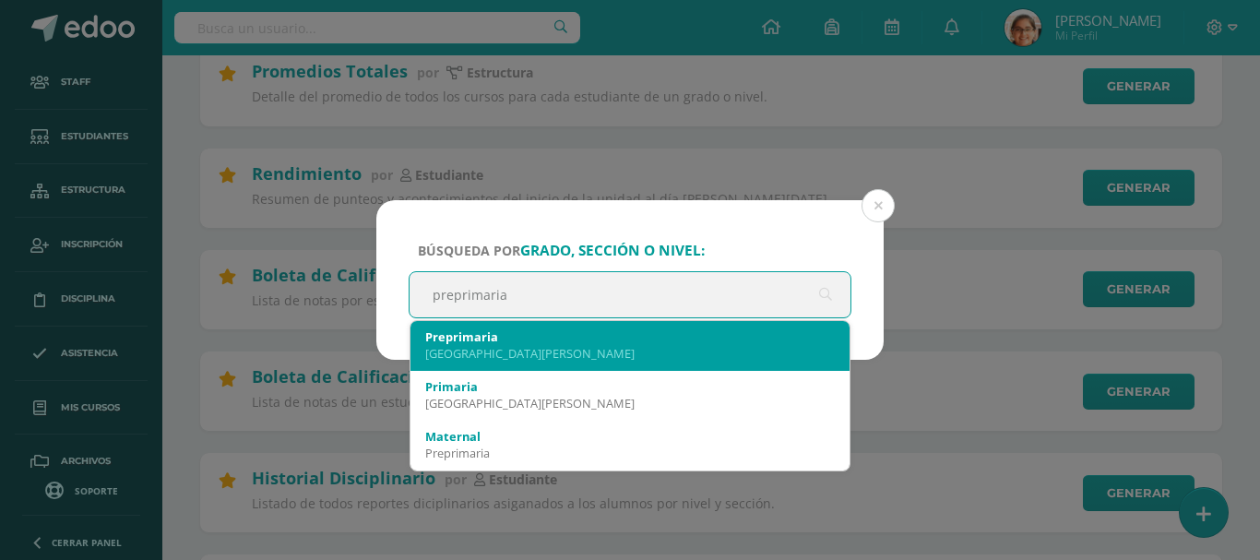
click at [533, 344] on div "Preprimaria" at bounding box center [630, 336] width 410 height 17
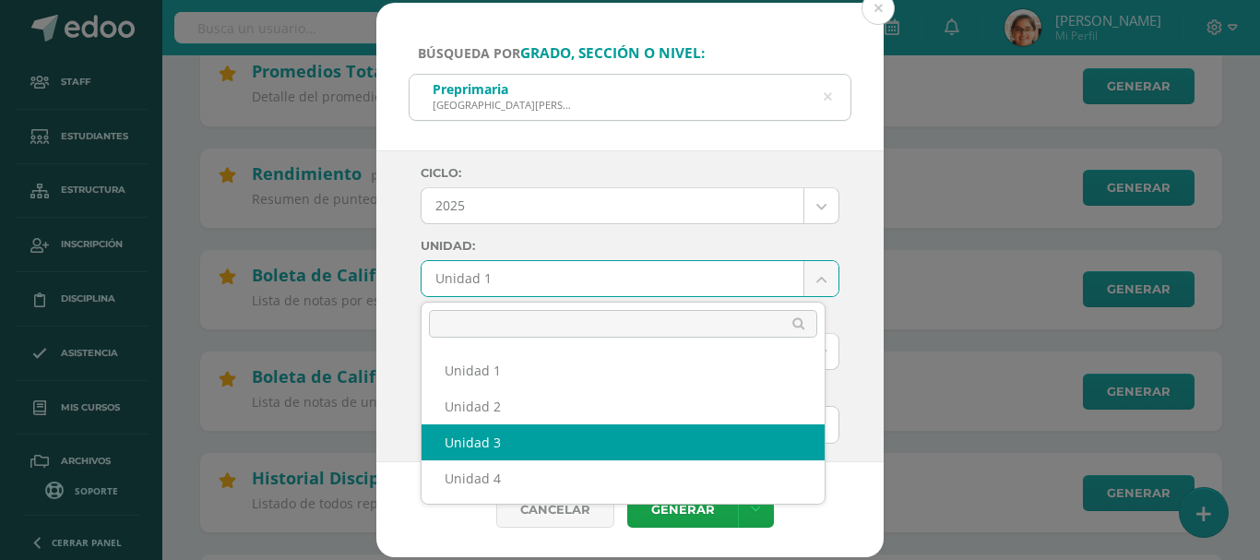
select select "Unidad 3"
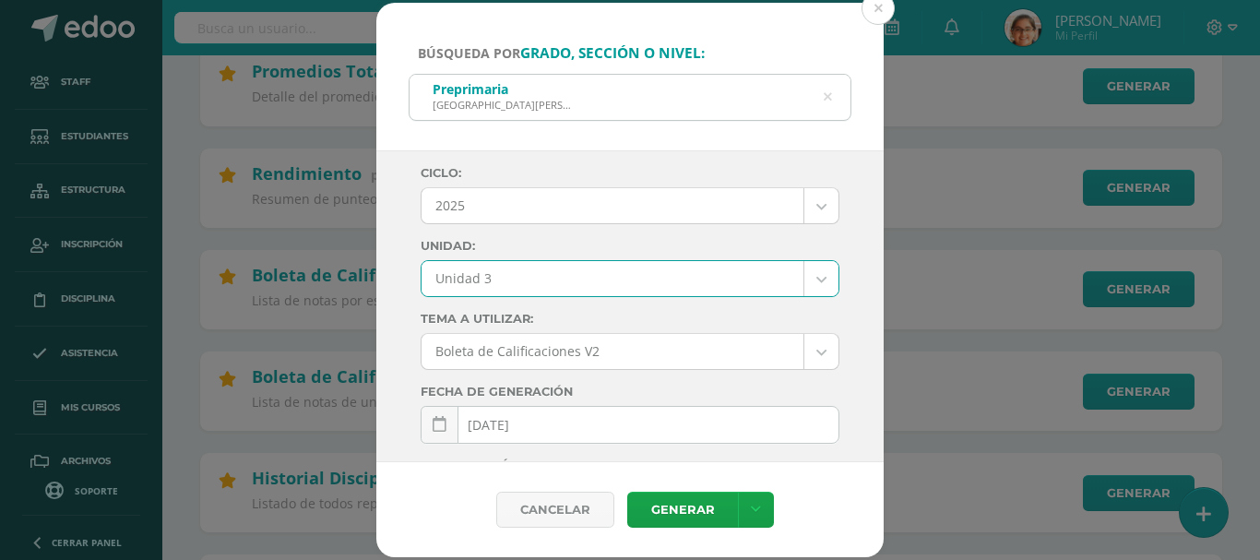
scroll to position [339, 0]
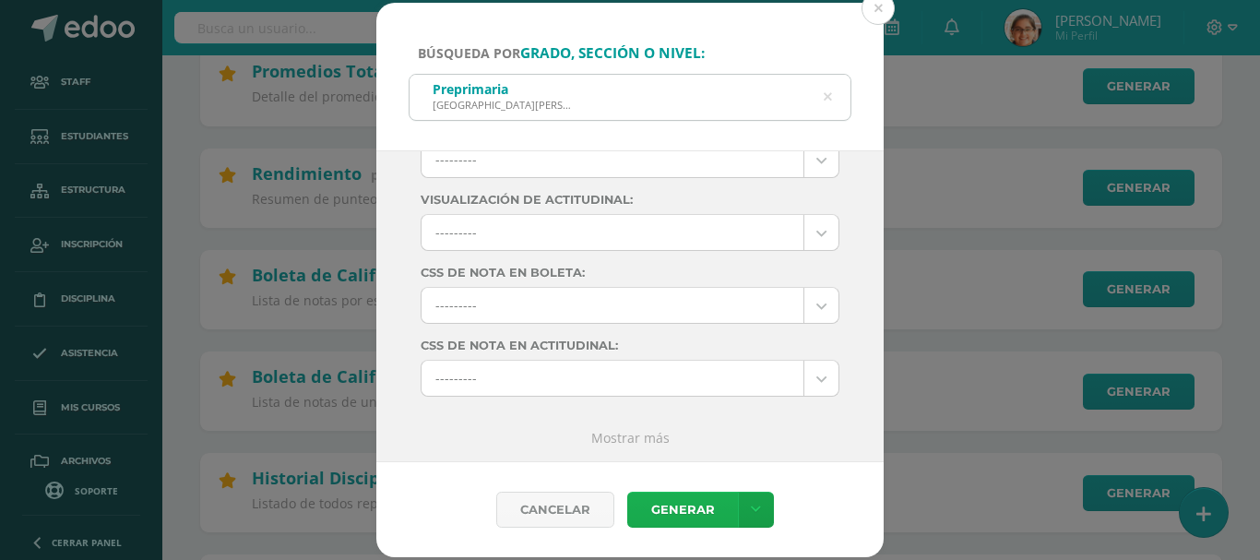
click at [718, 512] on link "Generar" at bounding box center [682, 510] width 111 height 36
click at [828, 101] on icon at bounding box center [828, 97] width 8 height 47
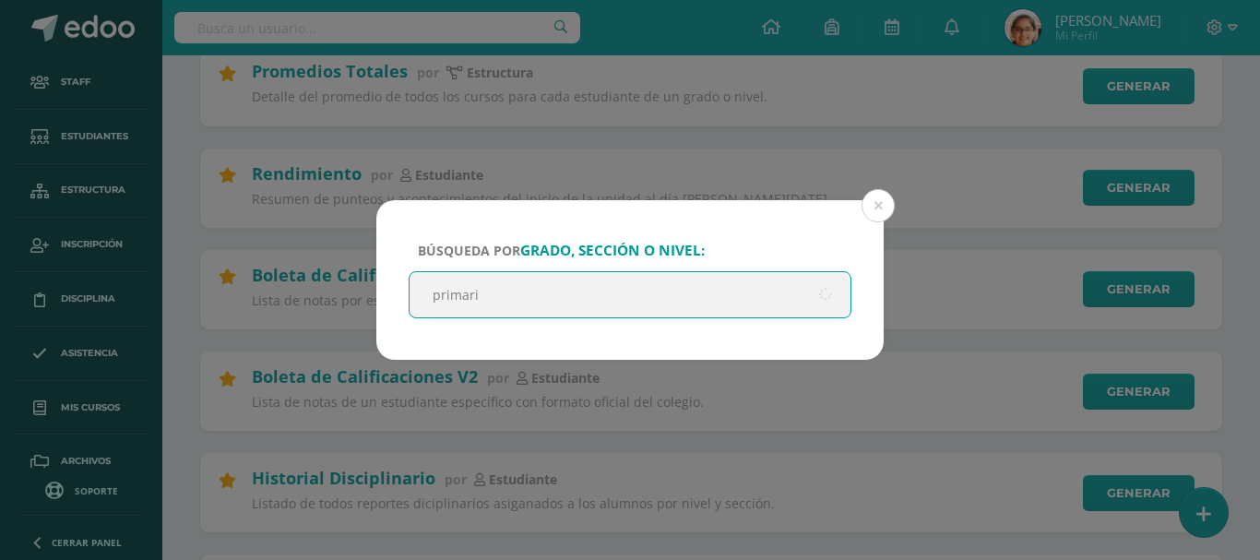
type input "primaria"
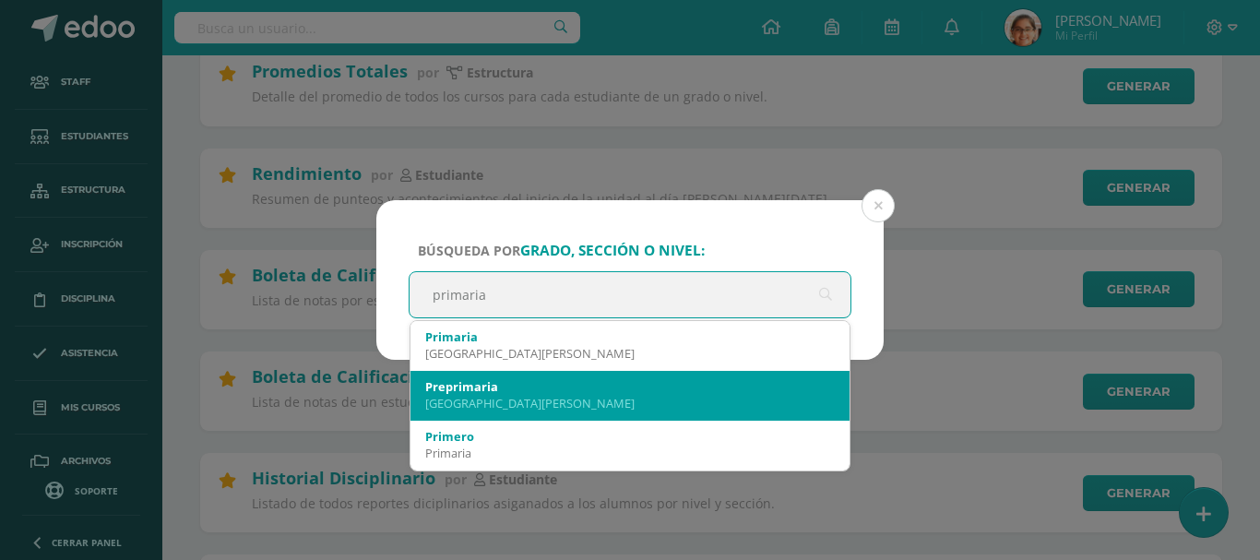
click at [581, 370] on div "Primaria Colegio María de Fátima" at bounding box center [630, 346] width 439 height 50
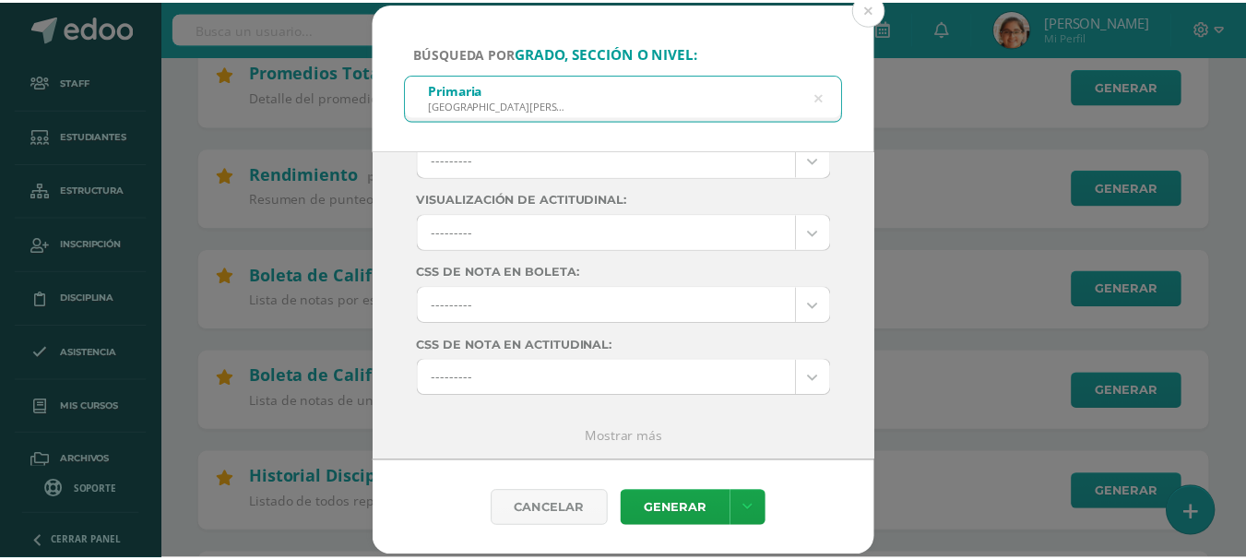
scroll to position [0, 0]
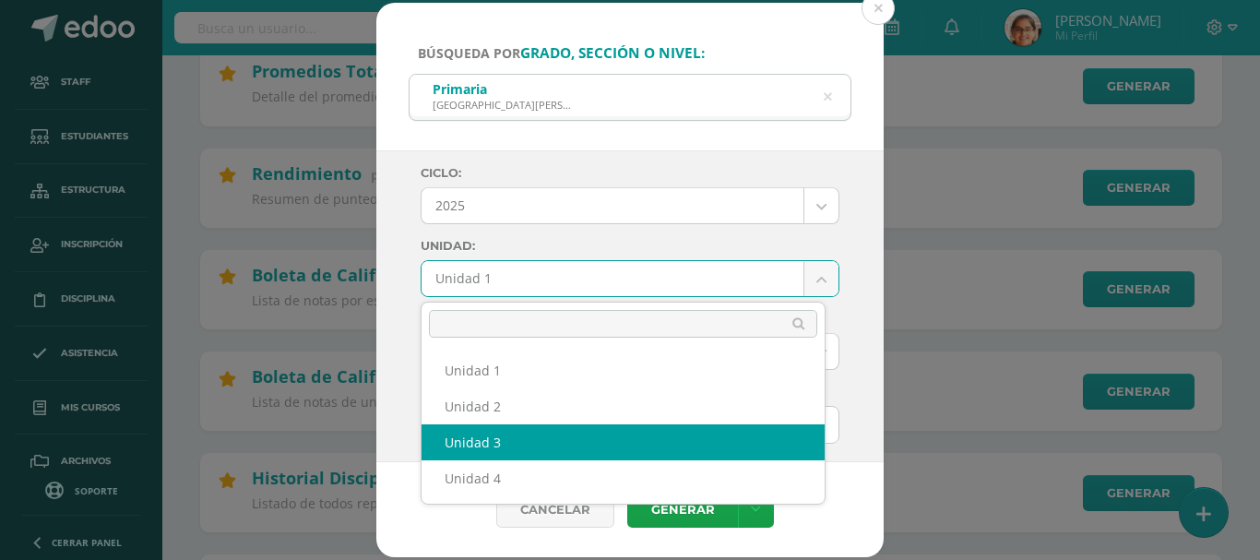
select select "Unidad 3"
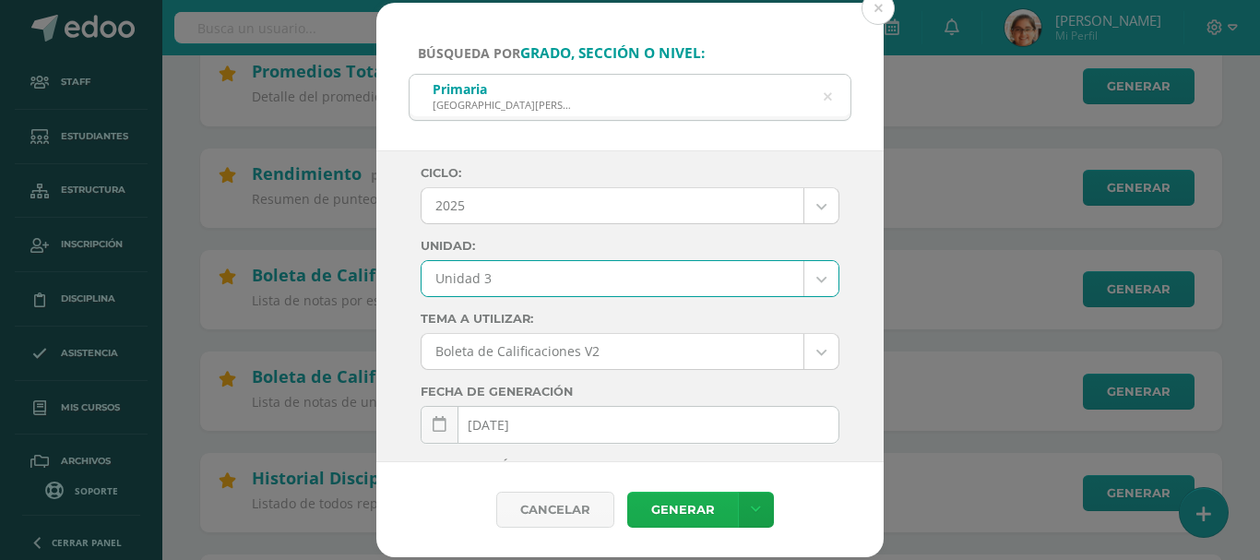
click at [685, 506] on link "Generar" at bounding box center [682, 510] width 111 height 36
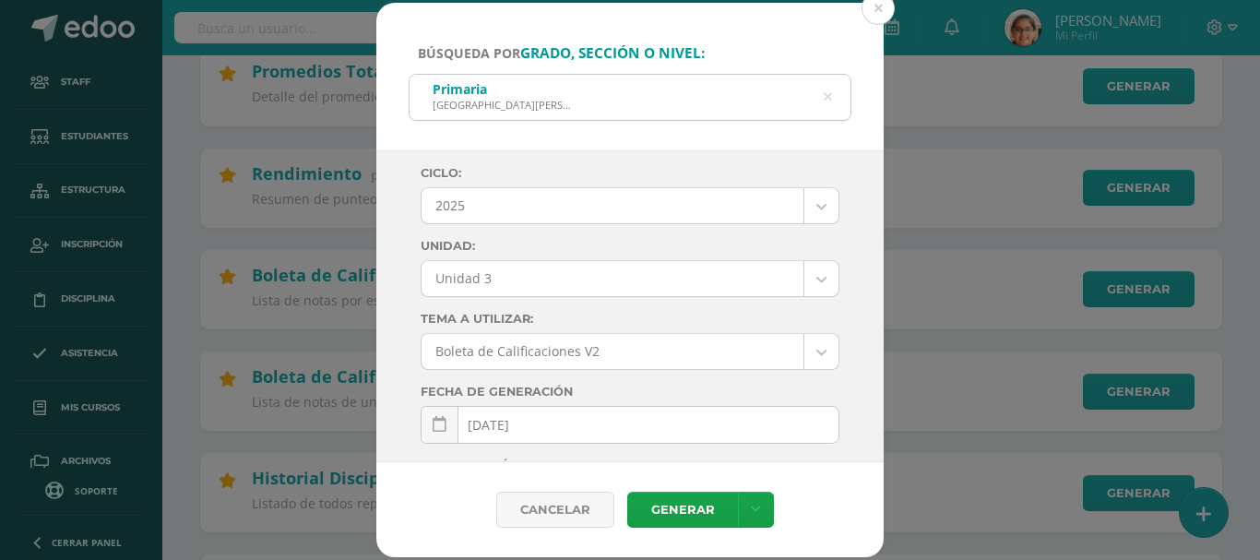
click at [825, 94] on icon at bounding box center [827, 97] width 47 height 8
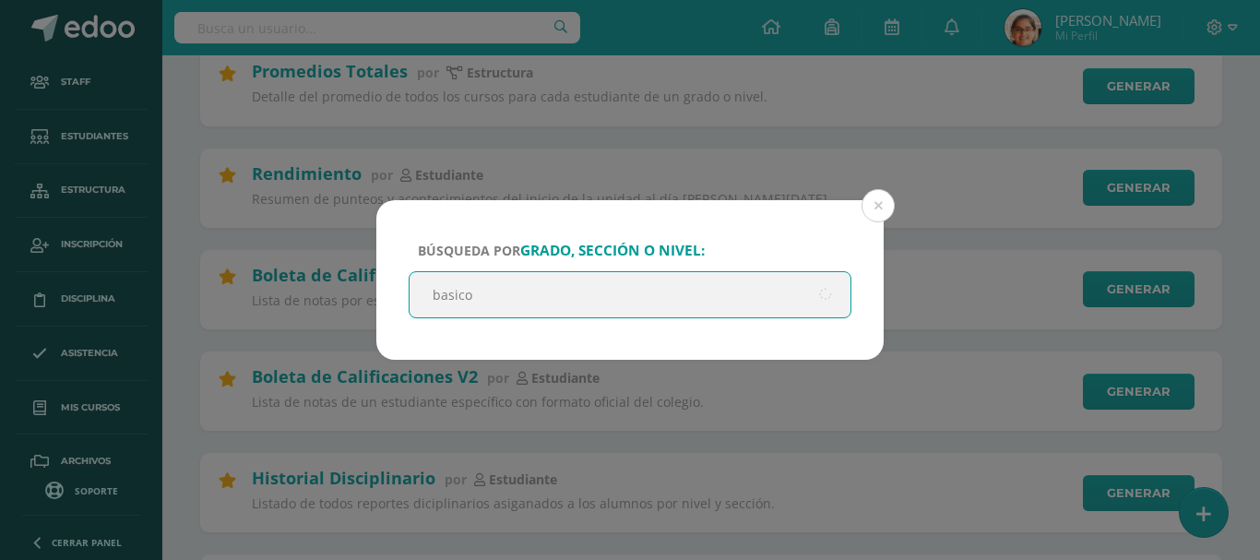
type input "basicos"
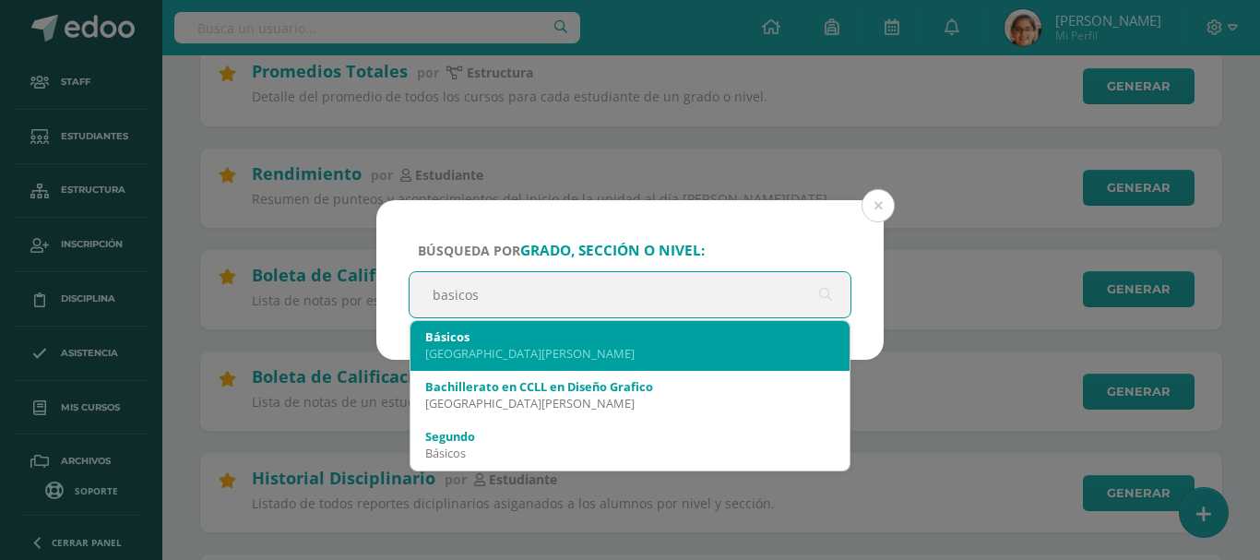
click at [563, 334] on div "Básicos" at bounding box center [630, 336] width 410 height 17
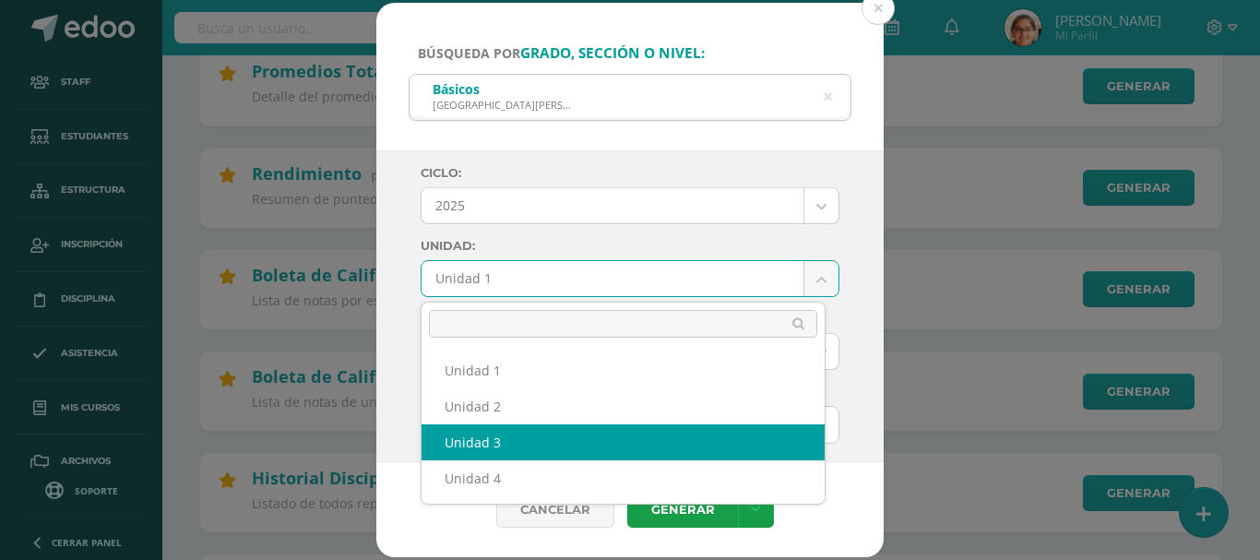
select select "Unidad 3"
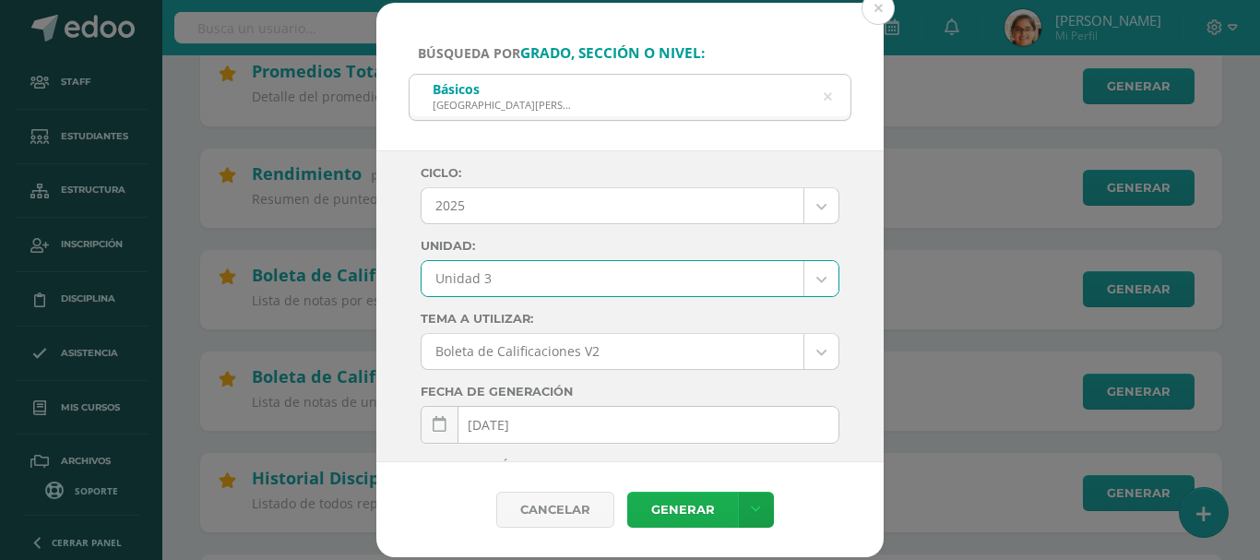
click at [709, 506] on link "Generar" at bounding box center [682, 510] width 111 height 36
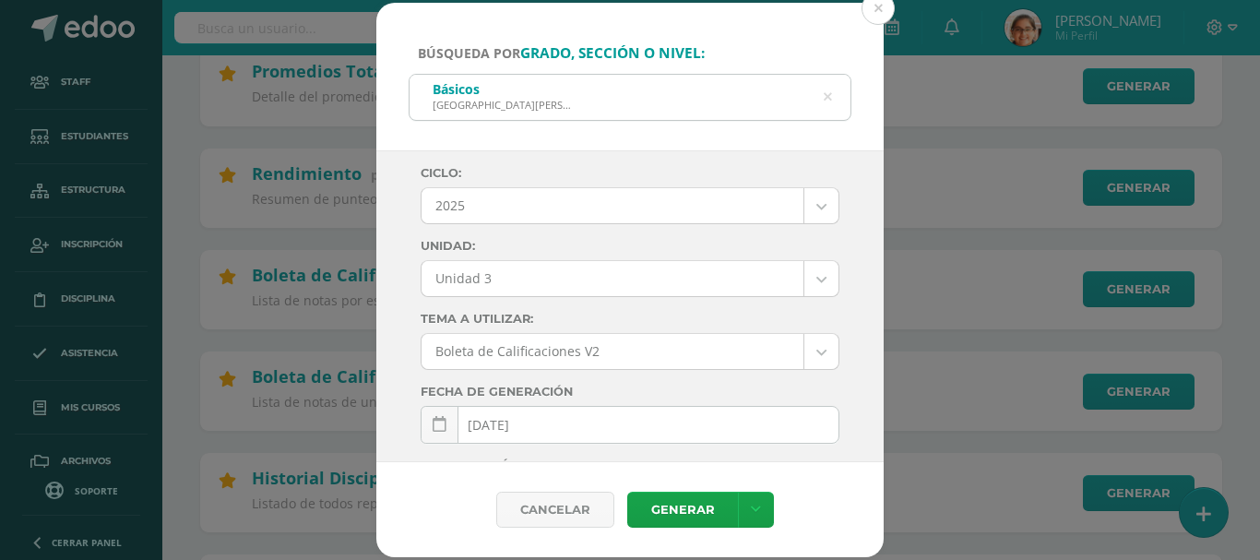
click at [825, 95] on icon at bounding box center [828, 97] width 8 height 47
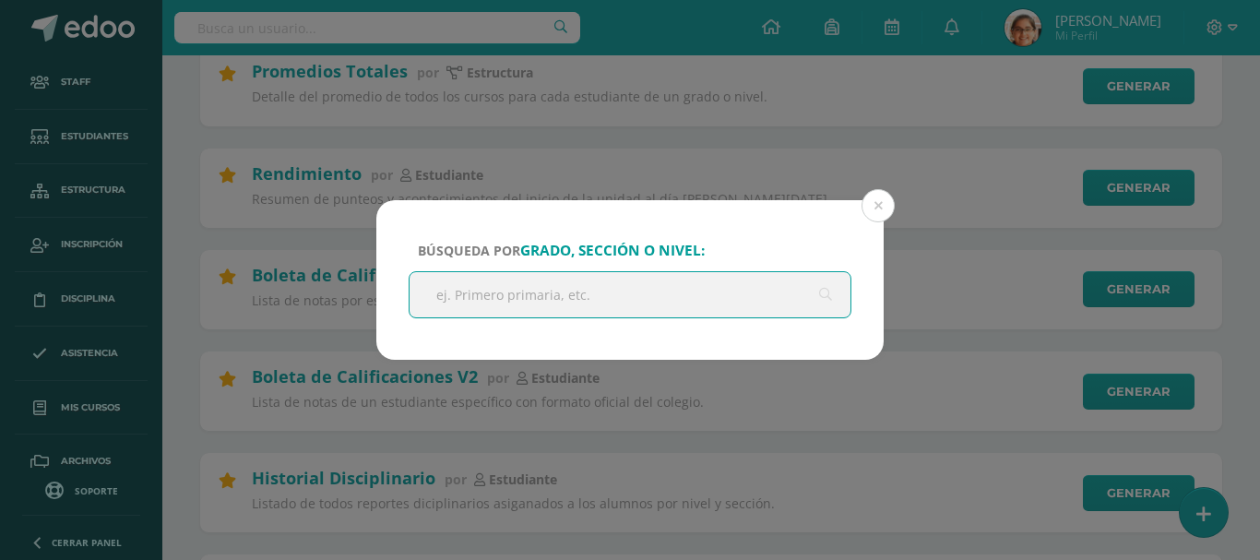
type input "b"
type input "Bachillerato"
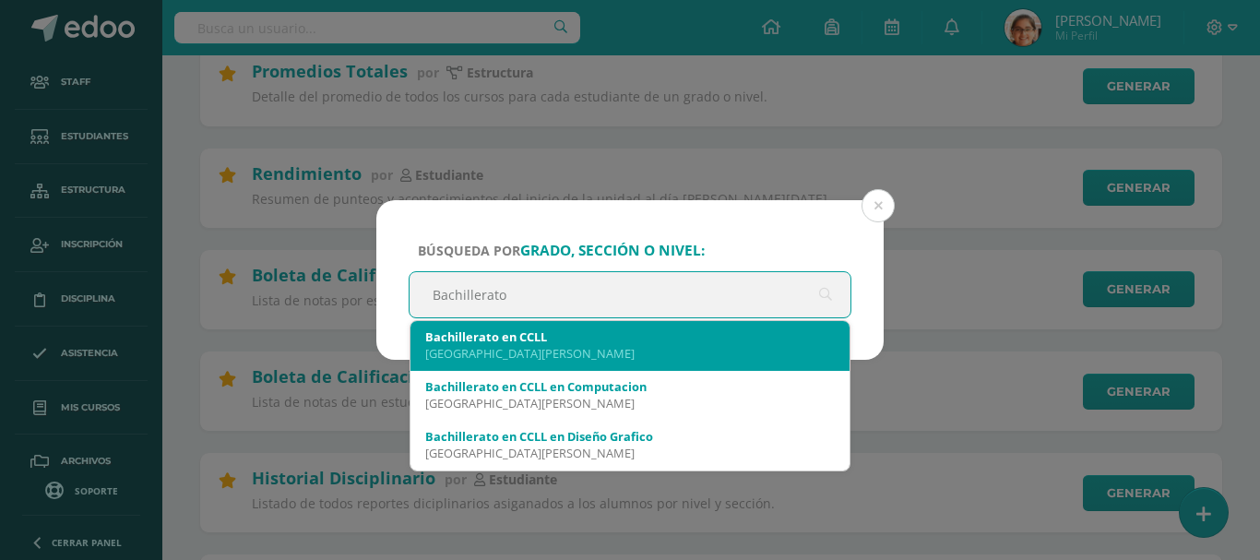
click at [603, 351] on div "Colegio María de Fátima" at bounding box center [630, 353] width 410 height 17
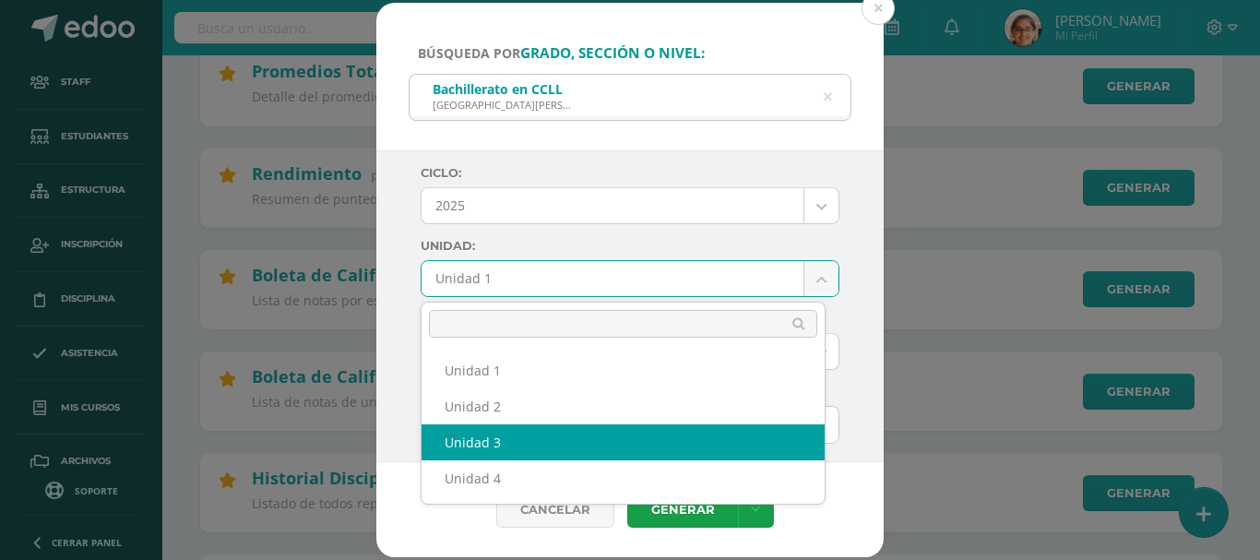
select select "Unidad 3"
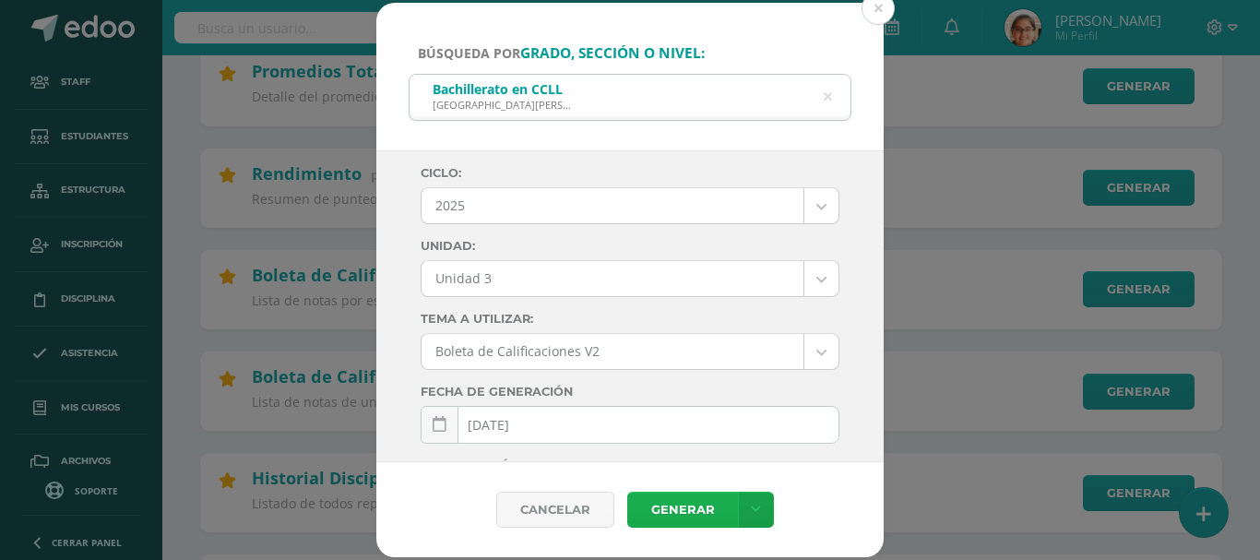
click at [694, 509] on link "Generar" at bounding box center [682, 510] width 111 height 36
click at [828, 98] on icon at bounding box center [827, 97] width 39 height 39
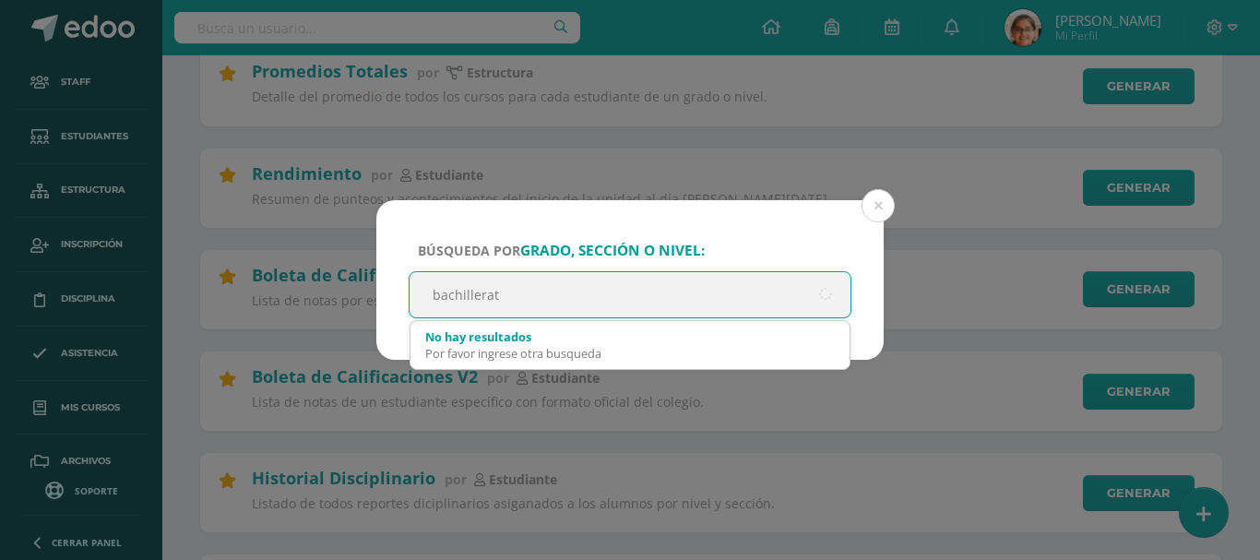
type input "bachillerato"
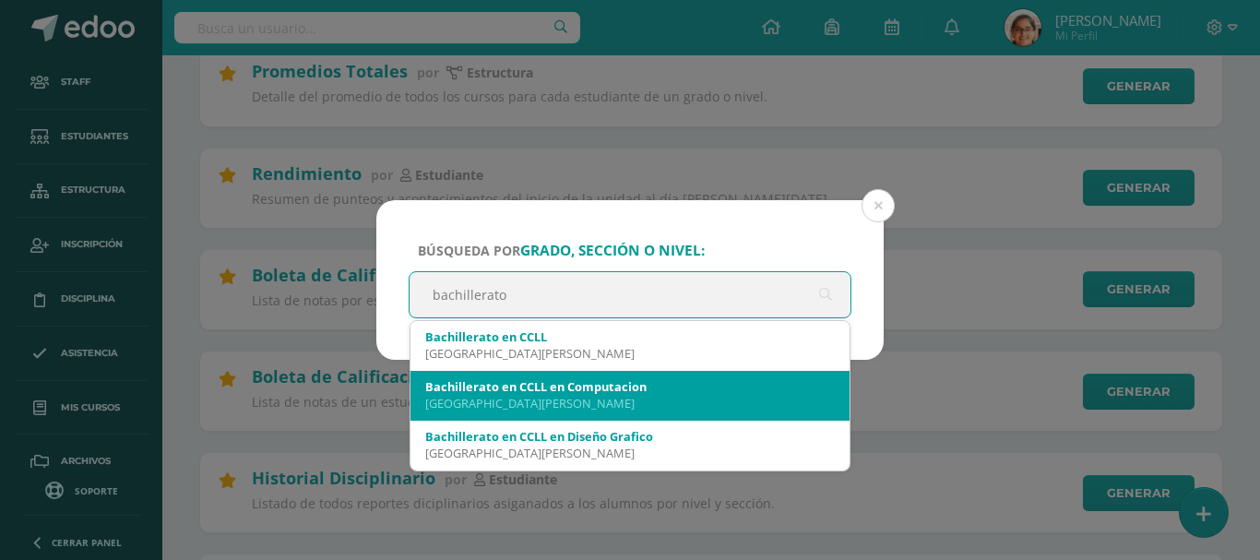
click at [604, 380] on div "Bachillerato en CCLL en Computacion" at bounding box center [630, 386] width 410 height 17
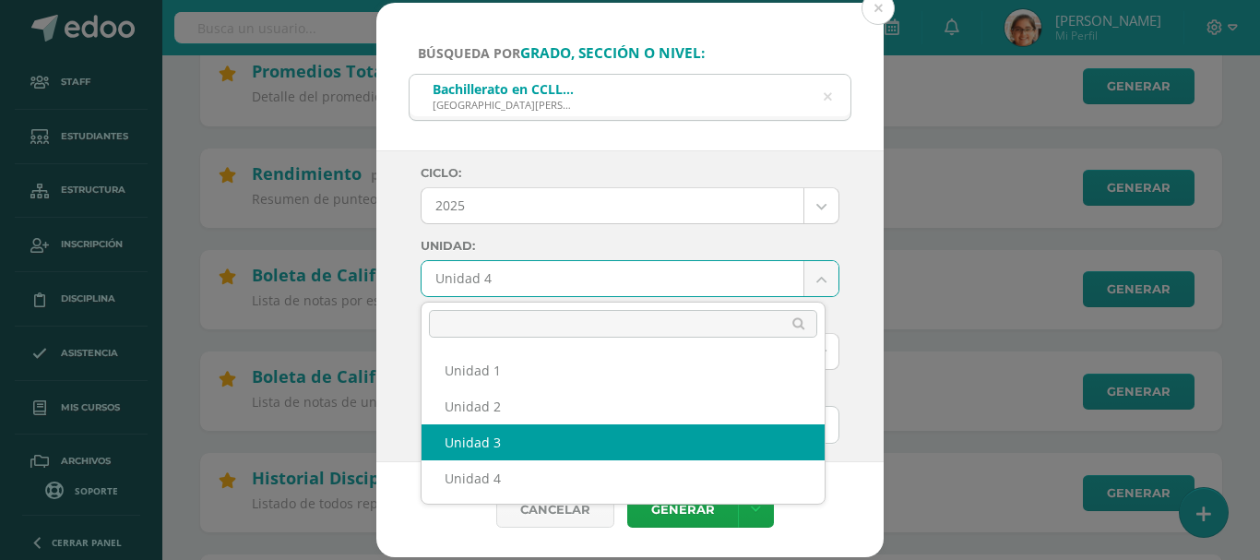
select select "Unidad 3"
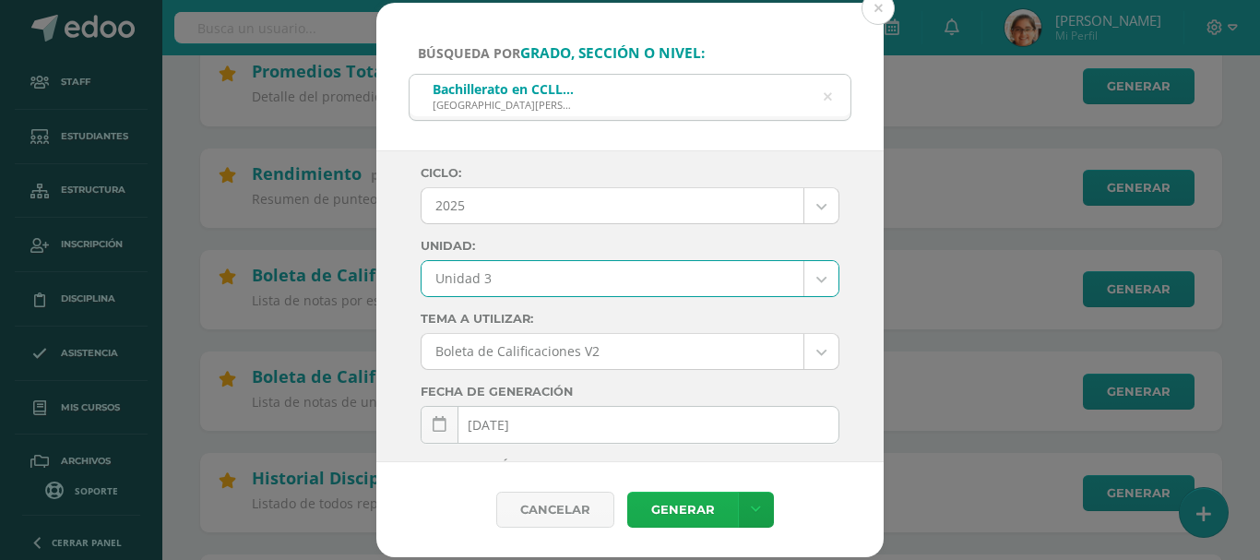
click at [700, 513] on link "Generar" at bounding box center [682, 510] width 111 height 36
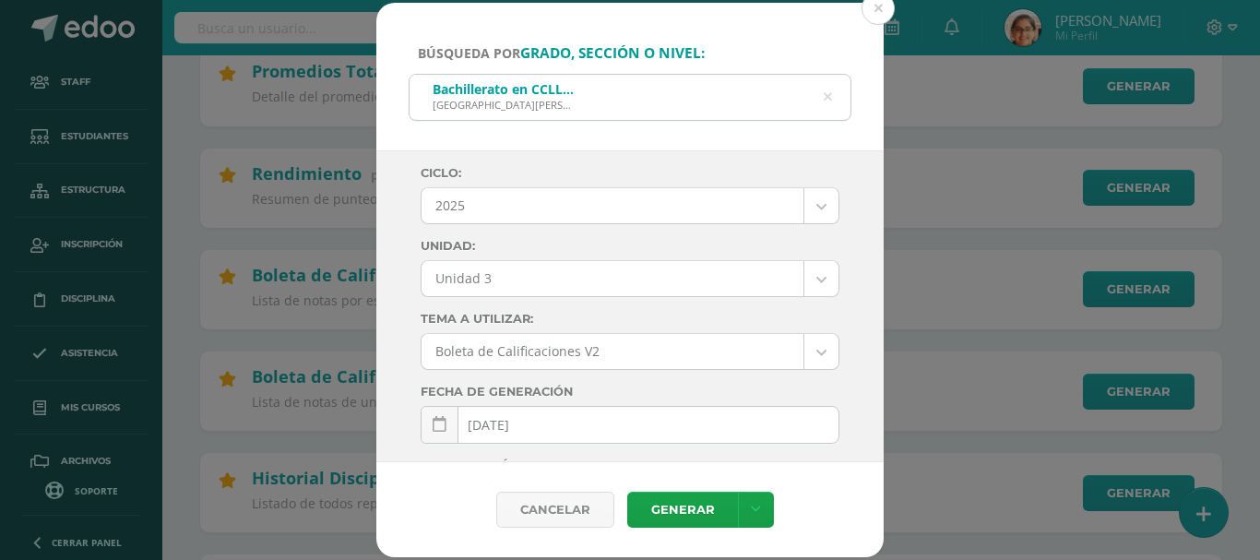
click at [822, 100] on div "Bachillerato en CCLL en Computacion Colegio María de Fátima" at bounding box center [630, 96] width 441 height 42
click at [829, 96] on icon at bounding box center [828, 97] width 8 height 47
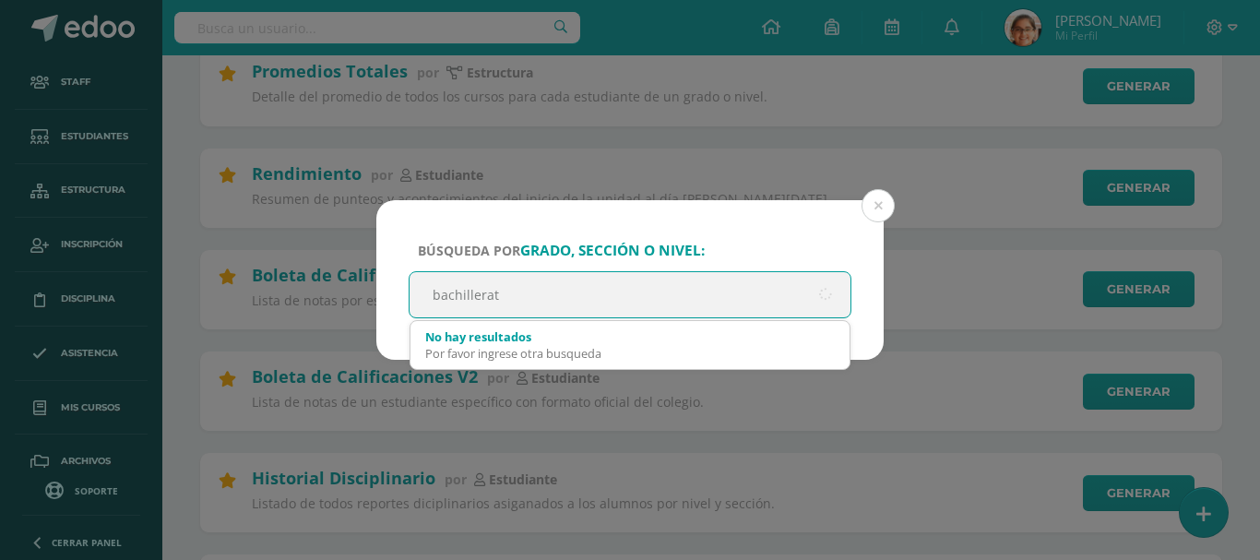
type input "bachillerato"
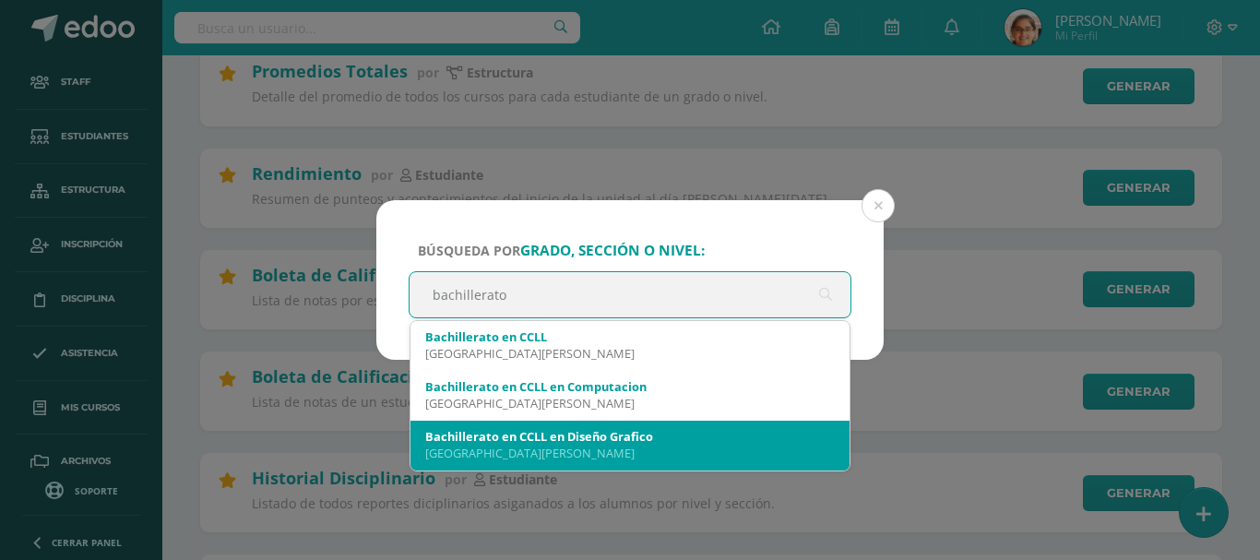
click at [674, 459] on div "Colegio María de Fátima" at bounding box center [630, 453] width 410 height 17
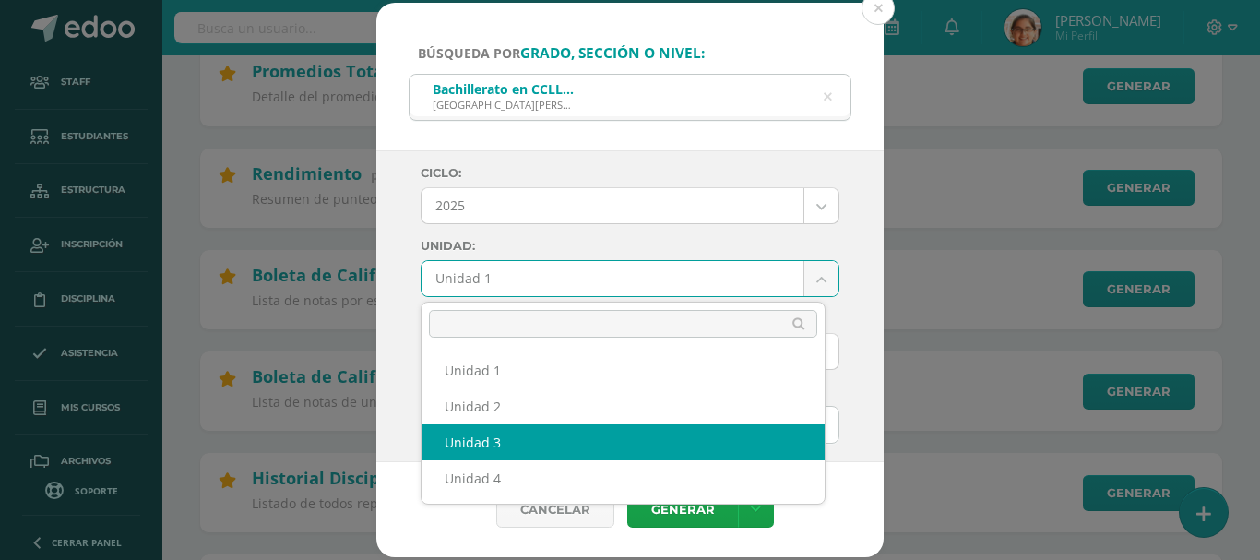
select select "Unidad 3"
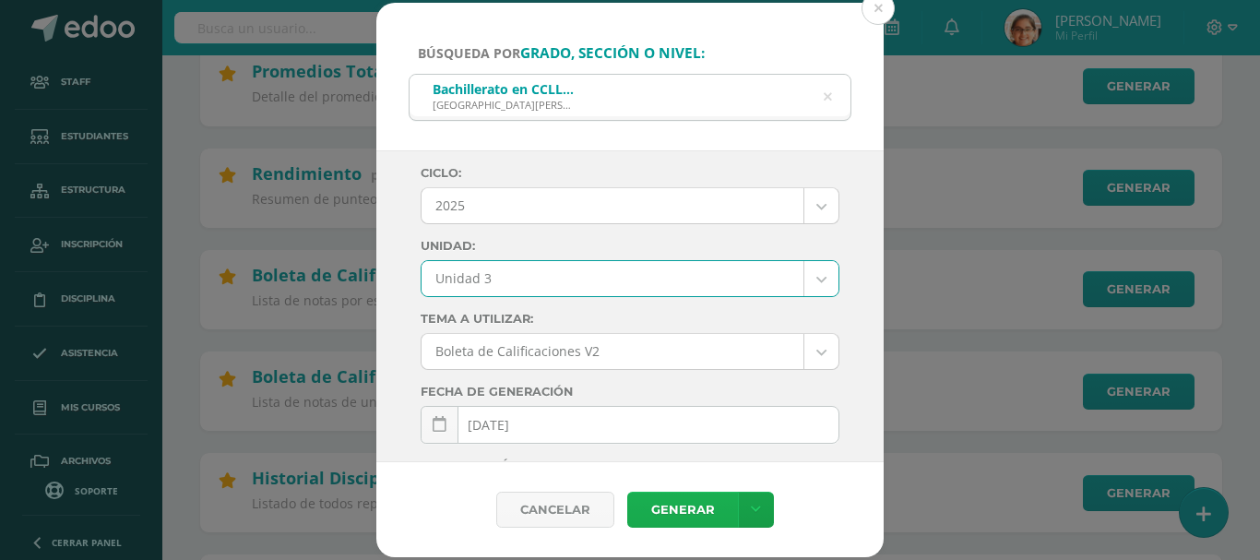
click at [671, 516] on link "Generar" at bounding box center [682, 510] width 111 height 36
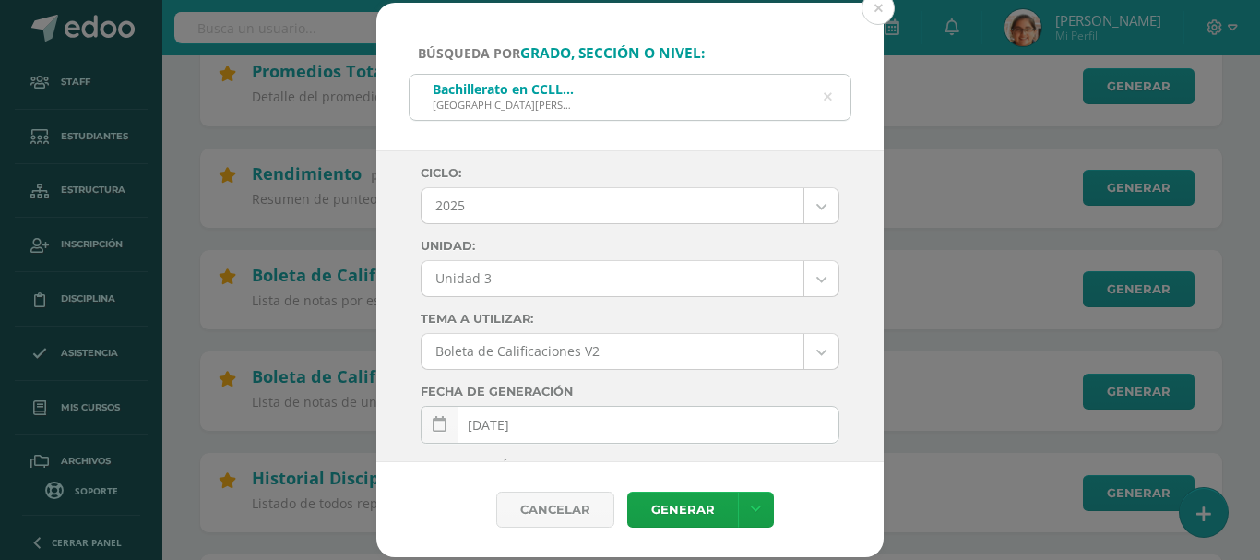
click at [832, 96] on div "Bachillerato en CCLL en Diseño Grafico Colegio María de Fátima" at bounding box center [630, 96] width 441 height 42
click at [828, 101] on icon at bounding box center [827, 97] width 39 height 39
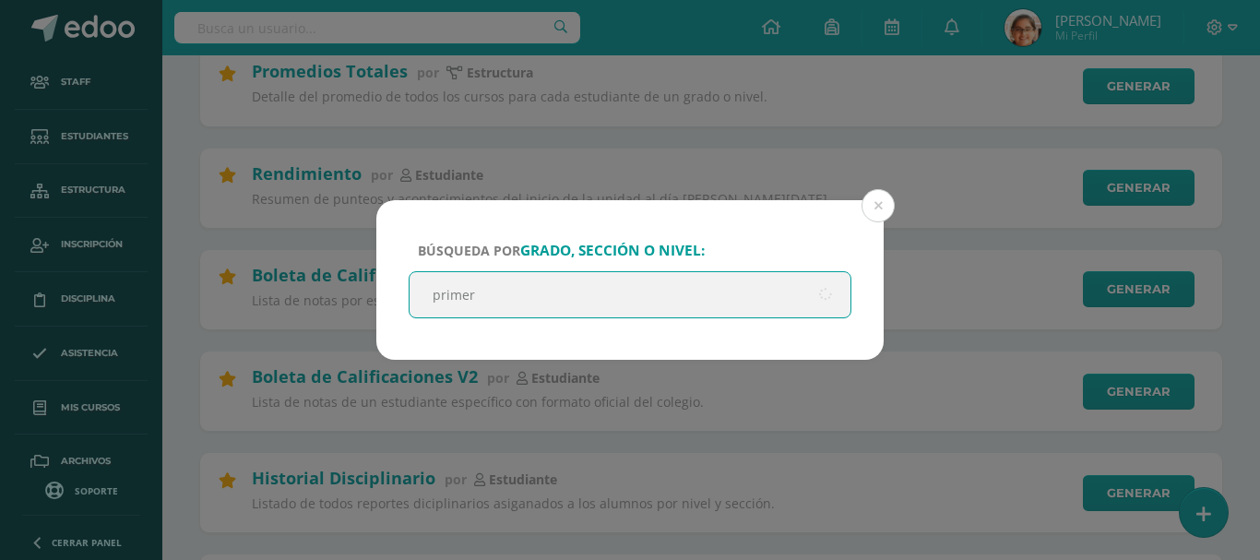
type input "primero"
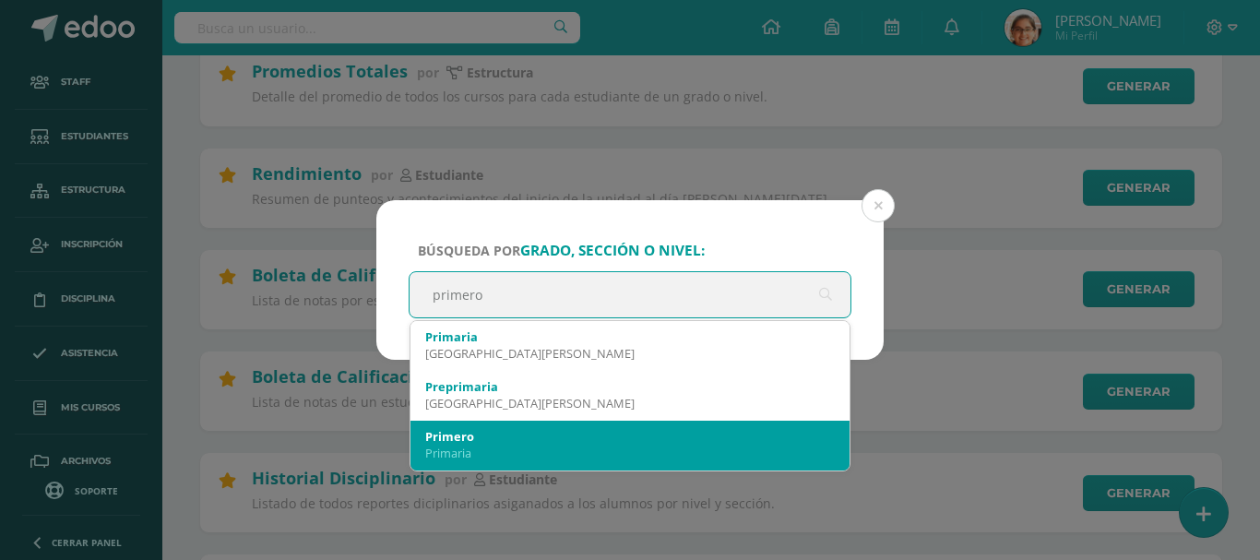
click at [474, 451] on div "Primaria" at bounding box center [630, 453] width 410 height 17
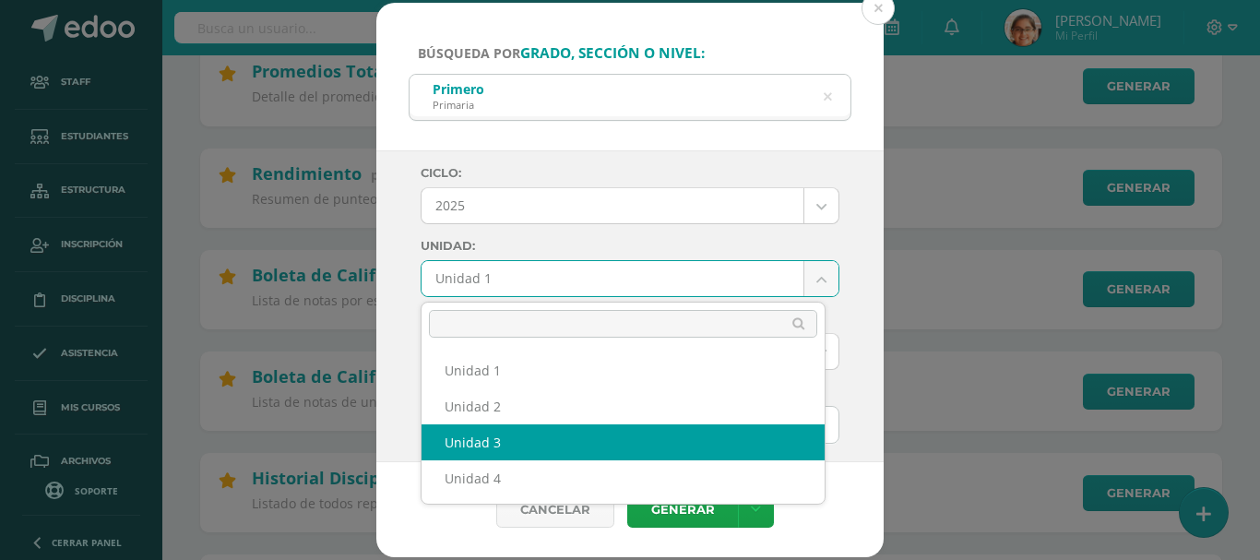
select select "Unidad 3"
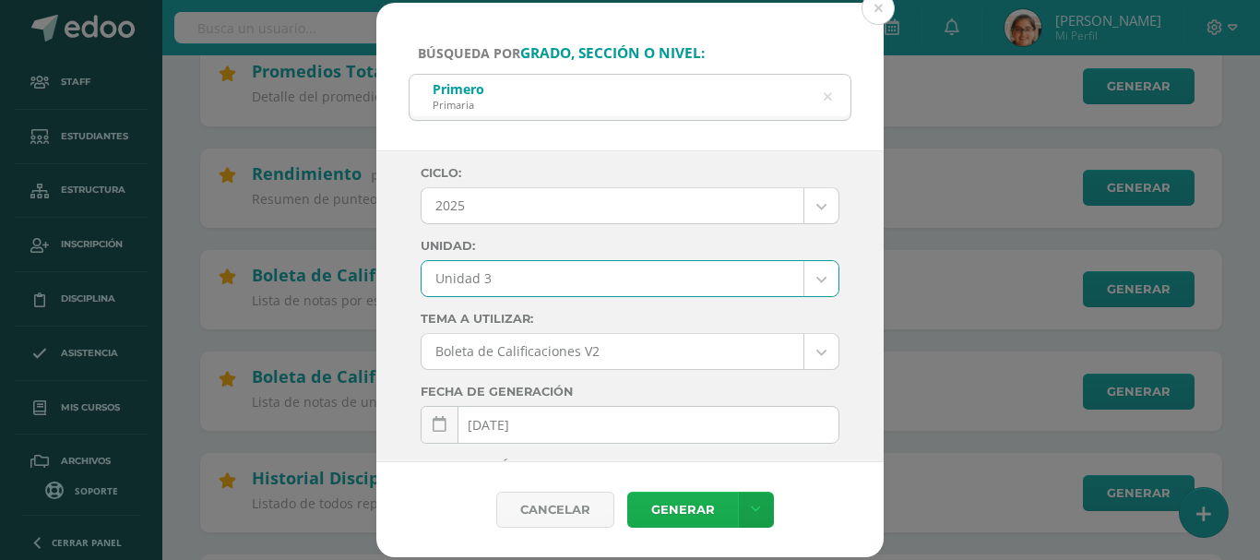
click at [658, 502] on link "Generar" at bounding box center [682, 510] width 111 height 36
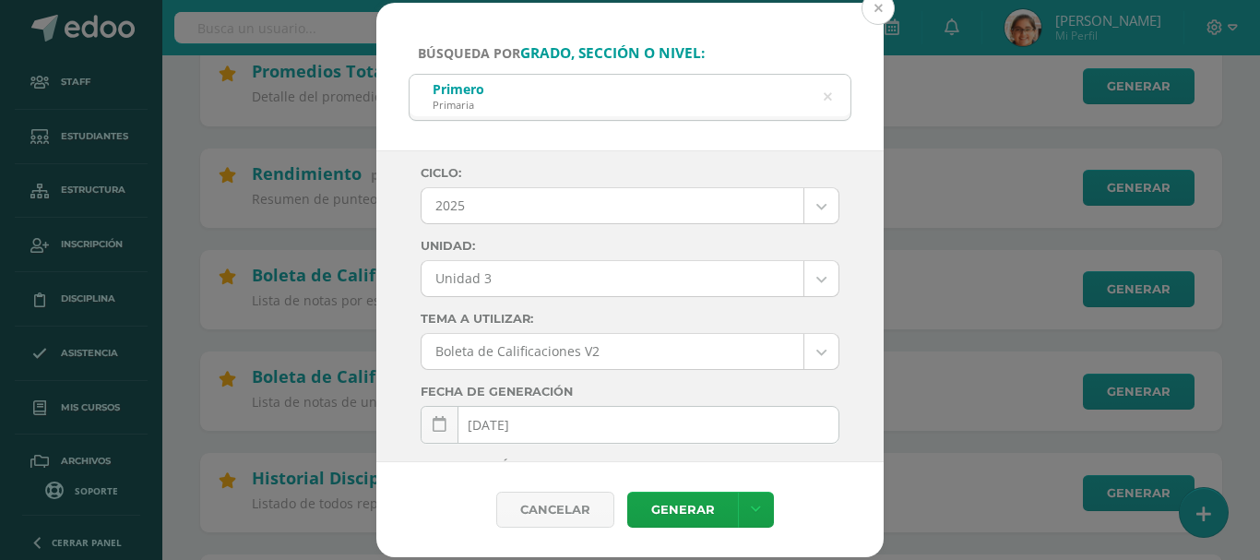
click at [880, 7] on button at bounding box center [878, 8] width 33 height 33
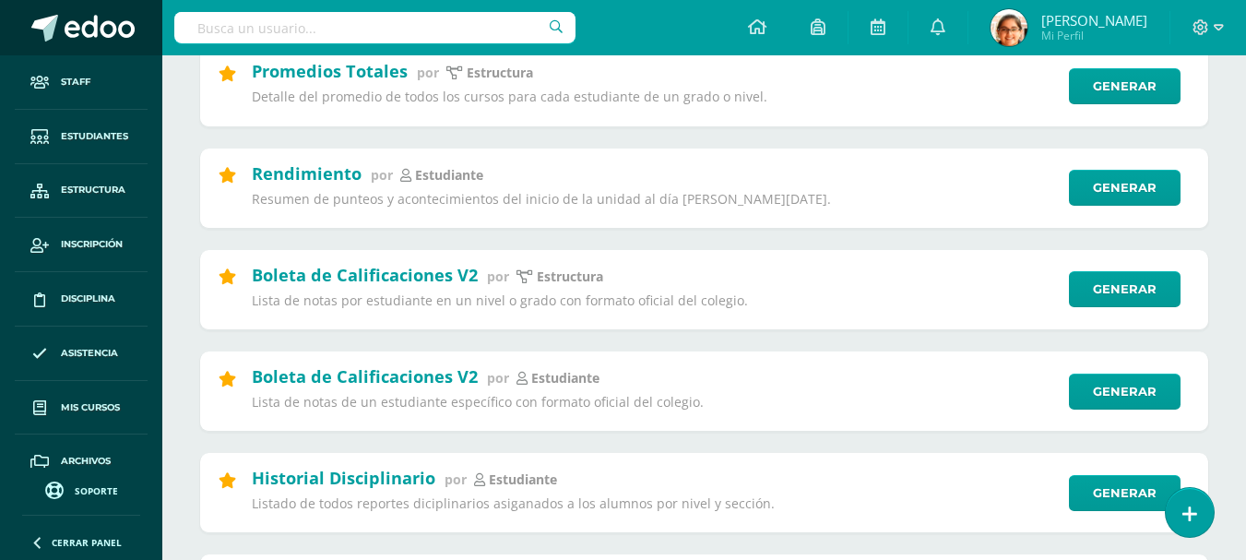
click at [53, 21] on span at bounding box center [44, 28] width 27 height 27
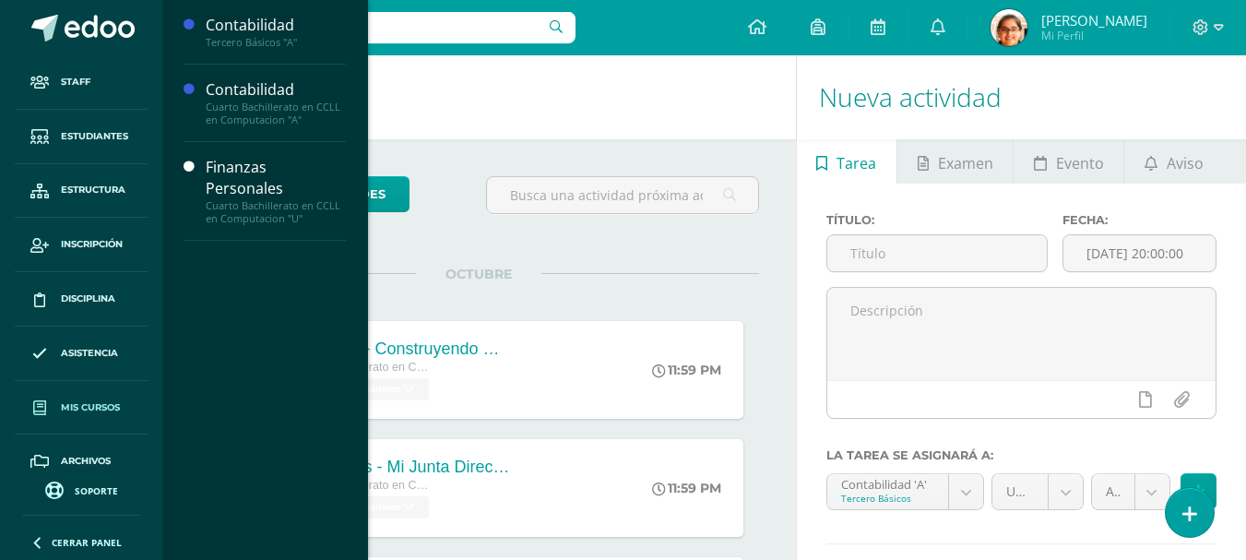
scroll to position [76, 0]
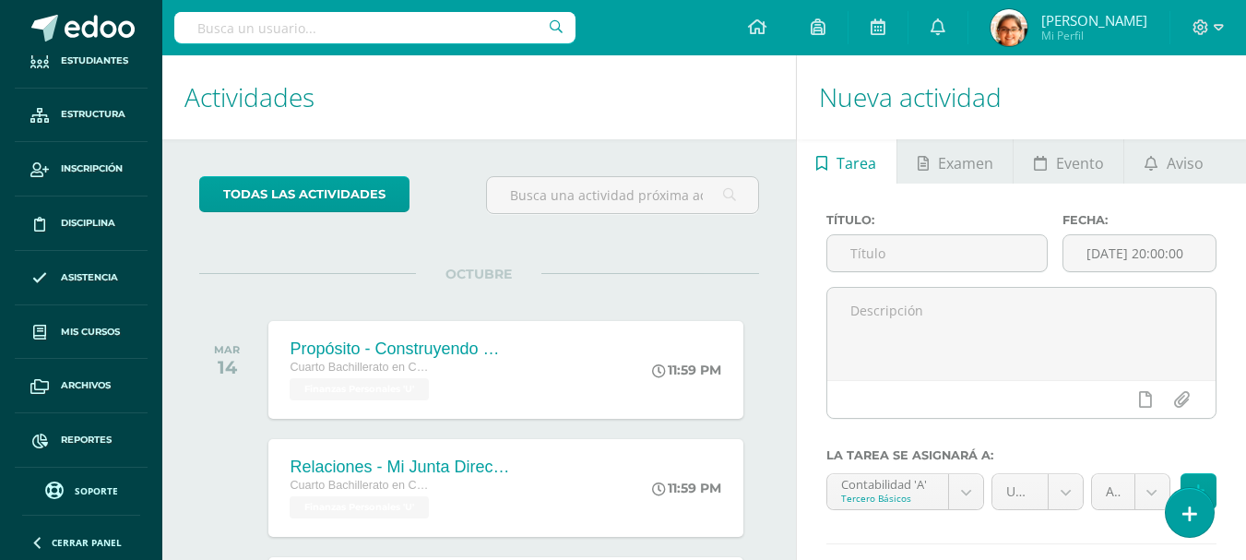
click at [201, 19] on input "text" at bounding box center [374, 27] width 401 height 31
type input "[PERSON_NAME]"
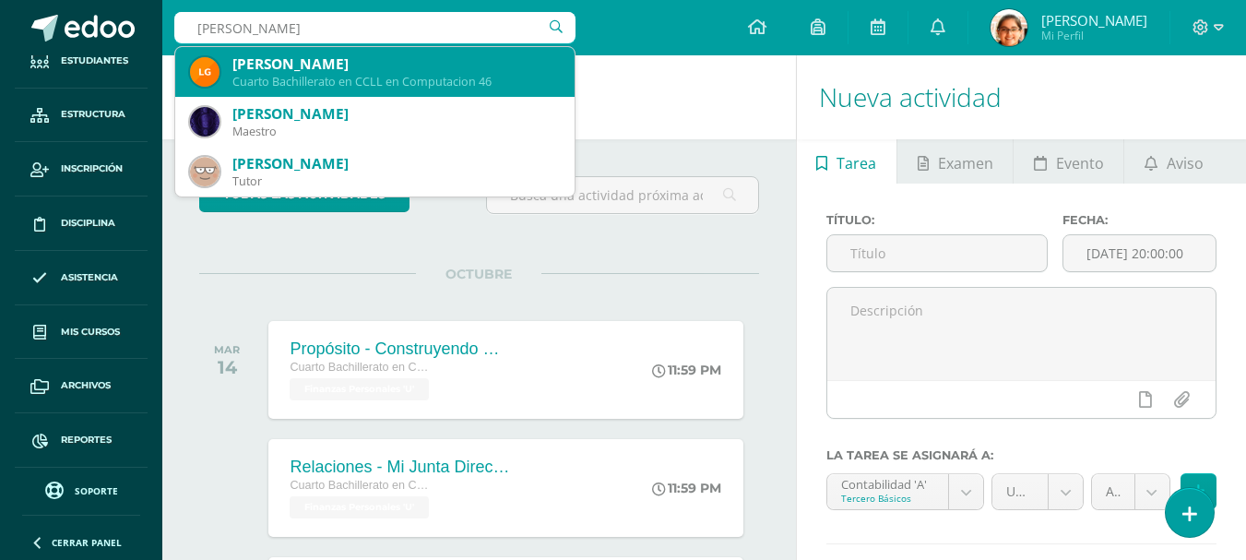
click at [345, 66] on div "[PERSON_NAME]" at bounding box center [396, 63] width 328 height 19
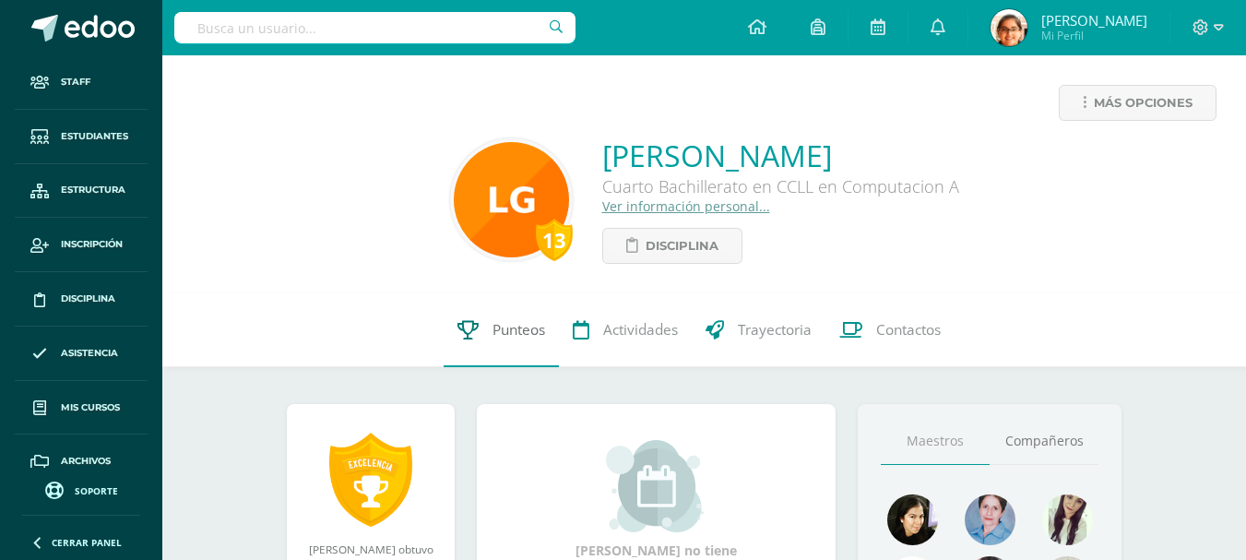
click at [504, 326] on span "Punteos" at bounding box center [519, 329] width 53 height 19
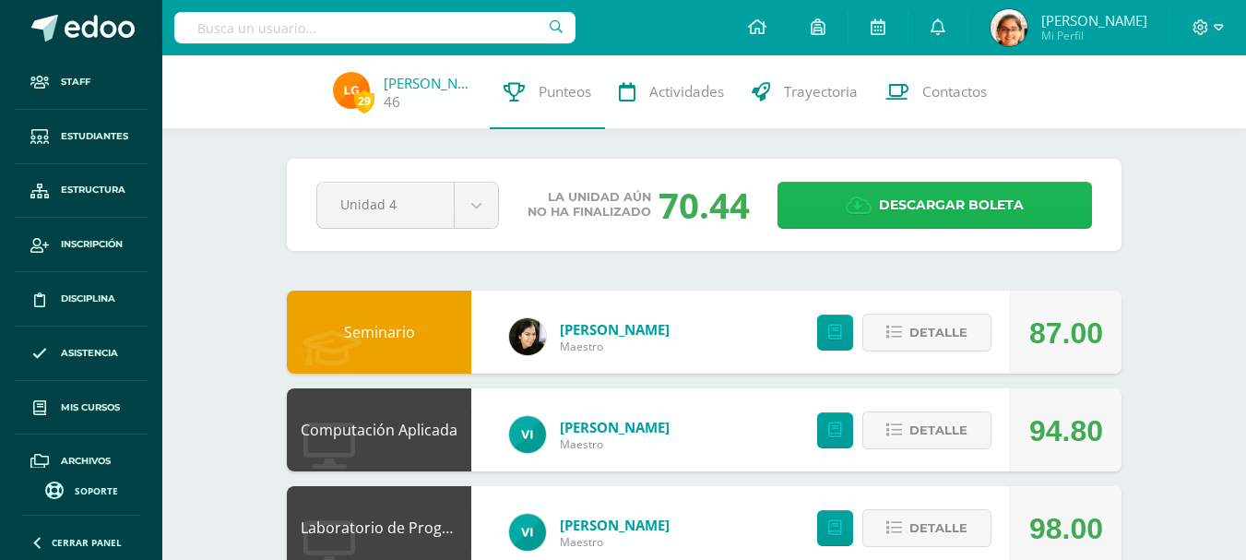
click at [897, 198] on span "Descargar boleta" at bounding box center [951, 205] width 145 height 45
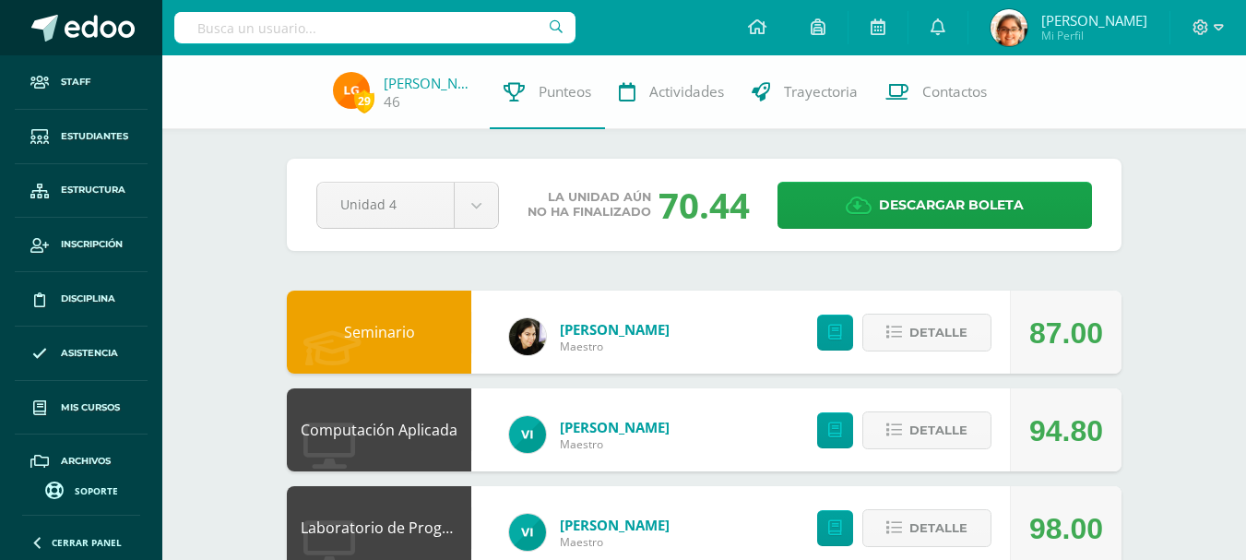
click at [103, 31] on span at bounding box center [100, 29] width 70 height 28
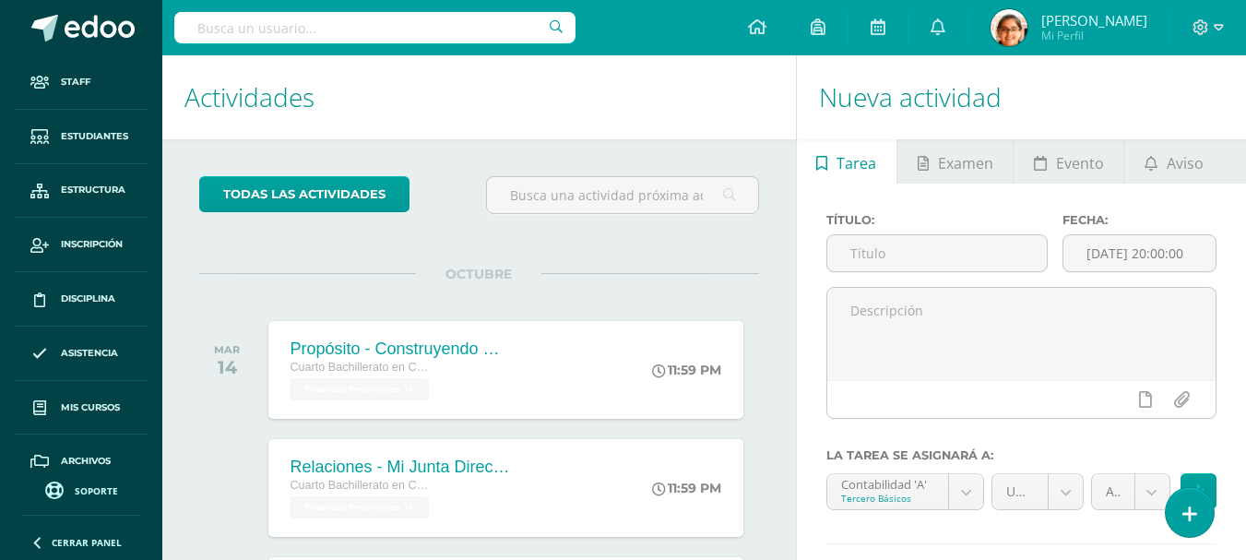
click at [405, 30] on input "text" at bounding box center [374, 27] width 401 height 31
type input "[PERSON_NAME]"
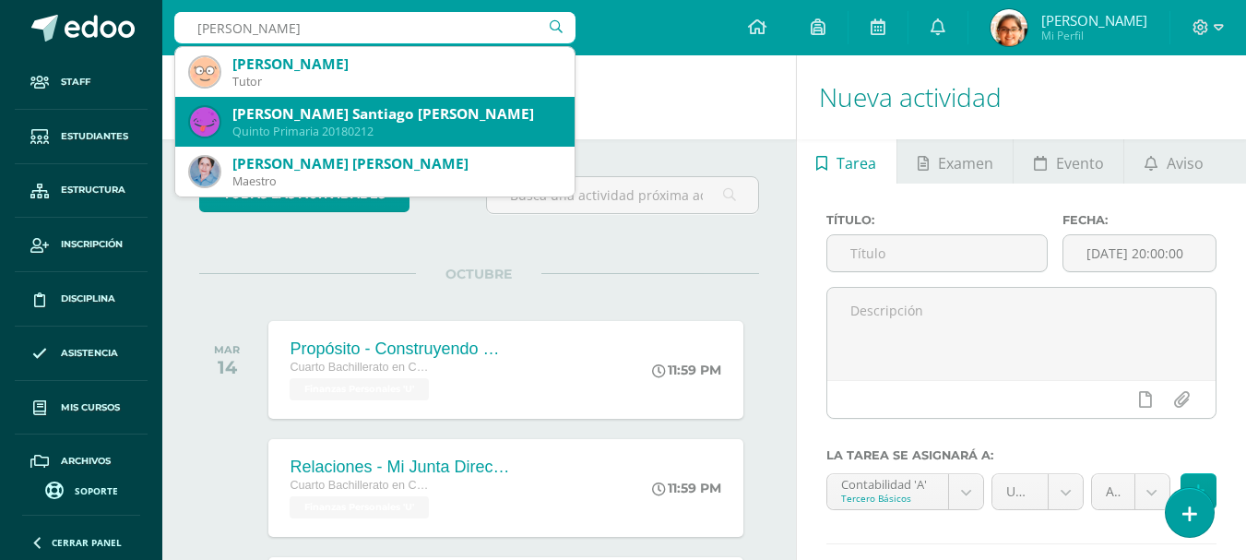
click at [423, 122] on div "[PERSON_NAME] Santiago [PERSON_NAME]" at bounding box center [396, 113] width 328 height 19
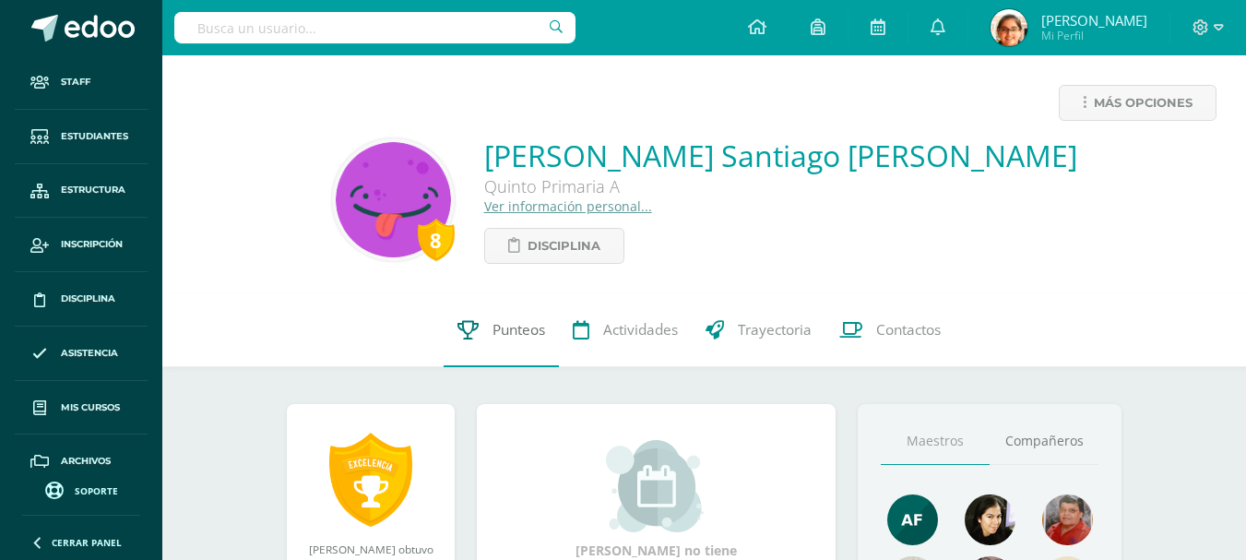
click at [513, 323] on span "Punteos" at bounding box center [519, 329] width 53 height 19
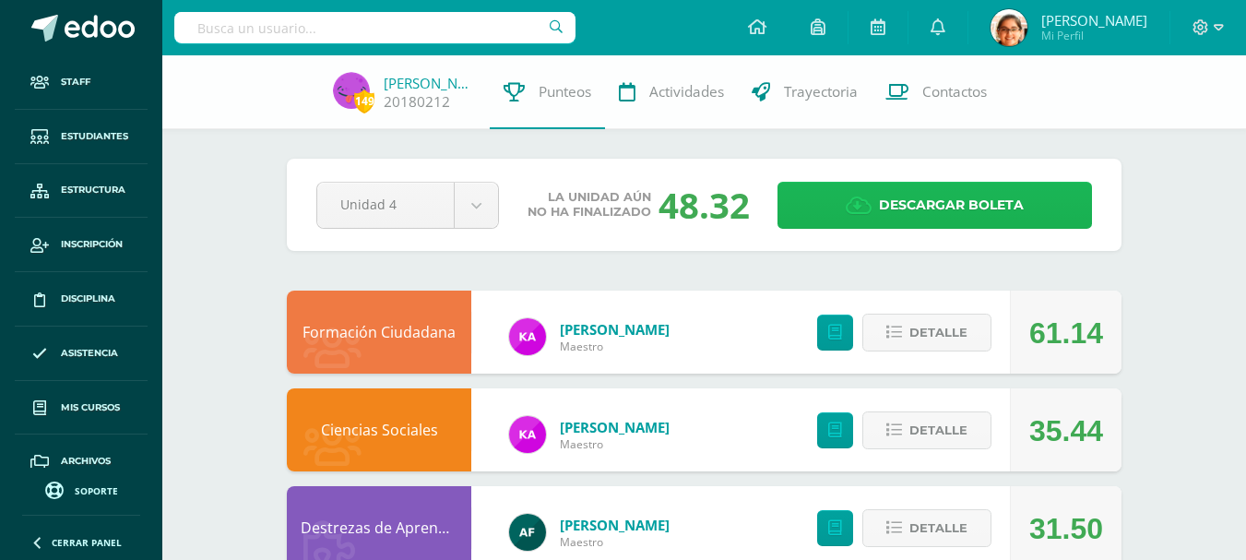
click at [944, 214] on span "Descargar boleta" at bounding box center [951, 205] width 145 height 45
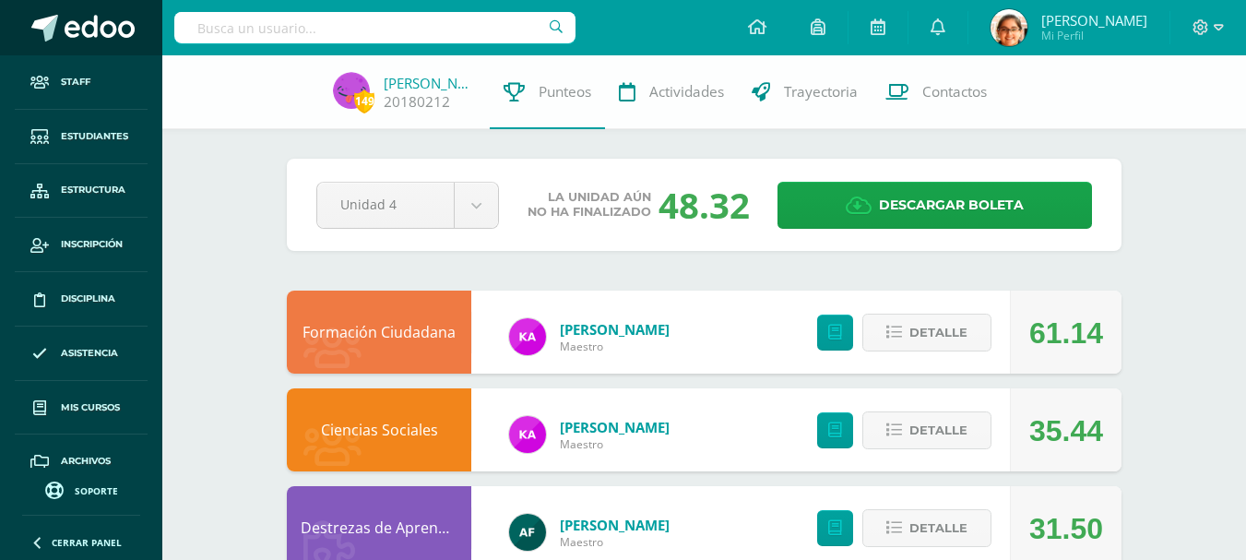
click at [89, 34] on span at bounding box center [100, 29] width 70 height 28
